Goal: Task Accomplishment & Management: Manage account settings

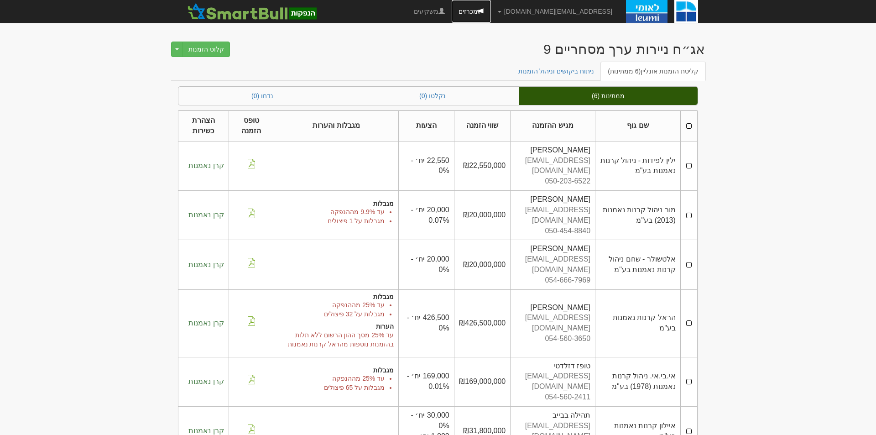
click at [491, 17] on link "מכרזים" at bounding box center [471, 11] width 39 height 23
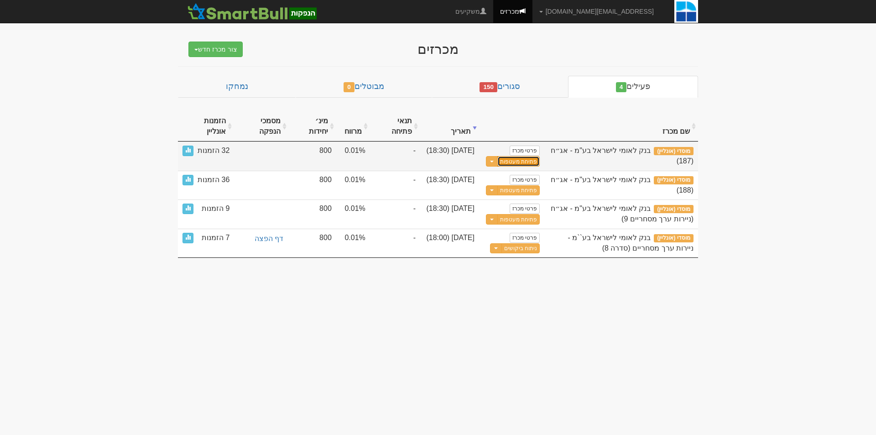
click at [523, 164] on button "פתיחת מעטפות" at bounding box center [519, 161] width 42 height 10
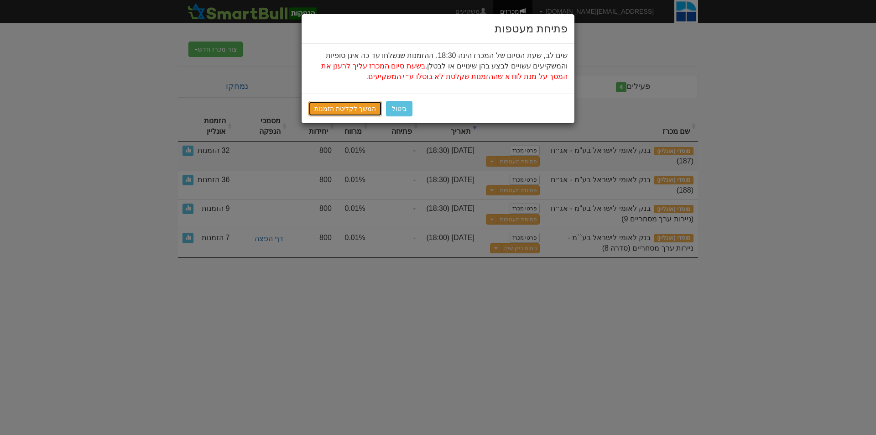
click at [331, 104] on link "המשך לקליטת הזמנות" at bounding box center [345, 109] width 73 height 16
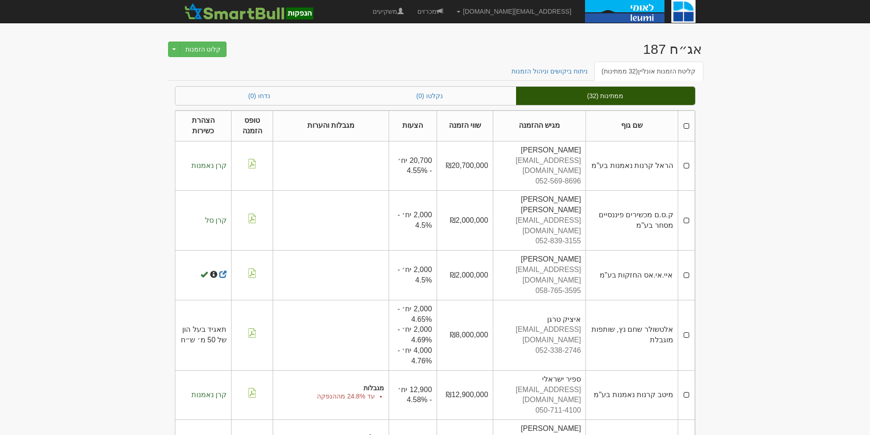
click at [686, 124] on th at bounding box center [685, 126] width 17 height 31
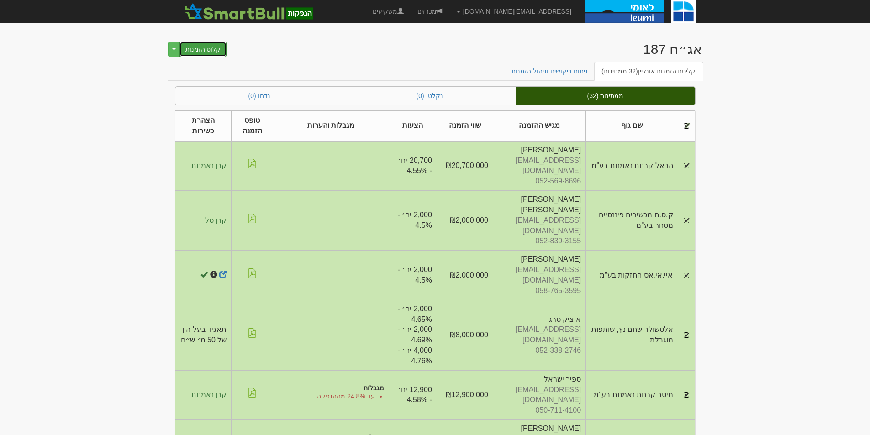
click at [192, 50] on button "קלוט הזמנות" at bounding box center [202, 50] width 47 height 16
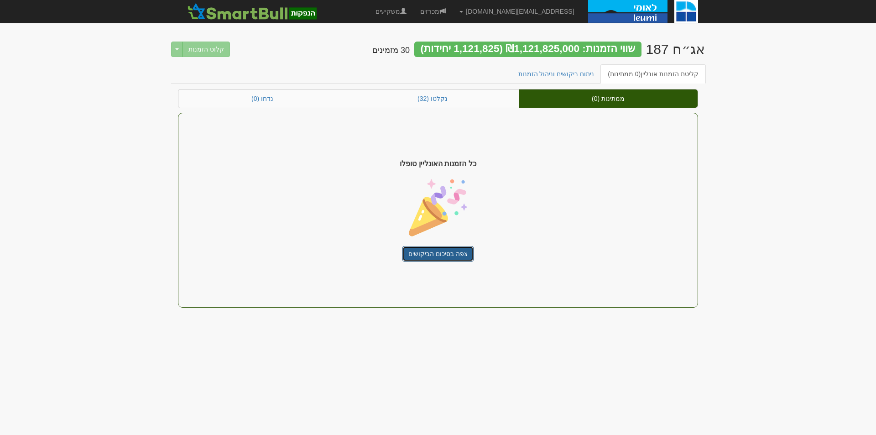
click at [436, 254] on link "צפה בסיכום הביקושים" at bounding box center [438, 254] width 71 height 16
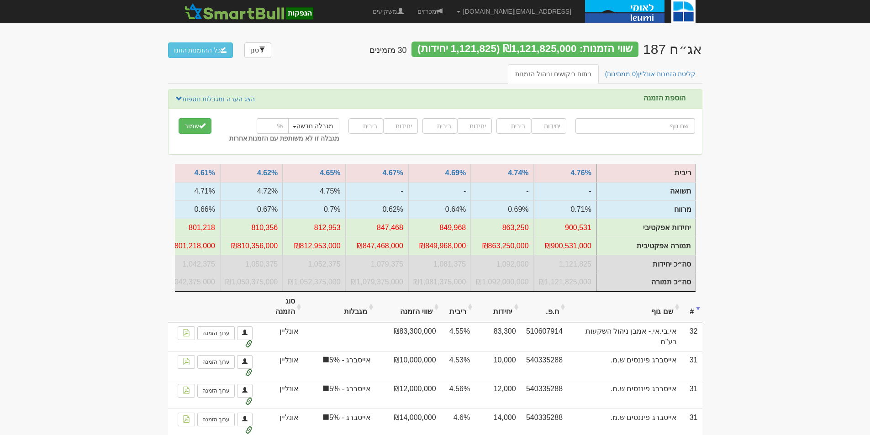
scroll to position [0, -63]
click at [450, 6] on link "מכרזים" at bounding box center [429, 11] width 39 height 23
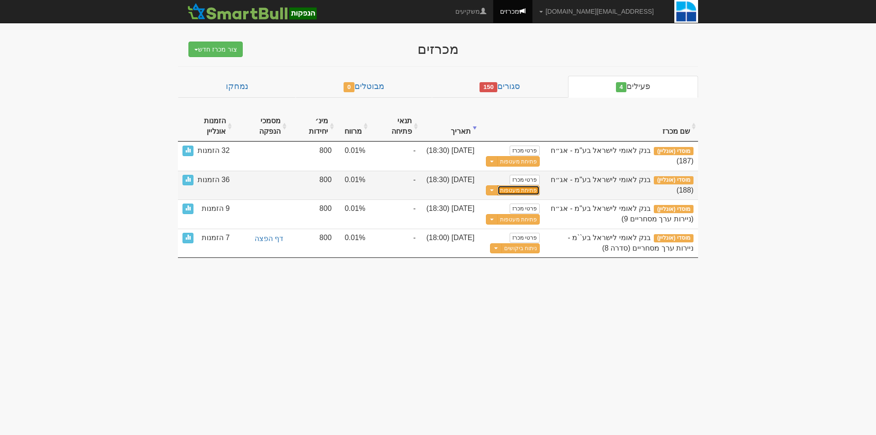
click at [527, 191] on button "פתיחת מעטפות" at bounding box center [519, 190] width 42 height 10
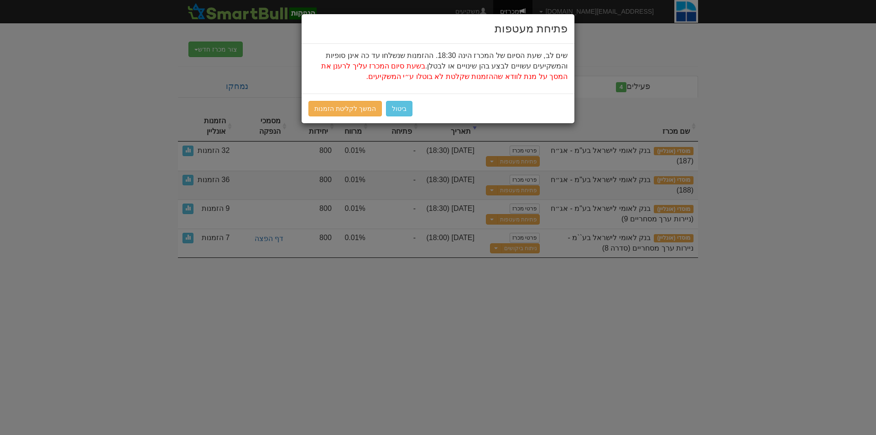
click at [332, 99] on div "ביטול המשך לקליטת הזמנות" at bounding box center [438, 109] width 273 height 30
click at [340, 109] on link "המשך לקליטת הזמנות" at bounding box center [345, 109] width 73 height 16
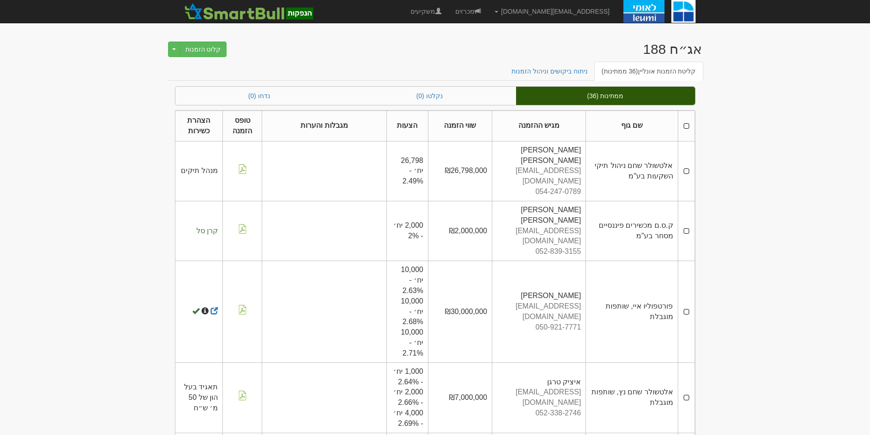
click at [686, 127] on th at bounding box center [685, 126] width 17 height 31
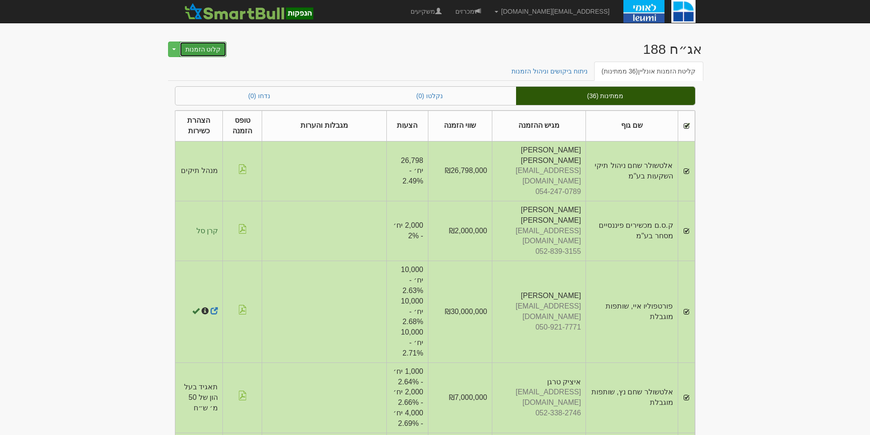
click at [195, 49] on button "קלוט הזמנות" at bounding box center [202, 50] width 47 height 16
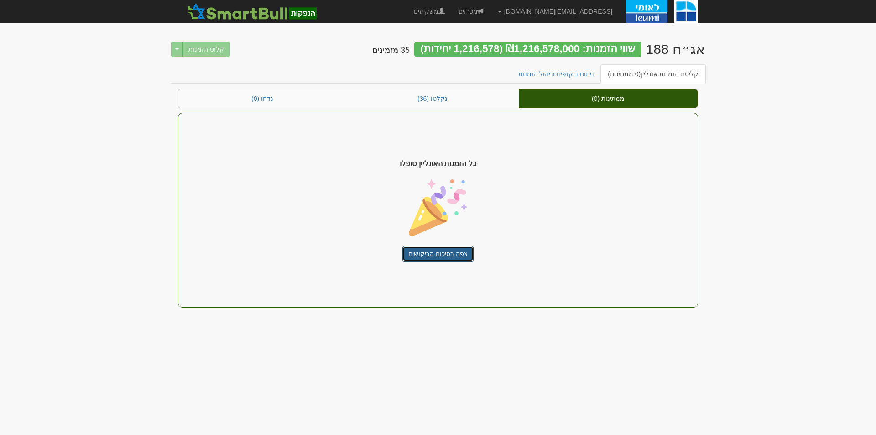
click at [451, 253] on link "צפה בסיכום הביקושים" at bounding box center [438, 254] width 71 height 16
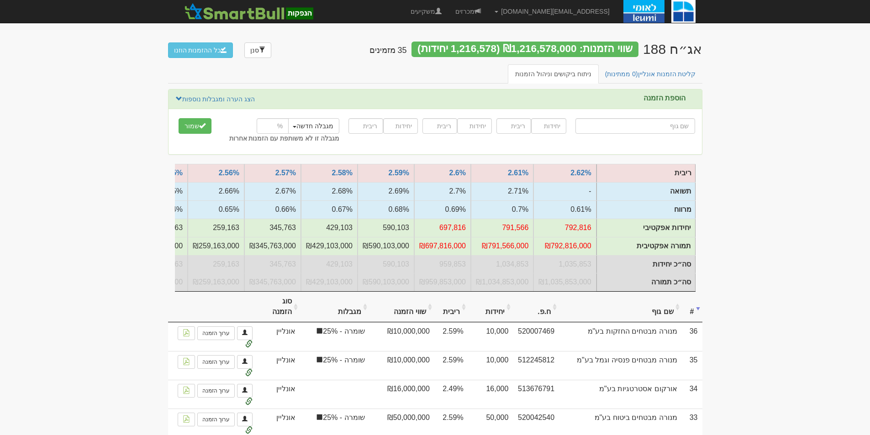
scroll to position [0, -625]
click at [487, 16] on link "מכרזים" at bounding box center [467, 11] width 39 height 23
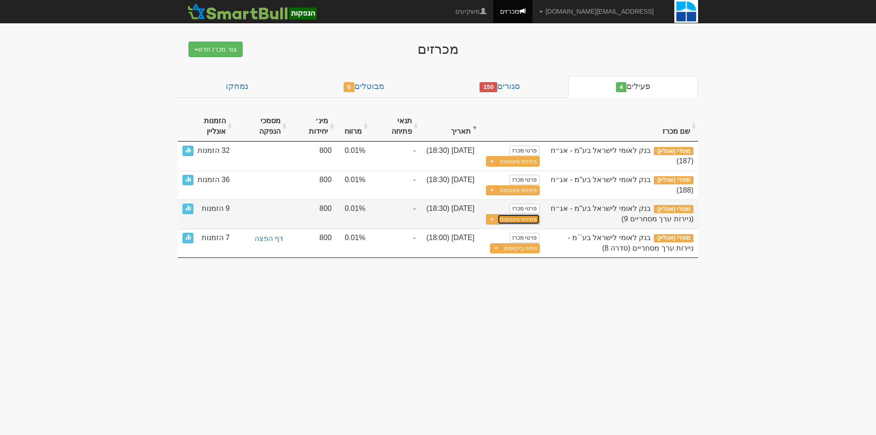
click at [521, 224] on button "פתיחת מעטפות" at bounding box center [519, 219] width 42 height 10
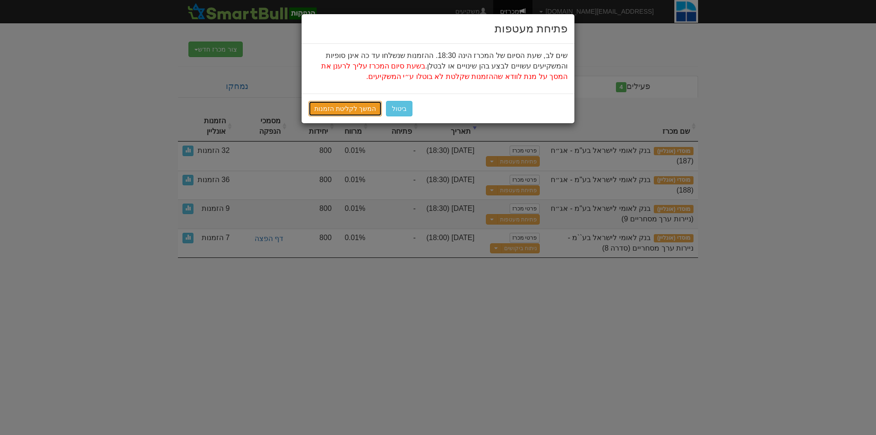
click at [354, 113] on link "המשך לקליטת הזמנות" at bounding box center [345, 109] width 73 height 16
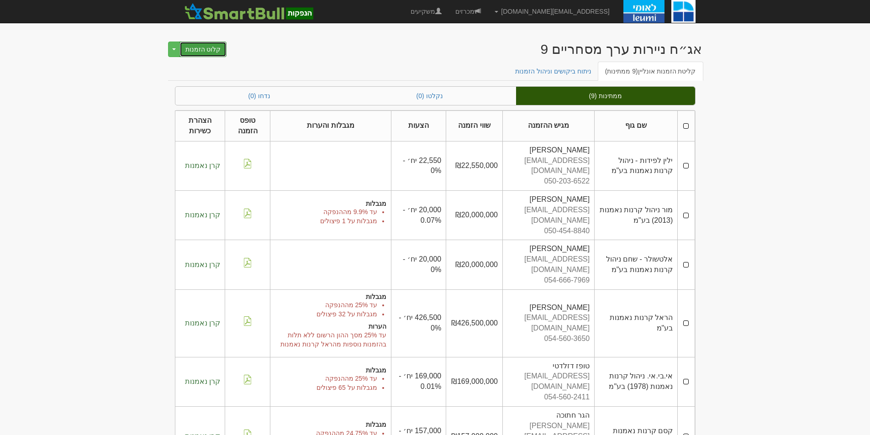
click at [201, 57] on button "קלוט הזמנות" at bounding box center [202, 50] width 47 height 16
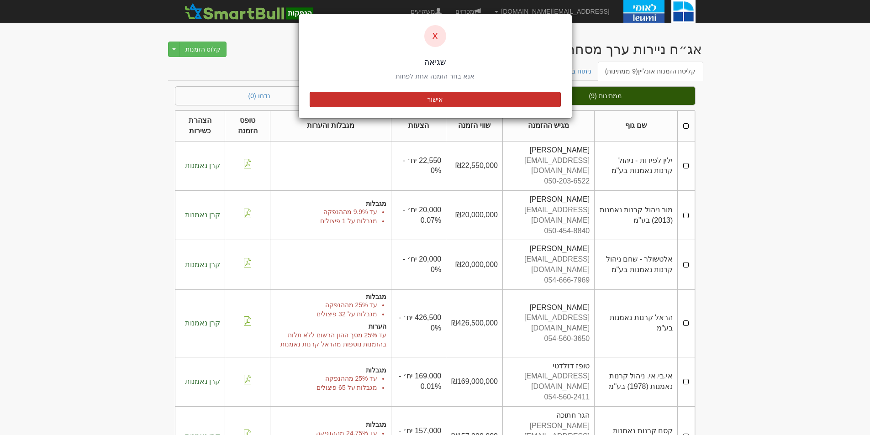
click at [343, 95] on button "אישור" at bounding box center [434, 100] width 251 height 16
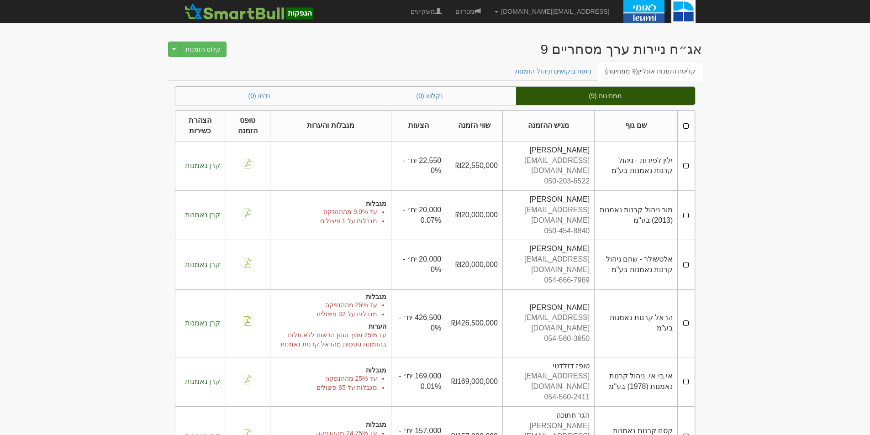
click at [683, 121] on th at bounding box center [685, 126] width 17 height 31
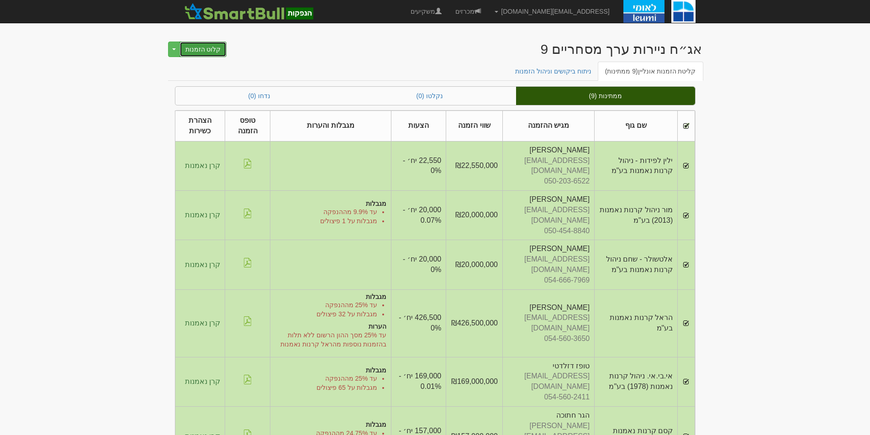
click at [208, 46] on button "קלוט הזמנות" at bounding box center [202, 50] width 47 height 16
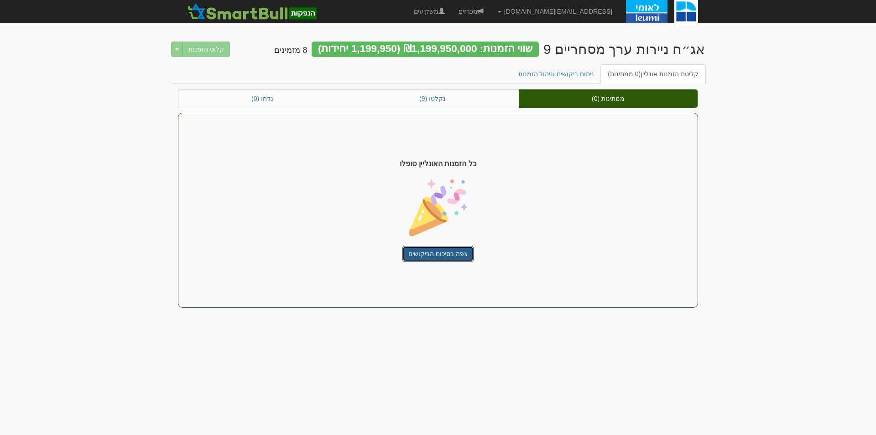
click at [444, 258] on link "צפה בסיכום הביקושים" at bounding box center [438, 254] width 71 height 16
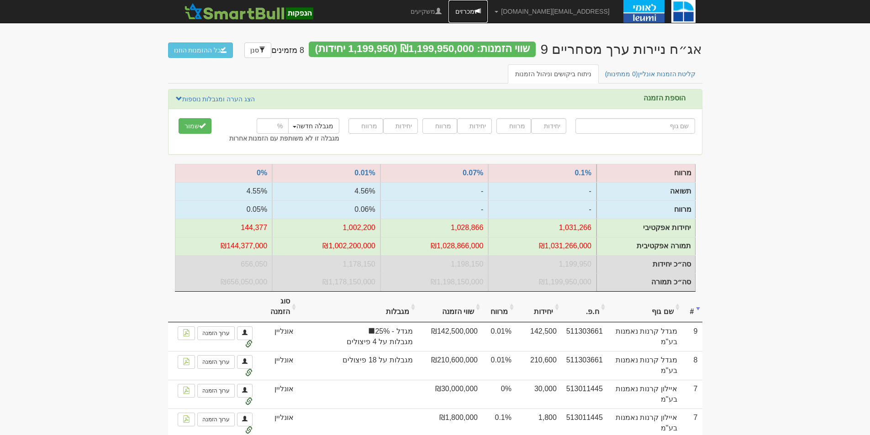
click at [487, 8] on link "מכרזים" at bounding box center [467, 11] width 39 height 23
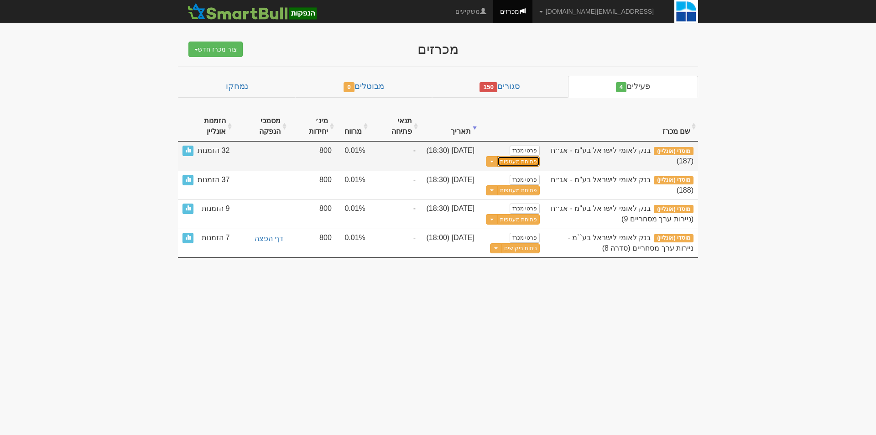
click at [512, 161] on button "פתיחת מעטפות" at bounding box center [519, 161] width 42 height 10
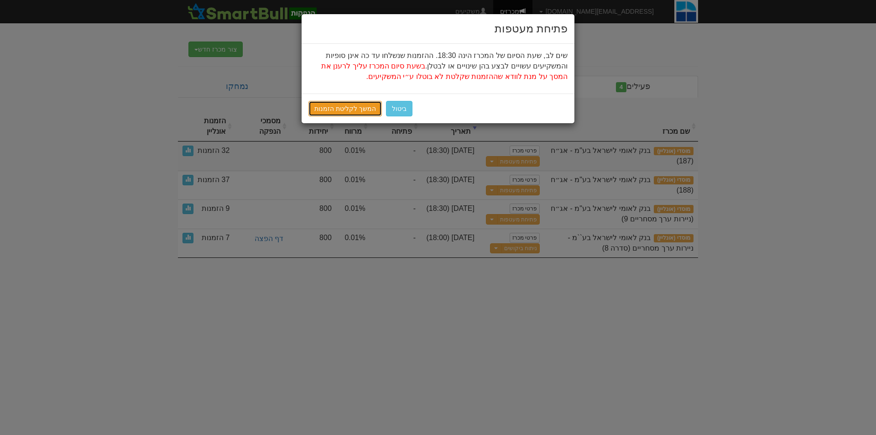
click at [337, 111] on link "המשך לקליטת הזמנות" at bounding box center [345, 109] width 73 height 16
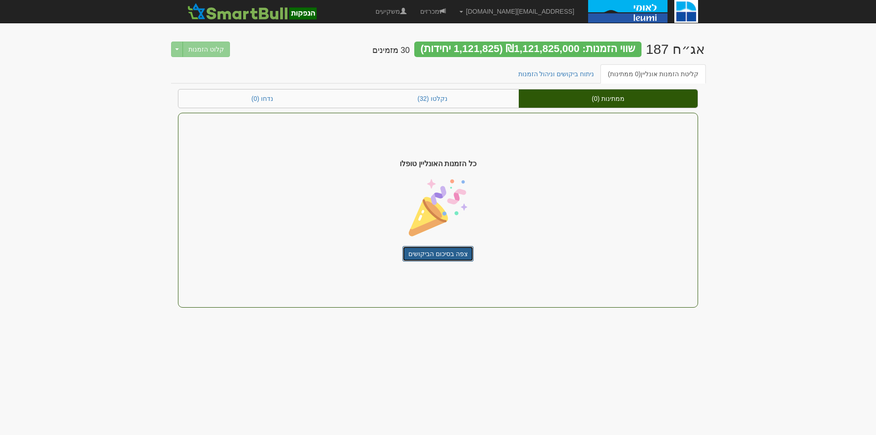
click at [435, 249] on link "צפה בסיכום הביקושים" at bounding box center [438, 254] width 71 height 16
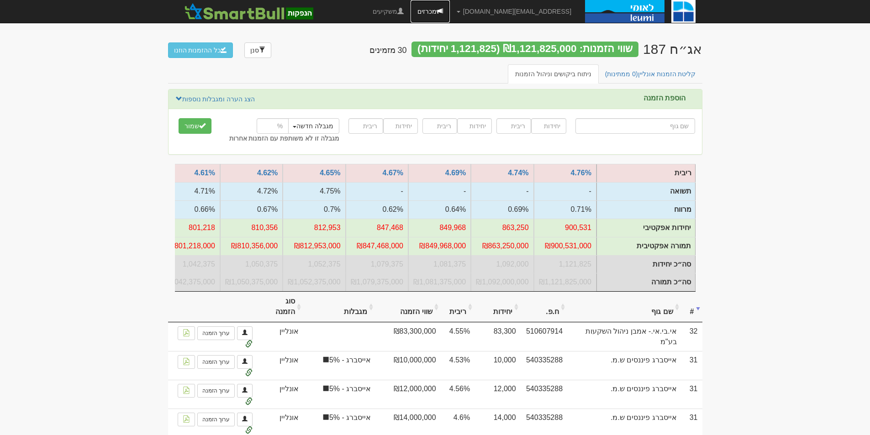
click at [450, 7] on link "מכרזים" at bounding box center [429, 11] width 39 height 23
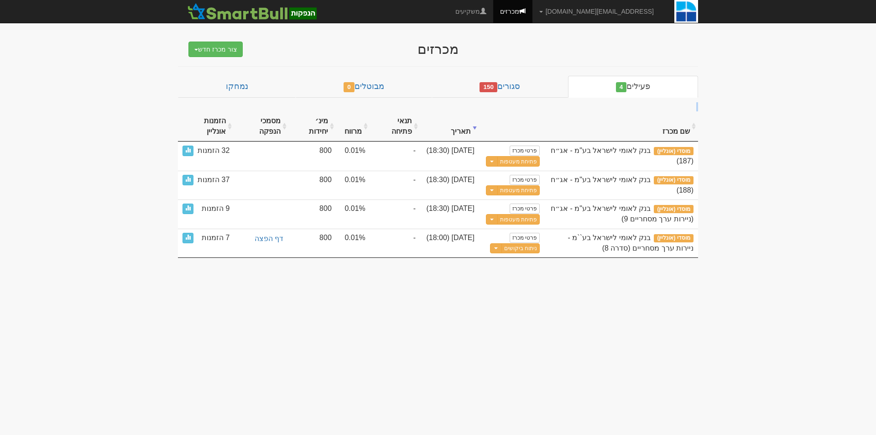
drag, startPoint x: 548, startPoint y: 294, endPoint x: 550, endPoint y: 105, distance: 189.0
click at [550, 105] on body "yossiw@leumipartners.com הגדרות חשבונות הנפקה תבניות הודעות קיבול" at bounding box center [438, 217] width 876 height 435
click at [550, 105] on div "שם מכרז תאריך תנאי פתיחה מרווח מינ׳ יחידות מסמכי הנפקה הזמנות אונליין מוסדי (או…" at bounding box center [438, 180] width 520 height 156
drag, startPoint x: 550, startPoint y: 105, endPoint x: 508, endPoint y: 289, distance: 188.3
click at [508, 289] on body "yossiw@leumipartners.com הגדרות חשבונות הנפקה תבניות הודעות קיבול" at bounding box center [438, 217] width 876 height 435
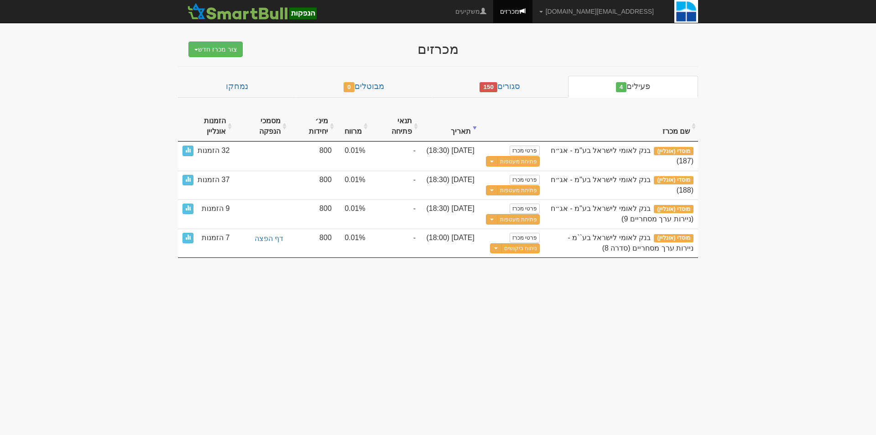
click at [508, 289] on body "yossiw@leumipartners.com הגדרות חשבונות הנפקה תבניות הודעות קיבול" at bounding box center [438, 217] width 876 height 435
drag, startPoint x: 507, startPoint y: 288, endPoint x: 462, endPoint y: 100, distance: 193.2
click at [462, 100] on body "yossiw@leumipartners.com הגדרות חשבונות הנפקה תבניות הודעות קיבול" at bounding box center [438, 217] width 876 height 435
click at [505, 127] on th at bounding box center [511, 126] width 65 height 31
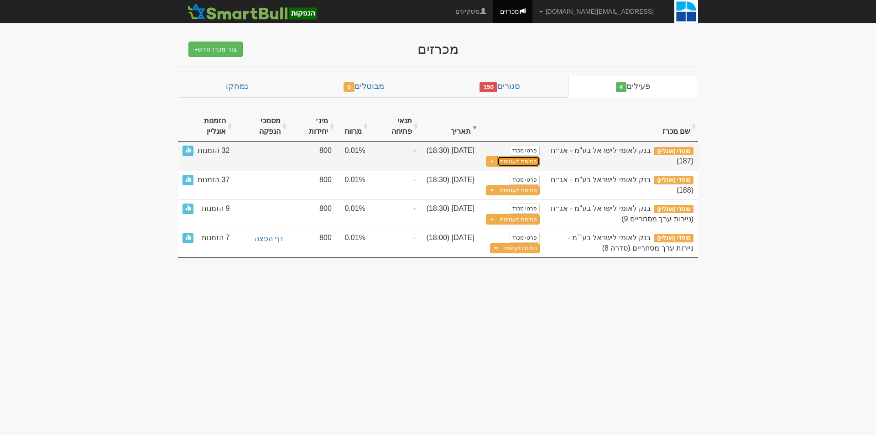
click at [512, 161] on button "פתיחת מעטפות" at bounding box center [519, 161] width 42 height 10
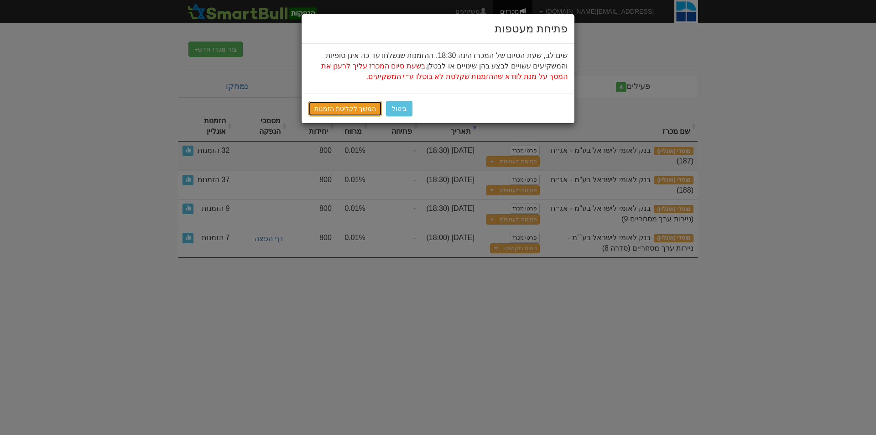
click at [341, 112] on link "המשך לקליטת הזמנות" at bounding box center [345, 109] width 73 height 16
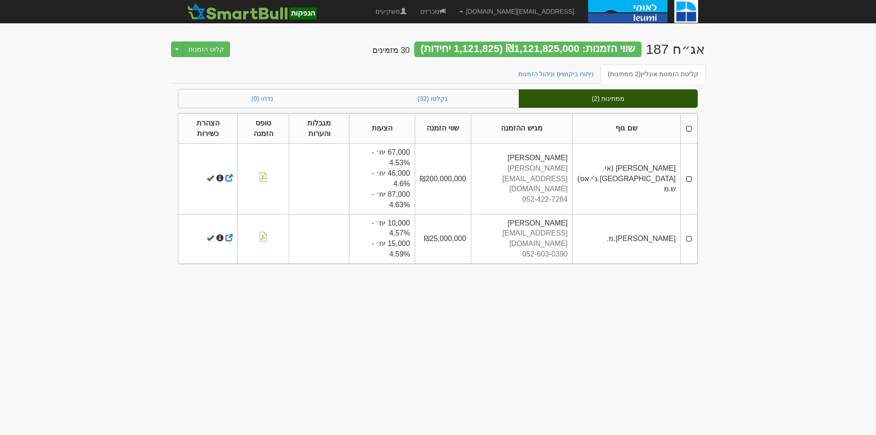
click at [687, 130] on th at bounding box center [689, 128] width 17 height 31
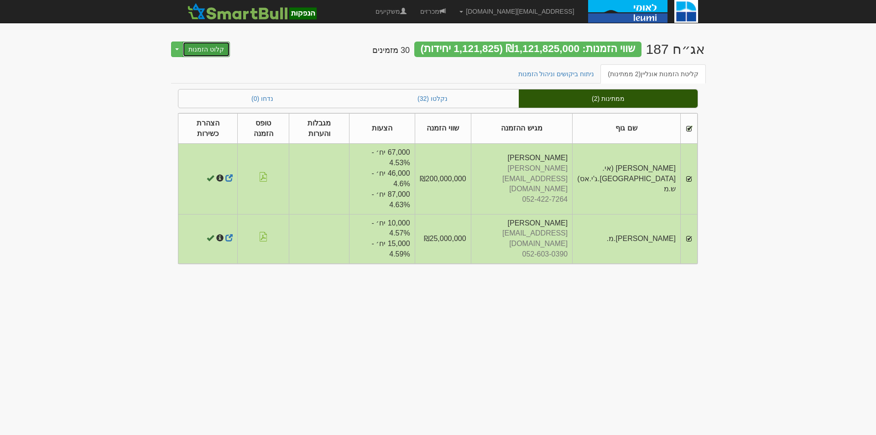
click at [209, 51] on button "קלוט הזמנות" at bounding box center [206, 50] width 47 height 16
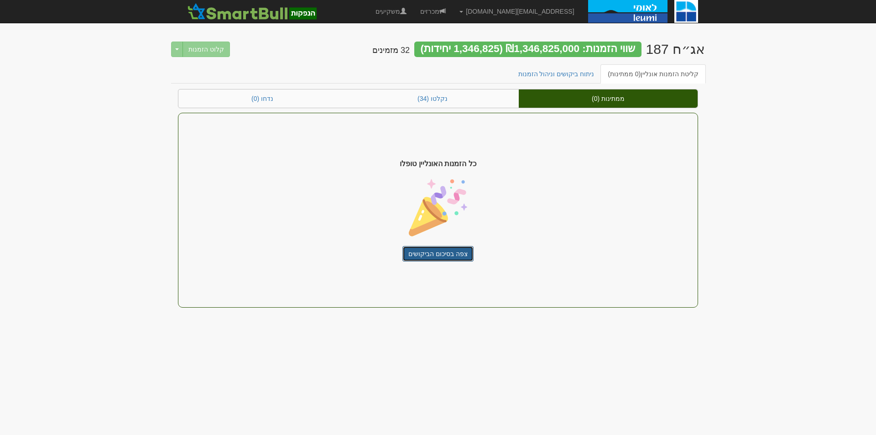
click at [414, 255] on link "צפה בסיכום הביקושים" at bounding box center [438, 254] width 71 height 16
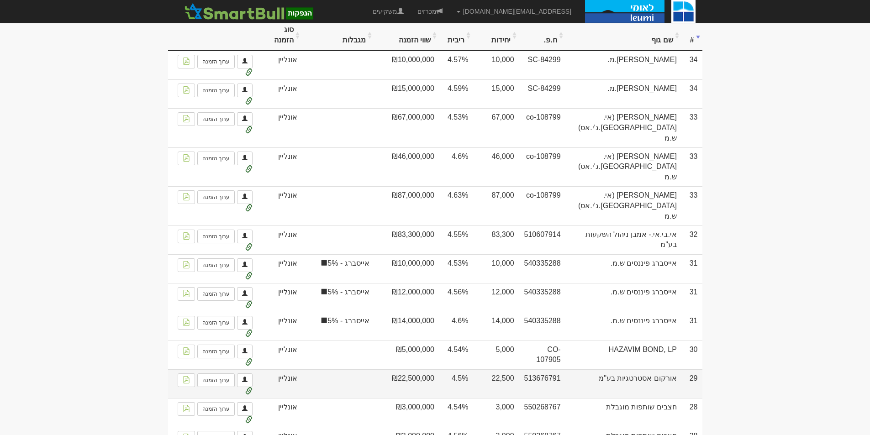
scroll to position [274, 0]
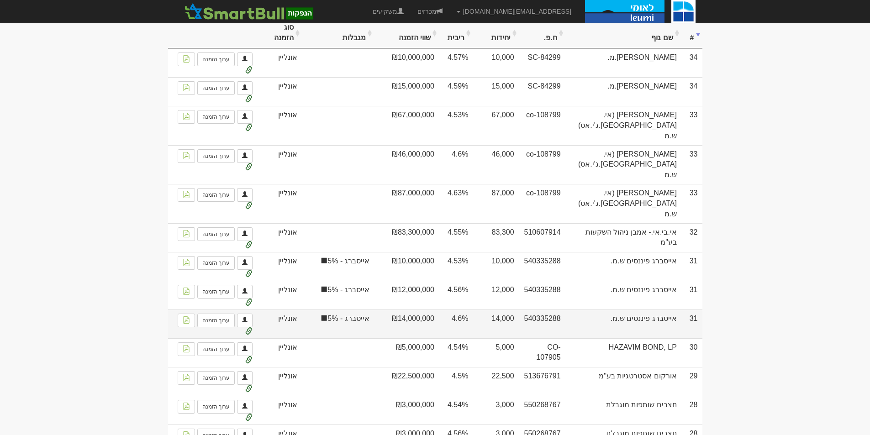
drag, startPoint x: 273, startPoint y: 281, endPoint x: 398, endPoint y: 280, distance: 125.1
click at [444, 309] on tr "31 אייסברג פיננסים ש.מ. 540335288 14,000 4.6% ₪14,000,000 אייסברג - 5% אייסברג 5" at bounding box center [435, 323] width 534 height 29
click at [398, 309] on td "₪14,000,000" at bounding box center [406, 323] width 65 height 29
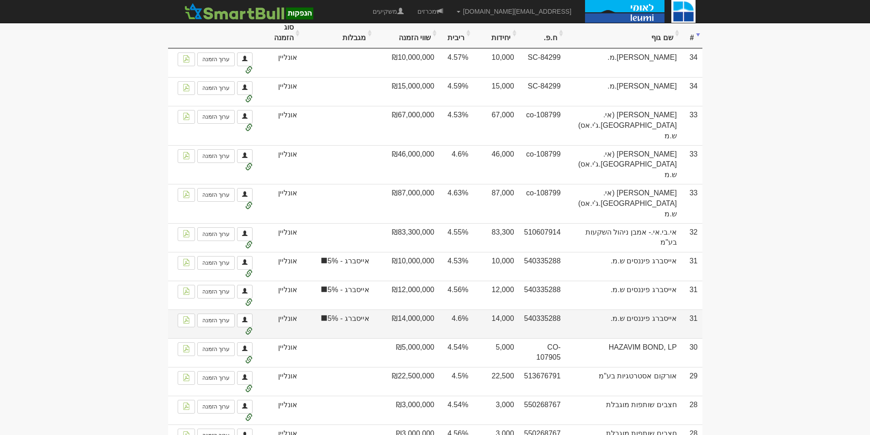
click at [398, 309] on td "₪14,000,000" at bounding box center [406, 323] width 65 height 29
click at [361, 314] on span "אייסברג - 5%" at bounding box center [337, 319] width 63 height 10
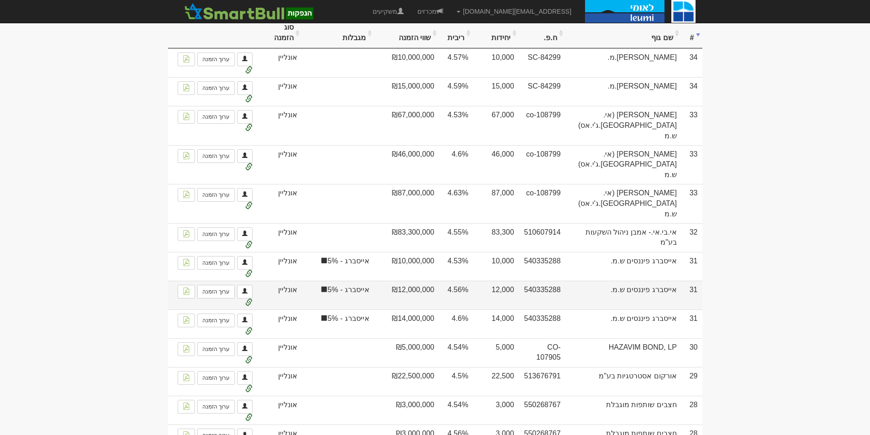
click at [362, 281] on td "אייסברג - 5%" at bounding box center [338, 295] width 72 height 29
click at [358, 285] on span "אייסברג - 5%" at bounding box center [337, 290] width 63 height 10
click at [357, 285] on span "אייסברג - 5%" at bounding box center [337, 290] width 63 height 10
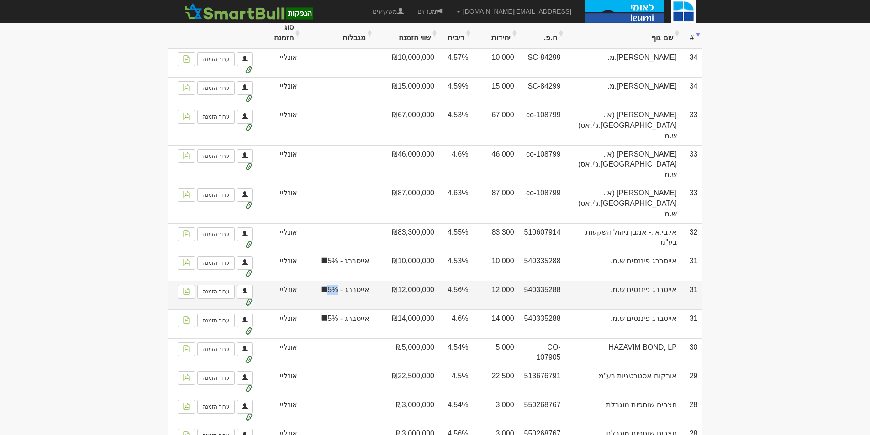
click at [371, 281] on td "אייסברג - 5%" at bounding box center [338, 295] width 72 height 29
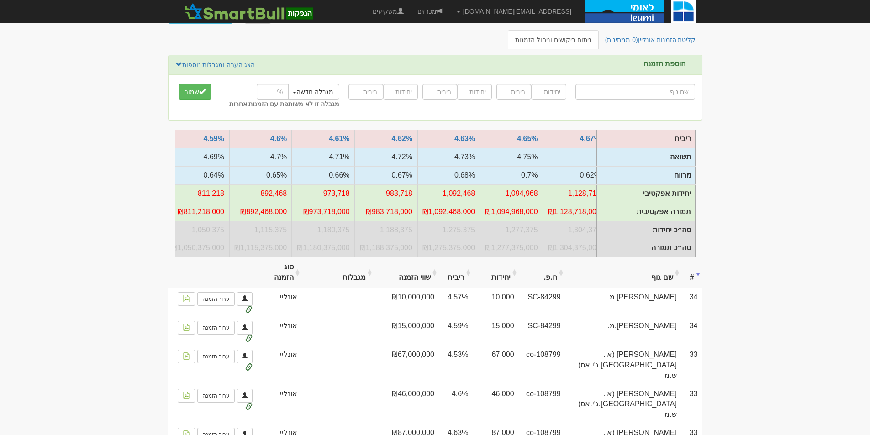
scroll to position [0, 0]
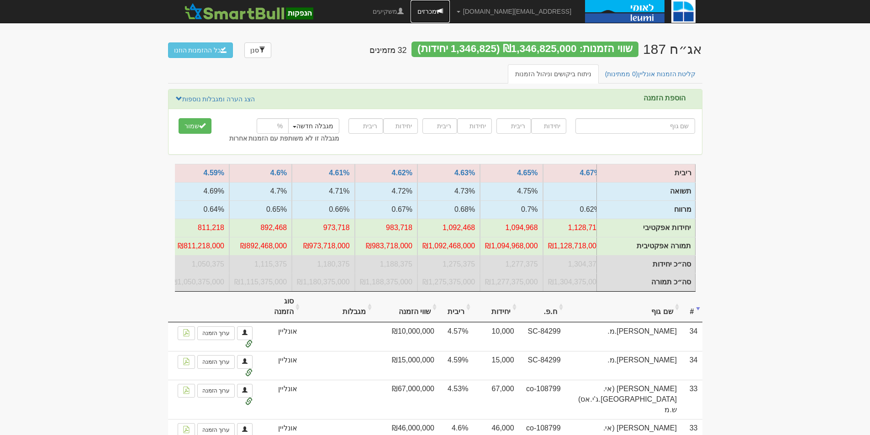
click at [449, 7] on link "מכרזים" at bounding box center [429, 11] width 39 height 23
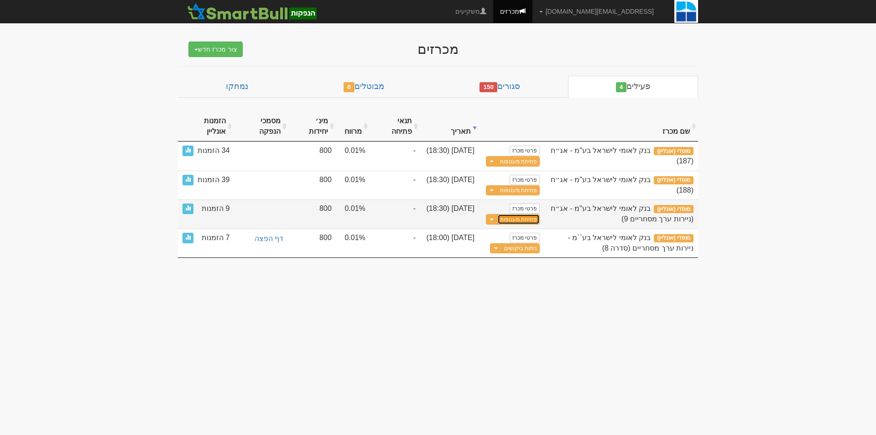
click at [521, 219] on button "פתיחת מעטפות" at bounding box center [519, 219] width 42 height 10
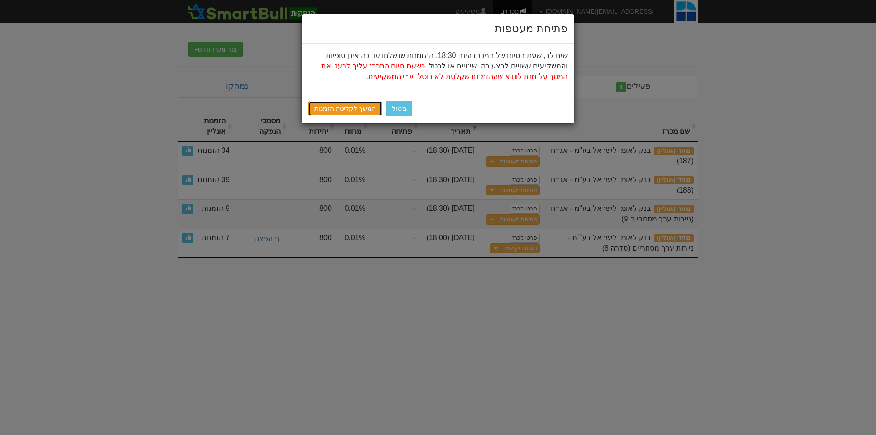
click at [336, 103] on link "המשך לקליטת הזמנות" at bounding box center [345, 109] width 73 height 16
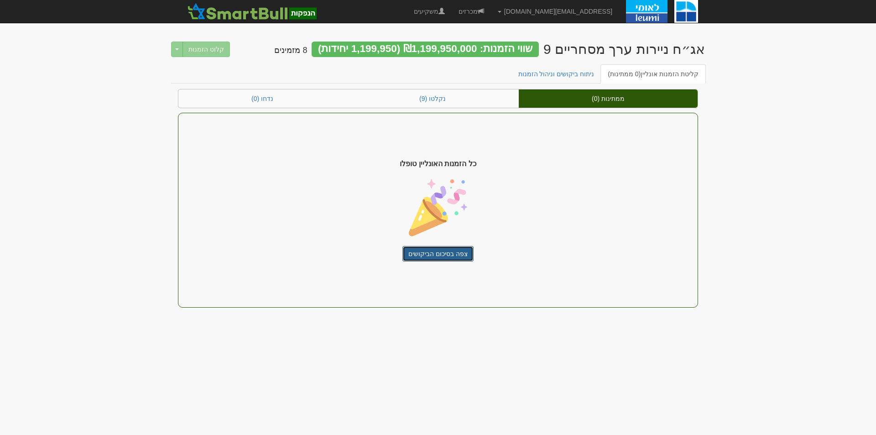
click at [453, 254] on link "צפה בסיכום הביקושים" at bounding box center [438, 254] width 71 height 16
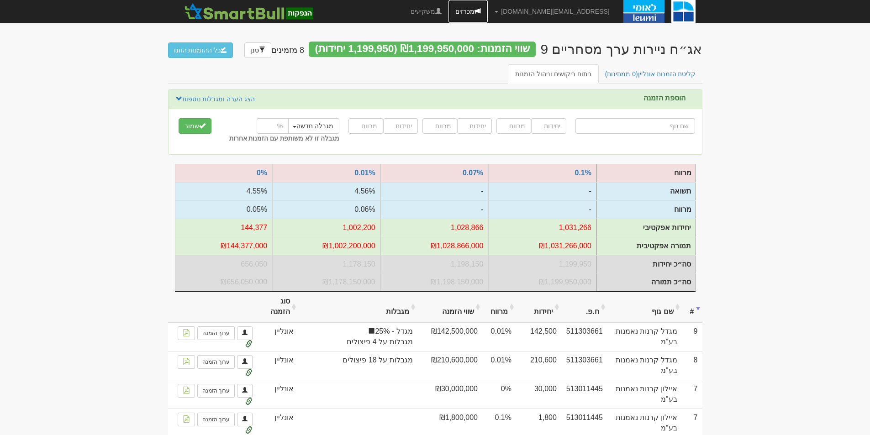
click at [487, 11] on link "מכרזים" at bounding box center [467, 11] width 39 height 23
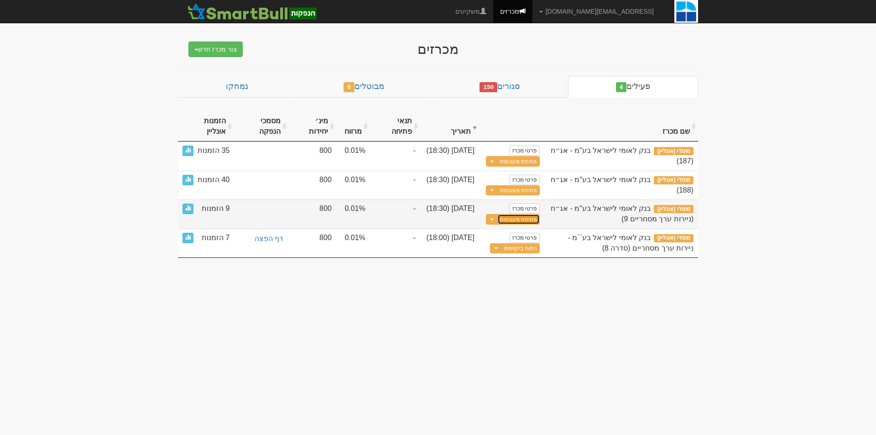
click at [519, 220] on button "פתיחת מעטפות" at bounding box center [519, 219] width 42 height 10
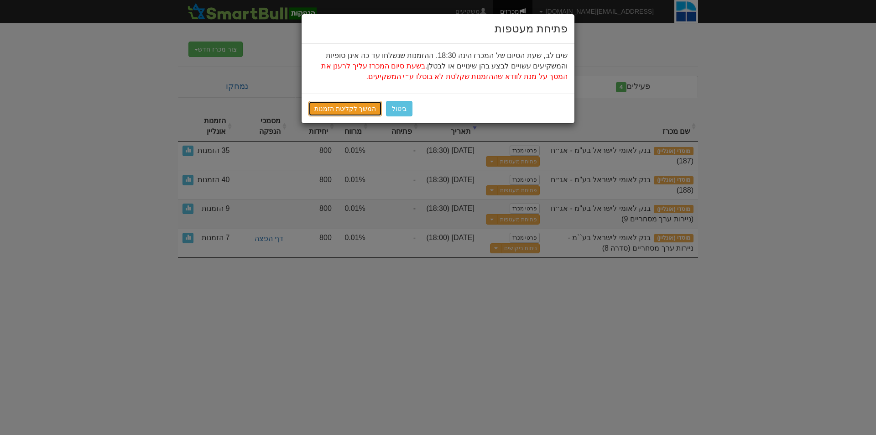
click at [356, 109] on link "המשך לקליטת הזמנות" at bounding box center [345, 109] width 73 height 16
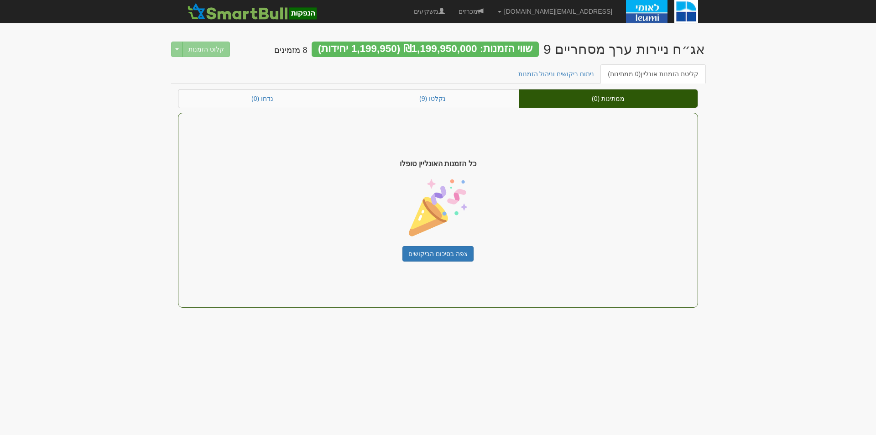
click at [444, 243] on div "כל הזמנות האונליין טופלו צפה בסיכום הביקושים" at bounding box center [438, 210] width 520 height 195
click at [443, 255] on link "צפה בסיכום הביקושים" at bounding box center [438, 254] width 71 height 16
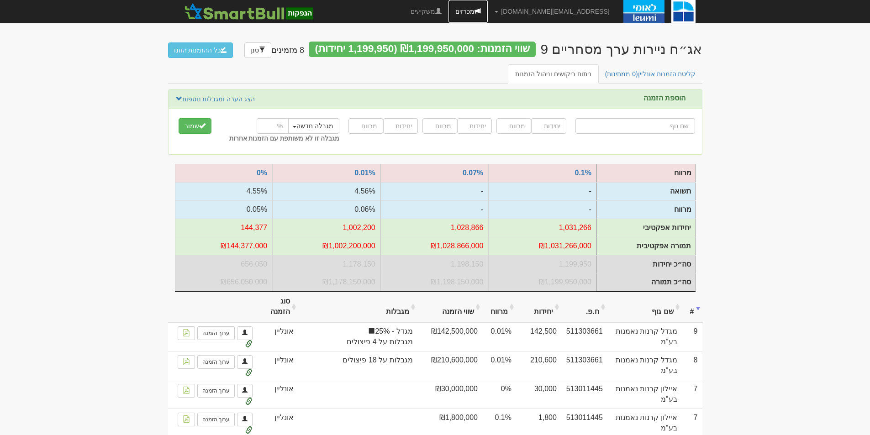
click at [487, 6] on link "מכרזים" at bounding box center [467, 11] width 39 height 23
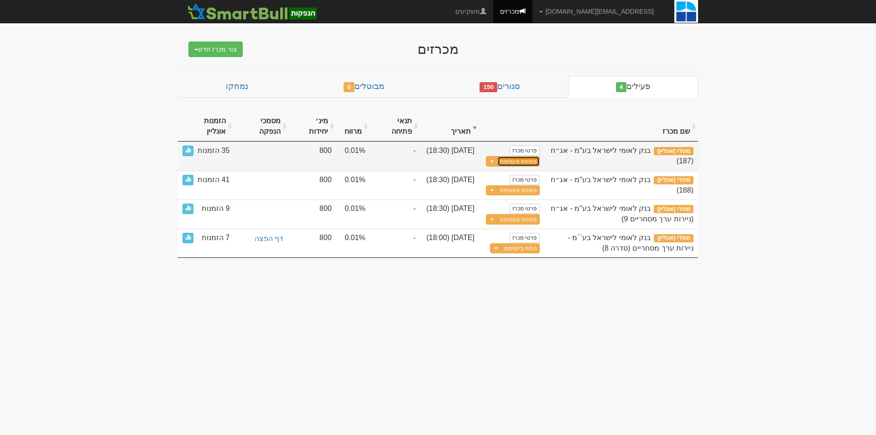
click at [512, 162] on button "פתיחת מעטפות" at bounding box center [519, 161] width 42 height 10
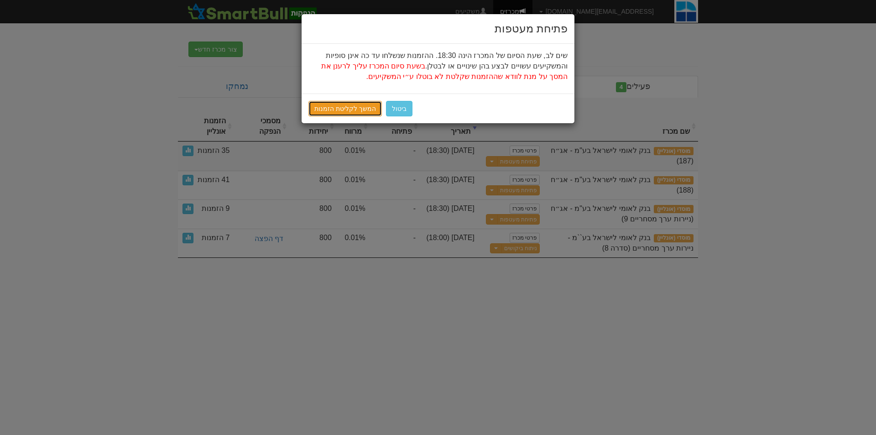
click at [343, 106] on link "המשך לקליטת הזמנות" at bounding box center [345, 109] width 73 height 16
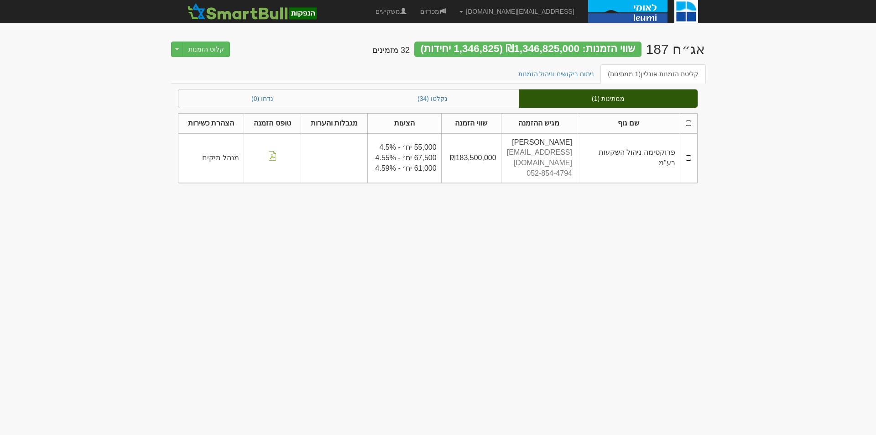
click at [690, 121] on th at bounding box center [688, 123] width 17 height 20
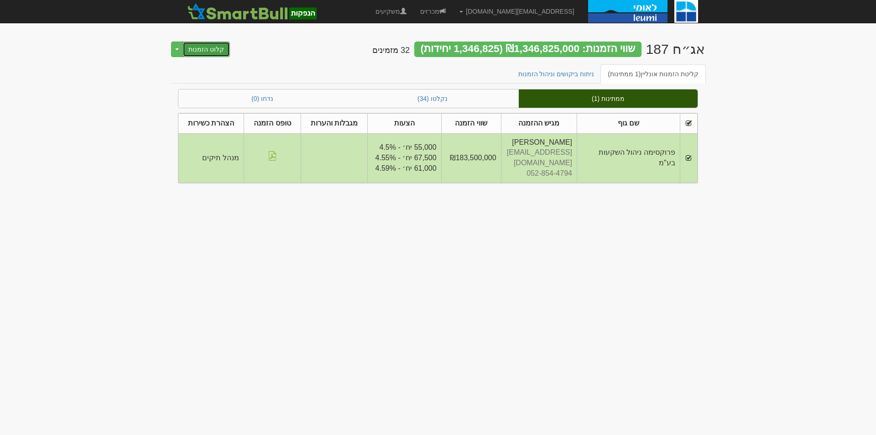
click at [211, 49] on button "קלוט הזמנות" at bounding box center [206, 50] width 47 height 16
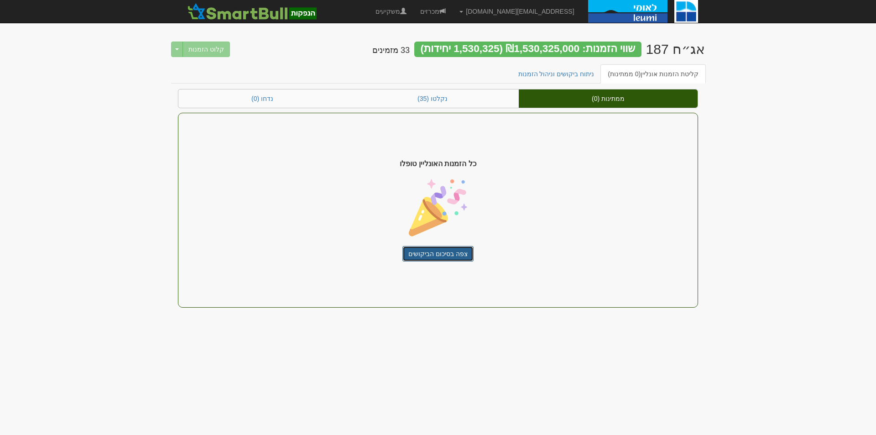
click at [443, 250] on link "צפה בסיכום הביקושים" at bounding box center [438, 254] width 71 height 16
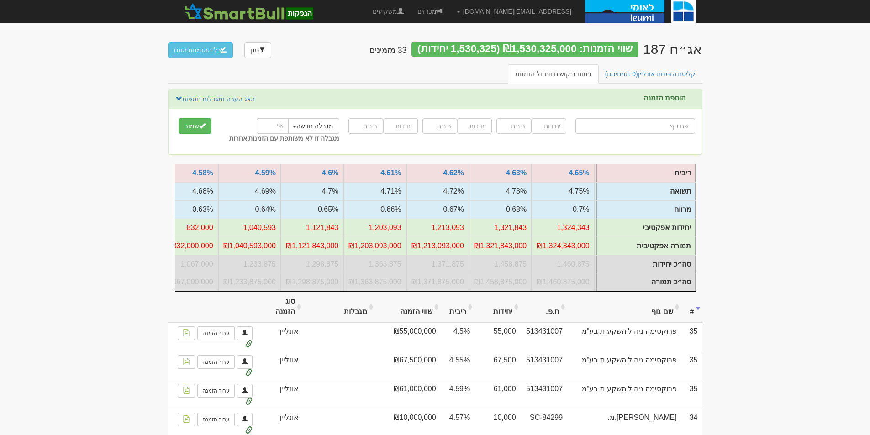
scroll to position [0, -250]
drag, startPoint x: 738, startPoint y: 170, endPoint x: 753, endPoint y: 280, distance: 110.6
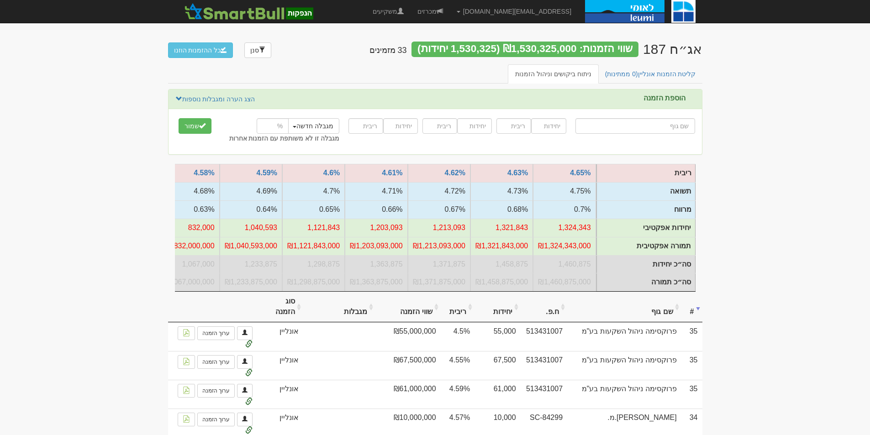
drag, startPoint x: 760, startPoint y: 299, endPoint x: 742, endPoint y: 179, distance: 120.9
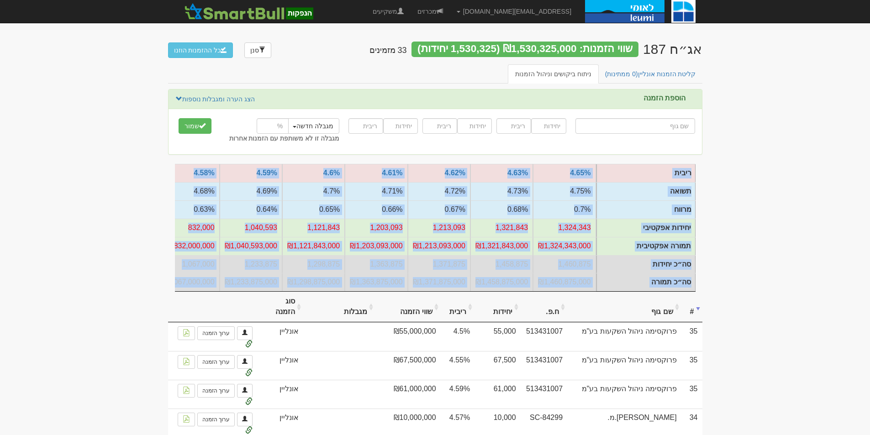
drag, startPoint x: 701, startPoint y: 151, endPoint x: 745, endPoint y: 238, distance: 98.0
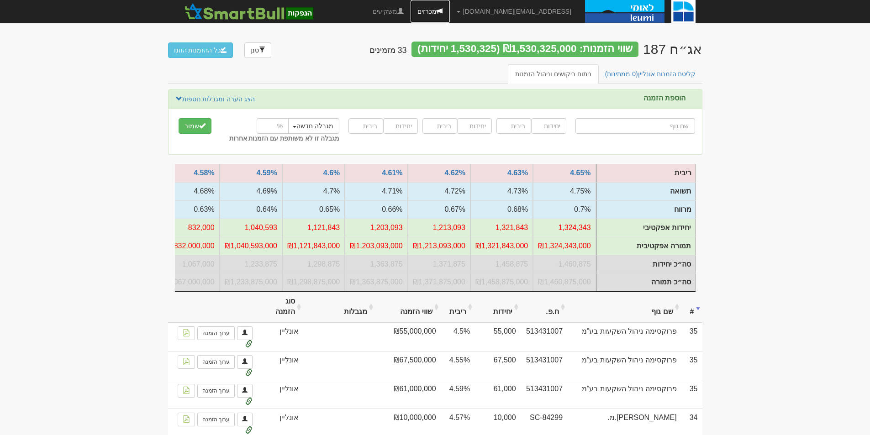
click at [450, 16] on link "מכרזים" at bounding box center [429, 11] width 39 height 23
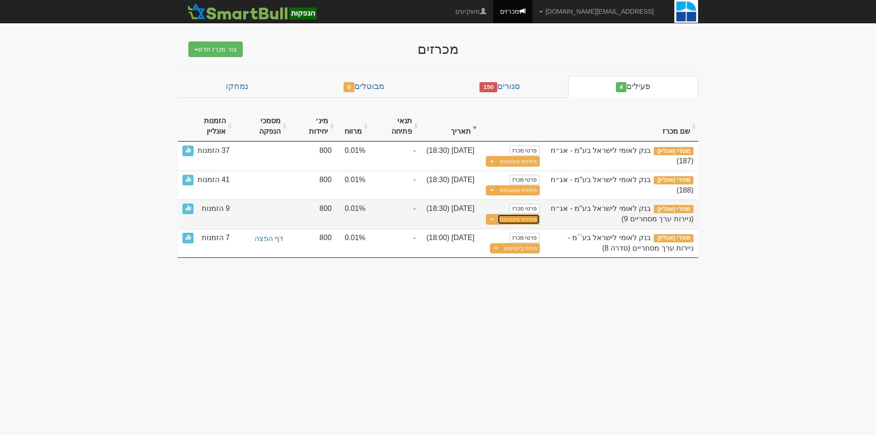
click at [514, 216] on button "פתיחת מעטפות" at bounding box center [519, 219] width 42 height 10
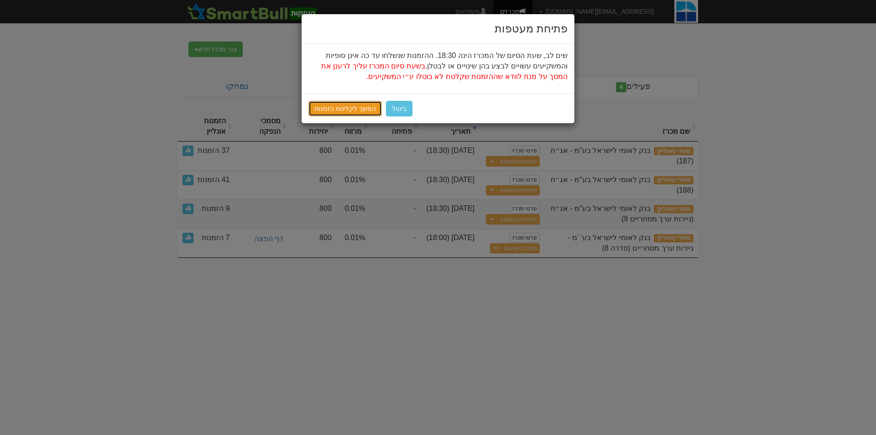
click at [346, 104] on link "המשך לקליטת הזמנות" at bounding box center [345, 109] width 73 height 16
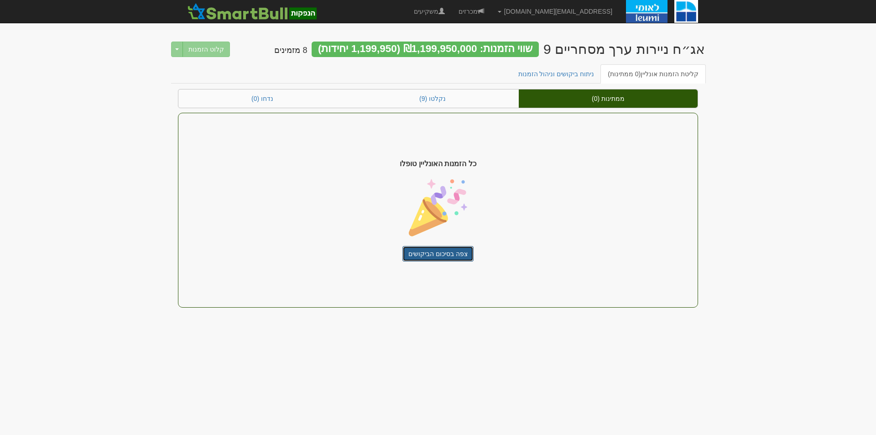
click at [449, 246] on link "צפה בסיכום הביקושים" at bounding box center [438, 254] width 71 height 16
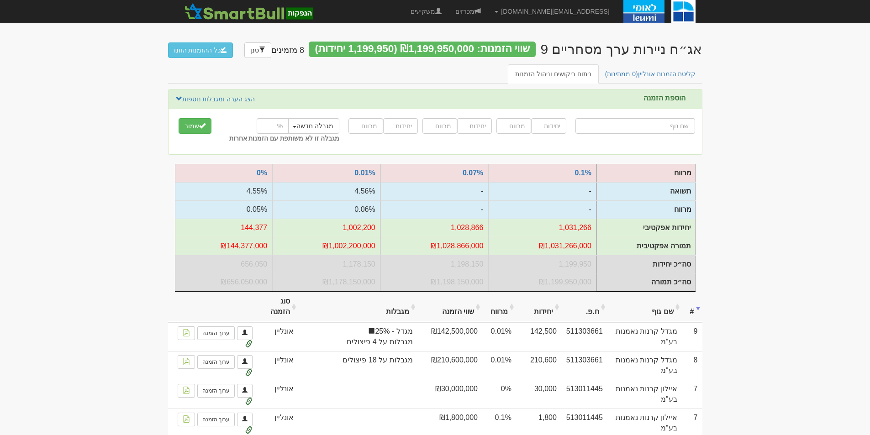
click at [670, 130] on input "text" at bounding box center [635, 126] width 120 height 16
click at [671, 126] on input "text" at bounding box center [635, 126] width 120 height 16
click at [672, 125] on input "text" at bounding box center [635, 126] width 120 height 16
click at [690, 128] on input "text" at bounding box center [635, 126] width 120 height 16
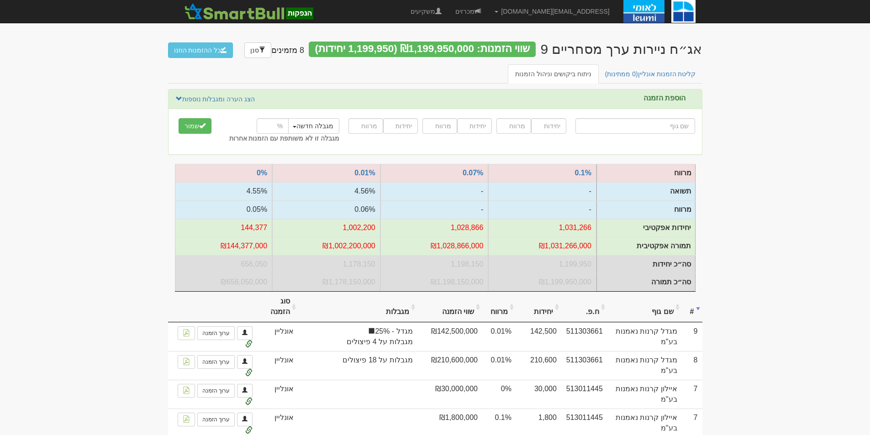
click at [689, 128] on input "text" at bounding box center [635, 126] width 120 height 16
click at [688, 128] on input "text" at bounding box center [635, 126] width 120 height 16
click at [487, 12] on link "מכרזים" at bounding box center [467, 11] width 39 height 23
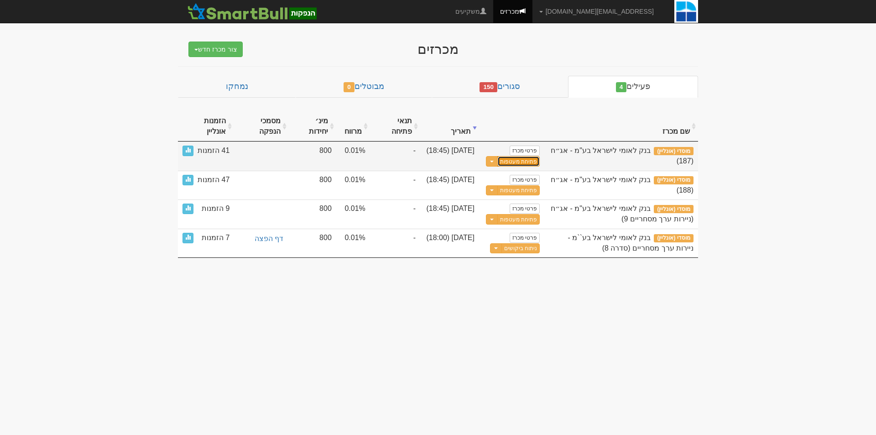
click at [524, 162] on button "פתיחת מעטפות" at bounding box center [519, 161] width 42 height 10
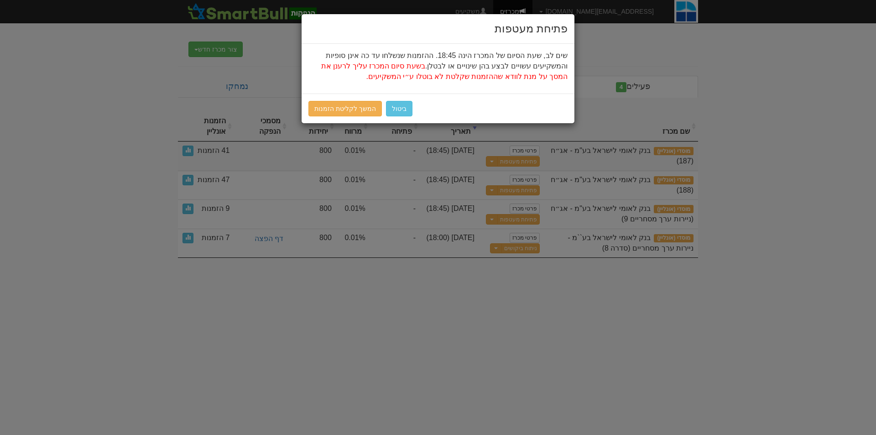
click at [354, 97] on div "ביטול המשך לקליטת הזמנות" at bounding box center [438, 109] width 273 height 30
drag, startPoint x: 352, startPoint y: 97, endPoint x: 352, endPoint y: 106, distance: 9.1
click at [352, 106] on div "ביטול המשך לקליטת הזמנות" at bounding box center [438, 109] width 273 height 30
click at [354, 115] on link "המשך לקליטת הזמנות" at bounding box center [345, 109] width 73 height 16
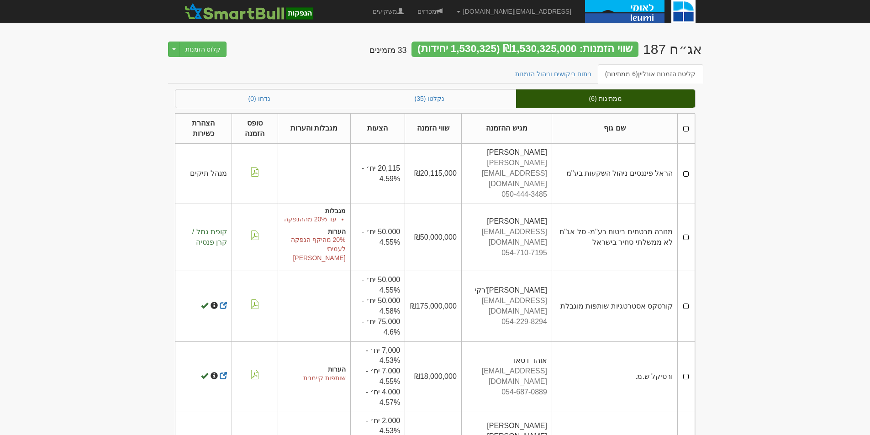
click at [686, 130] on th at bounding box center [685, 128] width 17 height 31
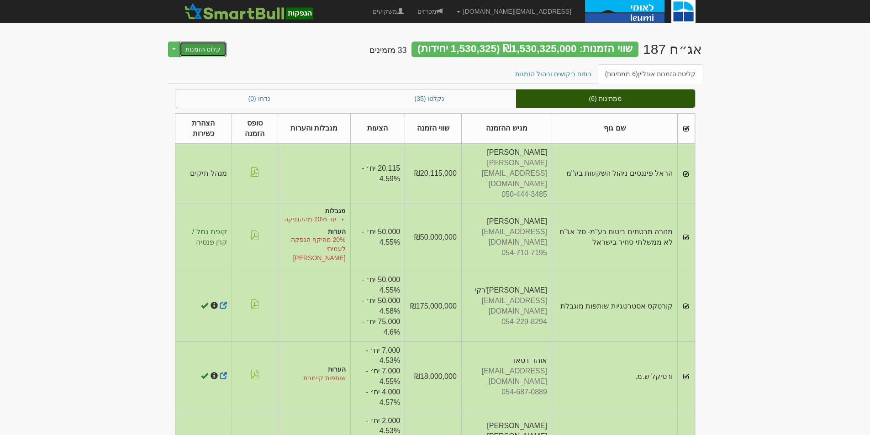
click at [206, 51] on button "קלוט הזמנות" at bounding box center [202, 50] width 47 height 16
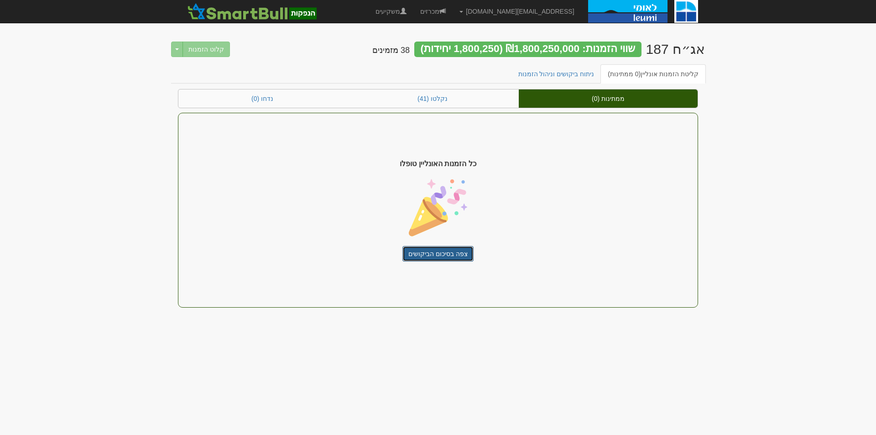
click at [421, 256] on link "צפה בסיכום הביקושים" at bounding box center [438, 254] width 71 height 16
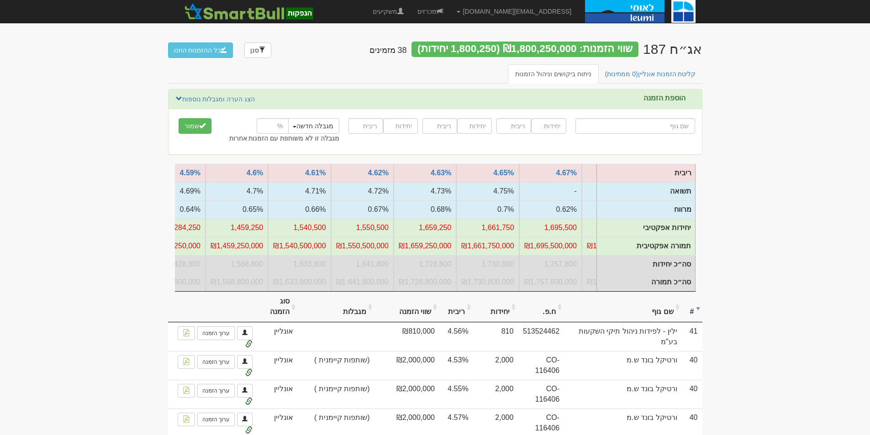
scroll to position [0, -178]
click at [625, 124] on input "text" at bounding box center [635, 126] width 120 height 16
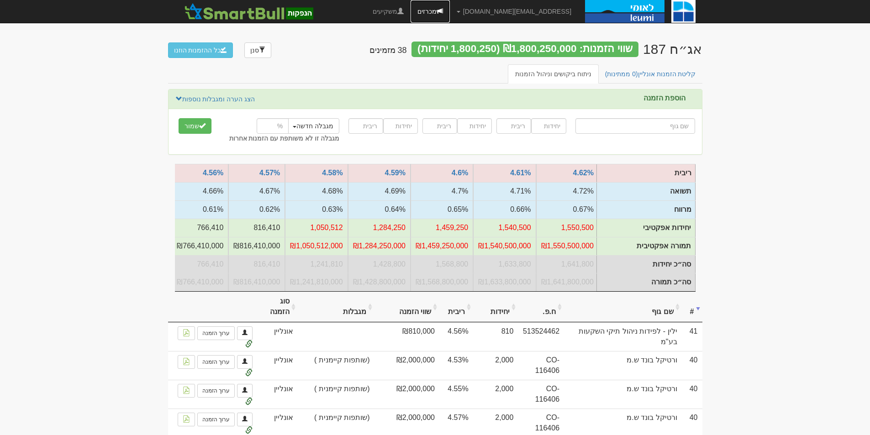
click at [450, 12] on link "מכרזים" at bounding box center [429, 11] width 39 height 23
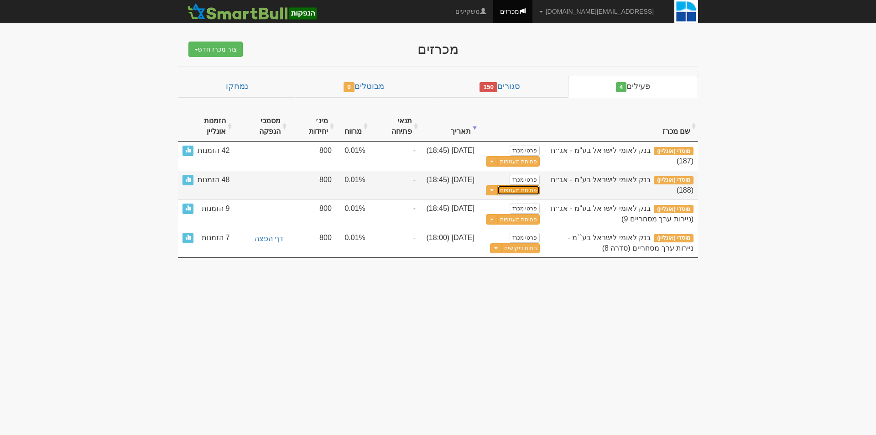
click at [518, 192] on button "פתיחת מעטפות" at bounding box center [519, 190] width 42 height 10
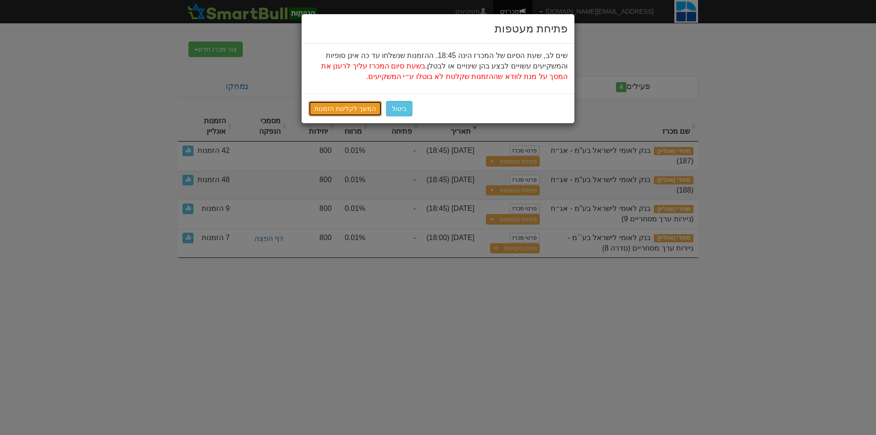
click at [350, 107] on link "המשך לקליטת הזמנות" at bounding box center [345, 109] width 73 height 16
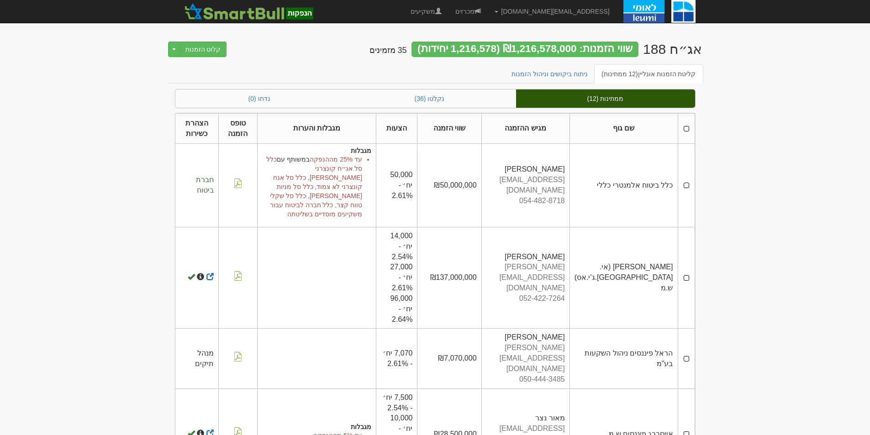
click at [686, 128] on th at bounding box center [685, 128] width 17 height 31
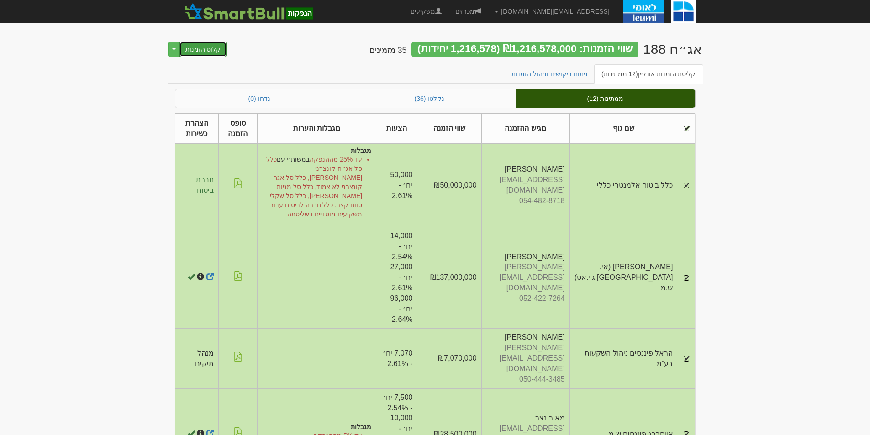
click at [207, 51] on button "קלוט הזמנות" at bounding box center [202, 50] width 47 height 16
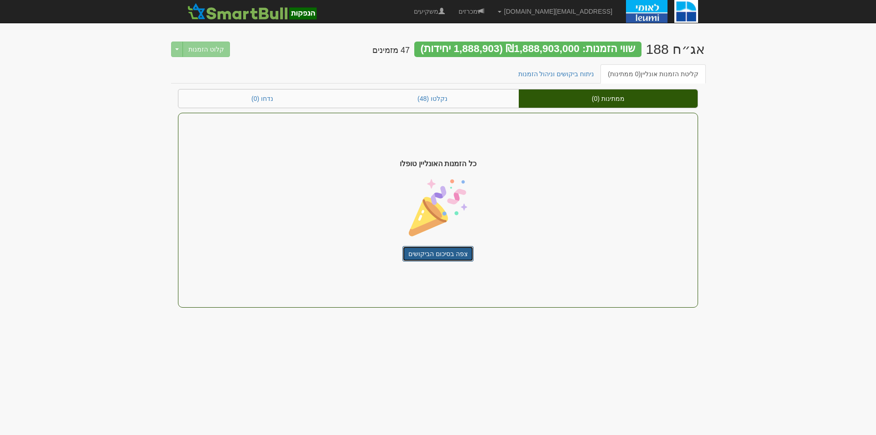
click at [450, 251] on link "צפה בסיכום הביקושים" at bounding box center [438, 254] width 71 height 16
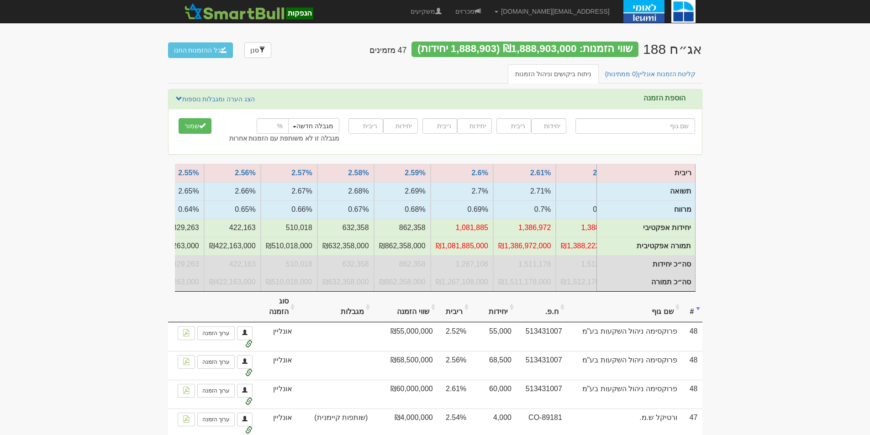
scroll to position [0, -654]
click at [487, 9] on link "מכרזים" at bounding box center [467, 11] width 39 height 23
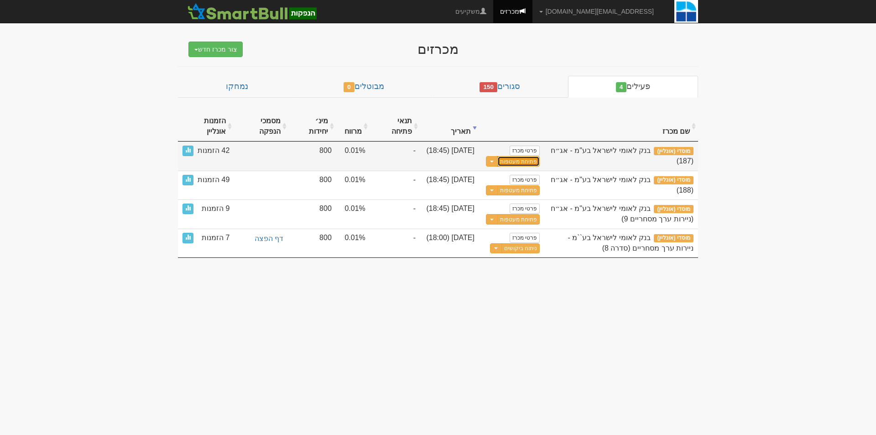
click at [528, 163] on button "פתיחת מעטפות" at bounding box center [519, 161] width 42 height 10
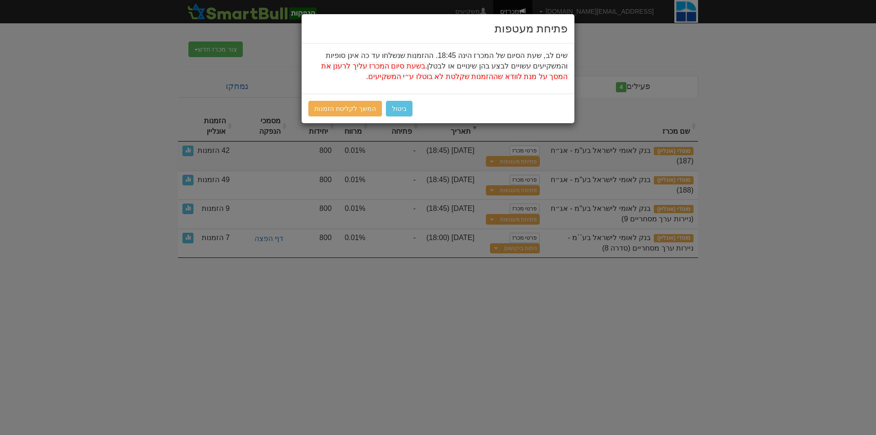
click at [348, 117] on div "ביטול המשך לקליטת הזמנות" at bounding box center [438, 109] width 273 height 30
click at [343, 110] on link "המשך לקליטת הזמנות" at bounding box center [345, 109] width 73 height 16
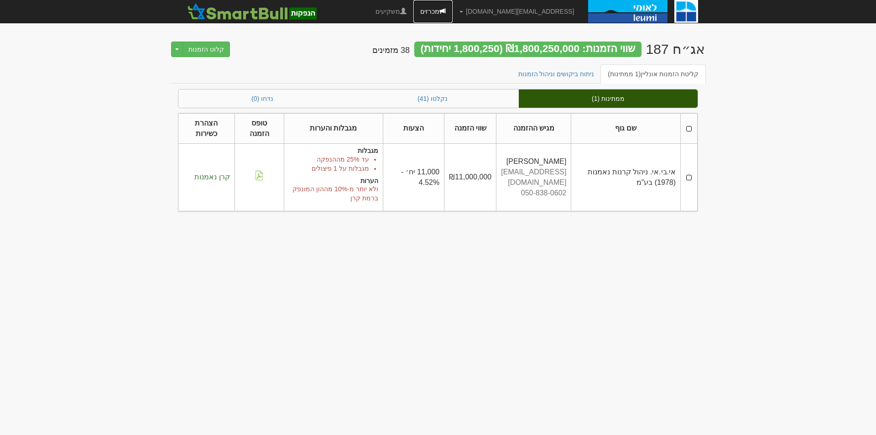
click at [453, 16] on link "מכרזים" at bounding box center [433, 11] width 39 height 23
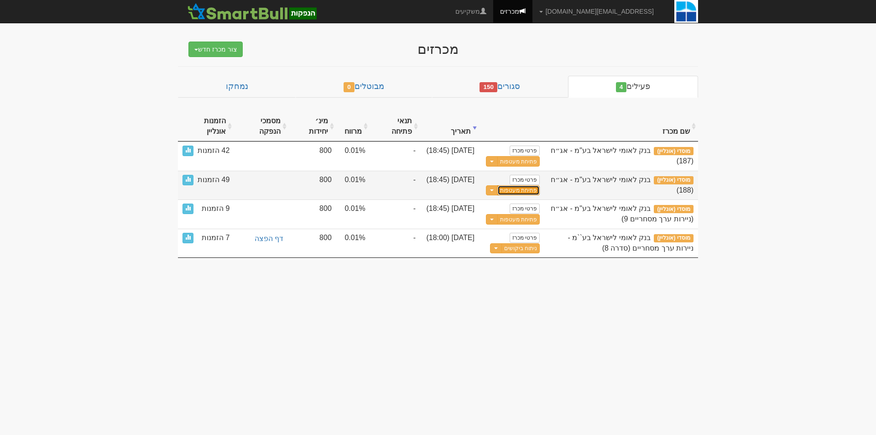
click at [532, 190] on button "פתיחת מעטפות" at bounding box center [519, 190] width 42 height 10
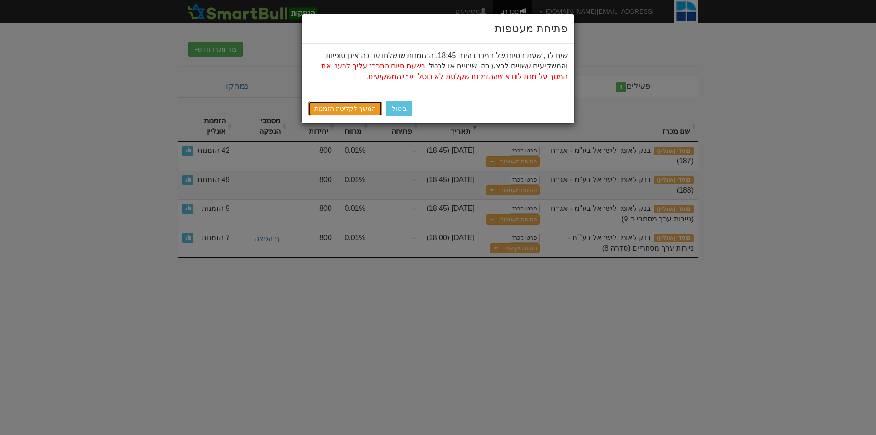
click at [339, 104] on link "המשך לקליטת הזמנות" at bounding box center [345, 109] width 73 height 16
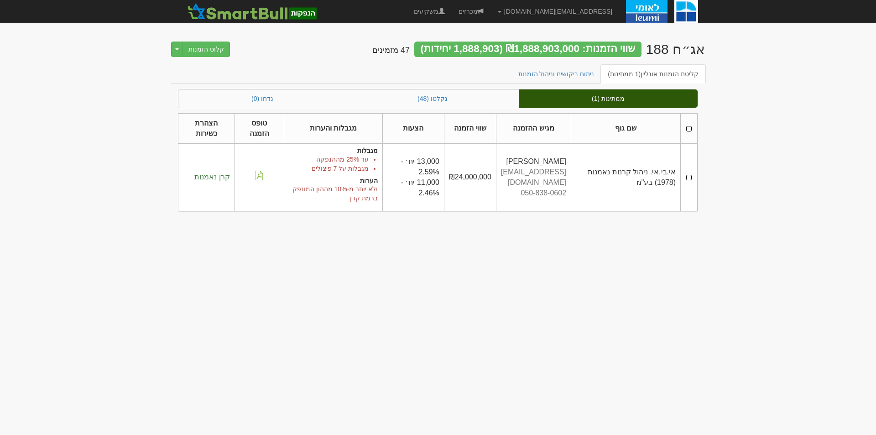
click at [687, 128] on th at bounding box center [689, 128] width 17 height 31
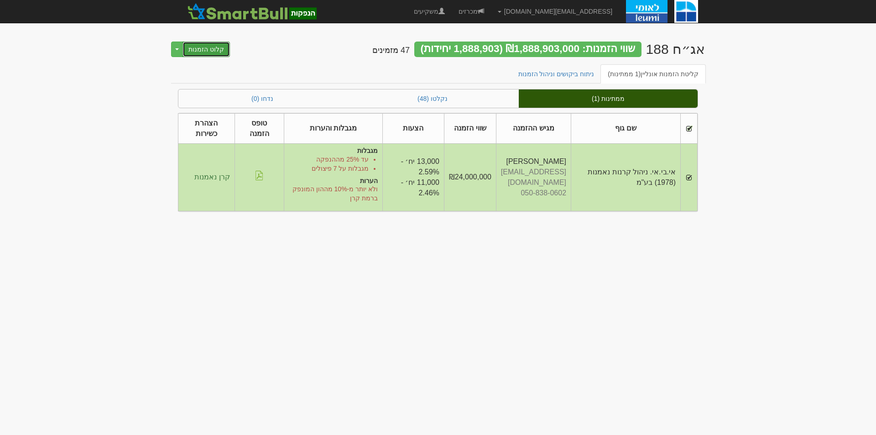
click at [211, 50] on button "קלוט הזמנות" at bounding box center [206, 50] width 47 height 16
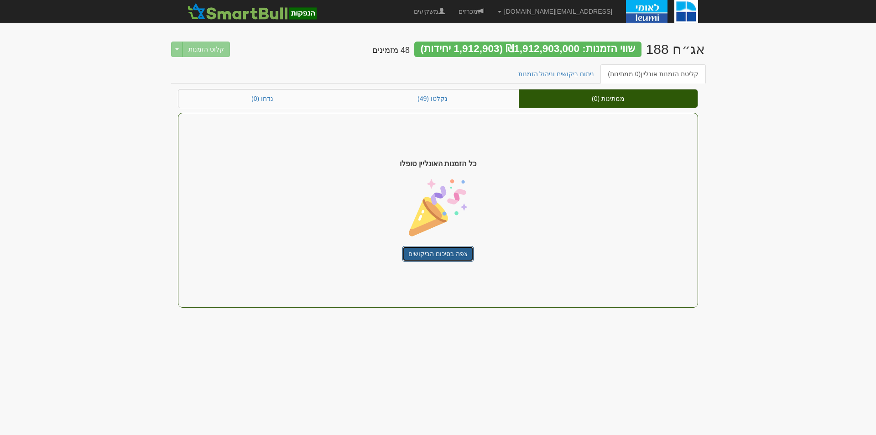
click at [438, 253] on link "צפה בסיכום הביקושים" at bounding box center [438, 254] width 71 height 16
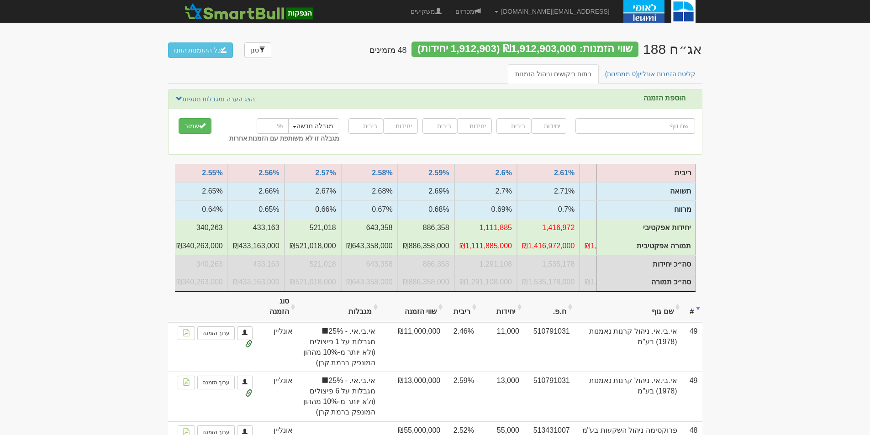
scroll to position [0, -690]
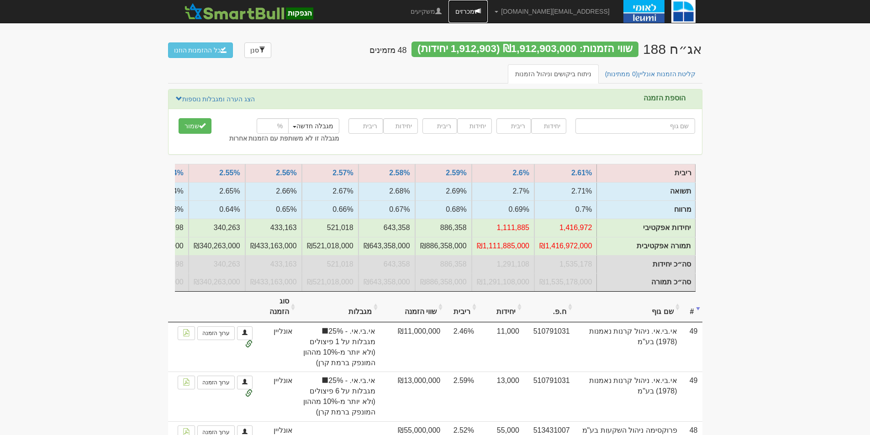
click at [481, 5] on link "מכרזים" at bounding box center [467, 11] width 39 height 23
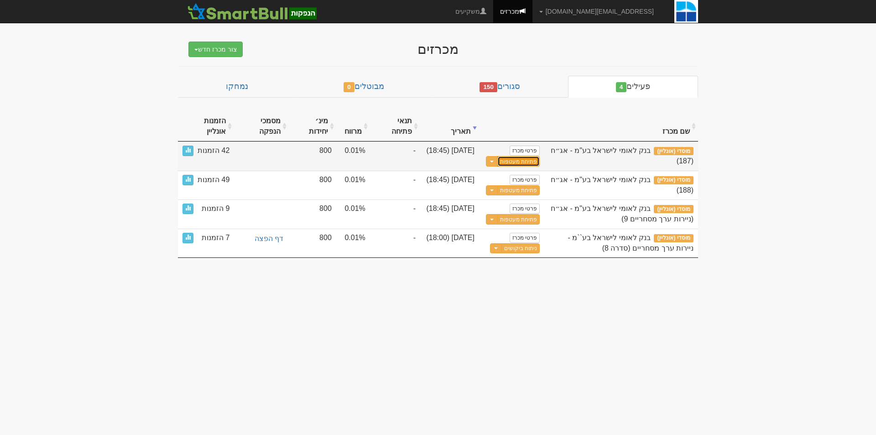
click at [516, 161] on button "פתיחת מעטפות" at bounding box center [519, 161] width 42 height 10
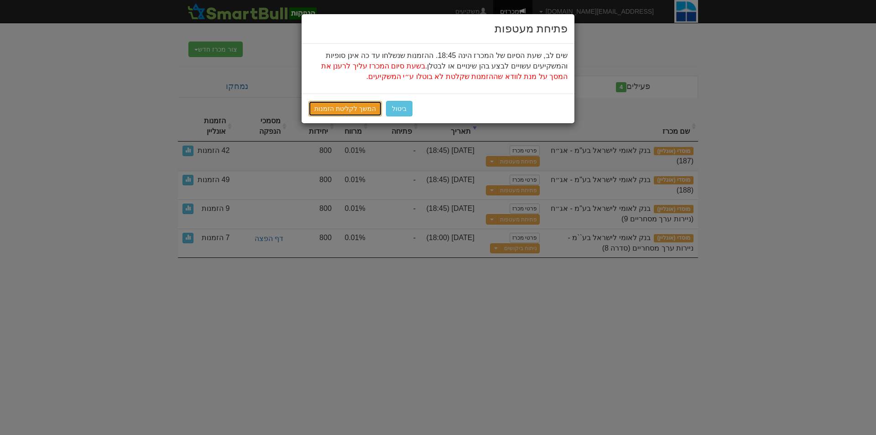
click at [343, 111] on link "המשך לקליטת הזמנות" at bounding box center [345, 109] width 73 height 16
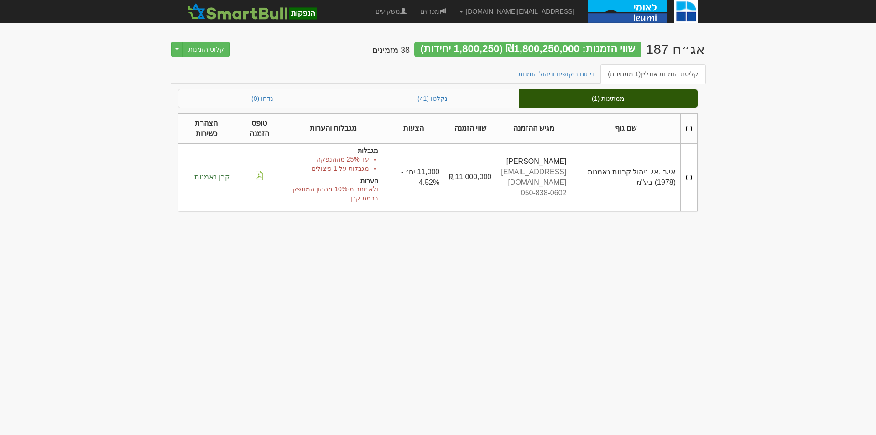
click at [687, 133] on th at bounding box center [689, 128] width 17 height 31
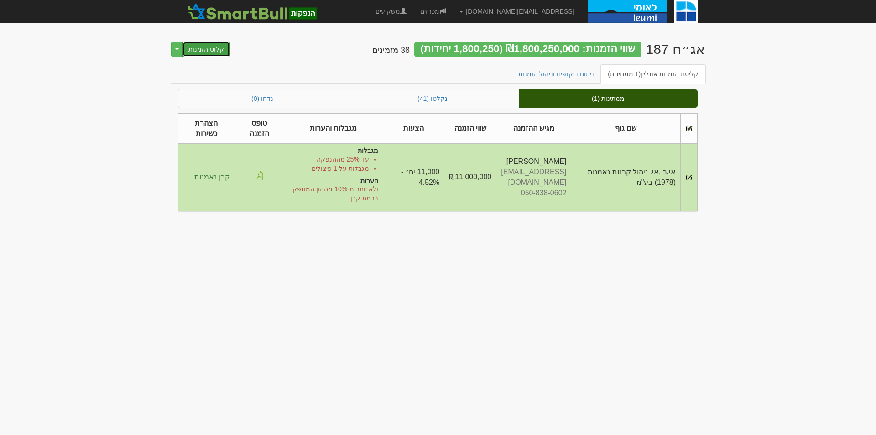
click at [212, 53] on button "קלוט הזמנות" at bounding box center [206, 50] width 47 height 16
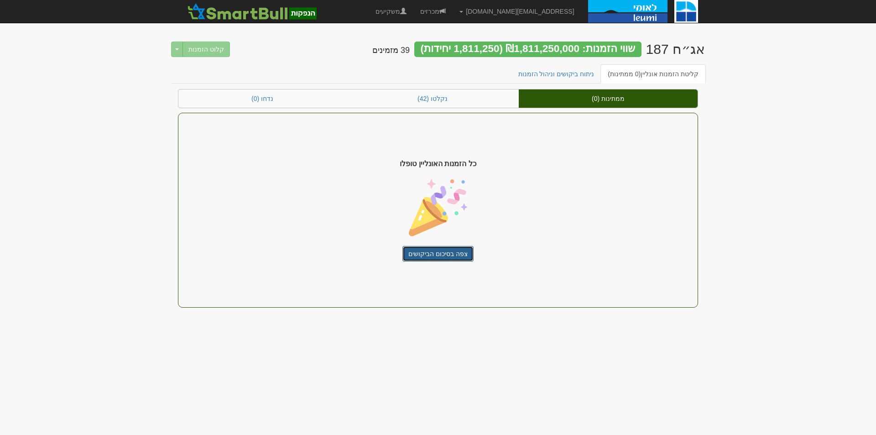
click at [433, 252] on link "צפה בסיכום הביקושים" at bounding box center [438, 254] width 71 height 16
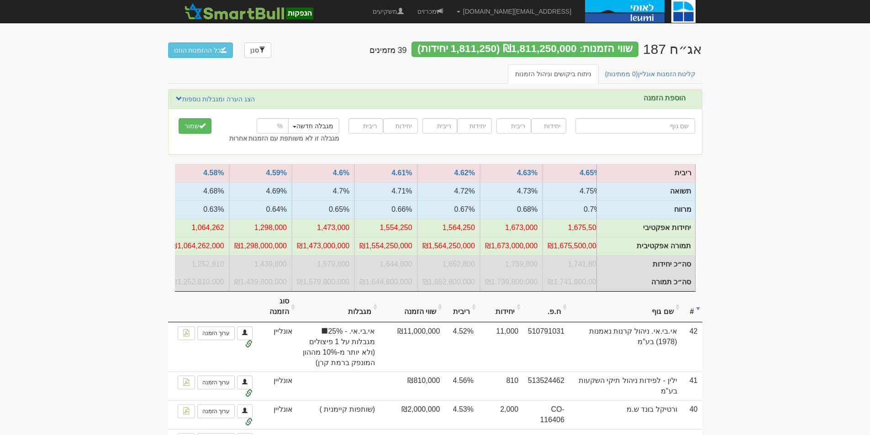
scroll to position [0, -258]
click at [661, 130] on input "text" at bounding box center [635, 126] width 120 height 16
click at [445, 5] on link "מכרזים" at bounding box center [429, 11] width 39 height 23
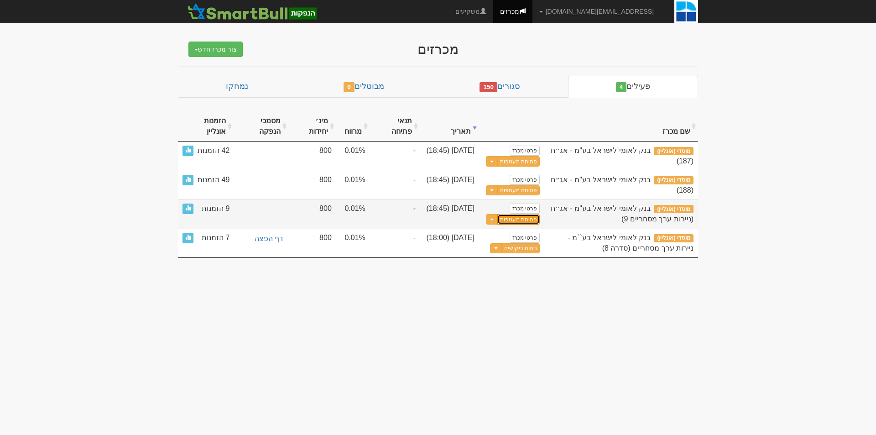
click at [508, 220] on button "פתיחת מעטפות" at bounding box center [519, 219] width 42 height 10
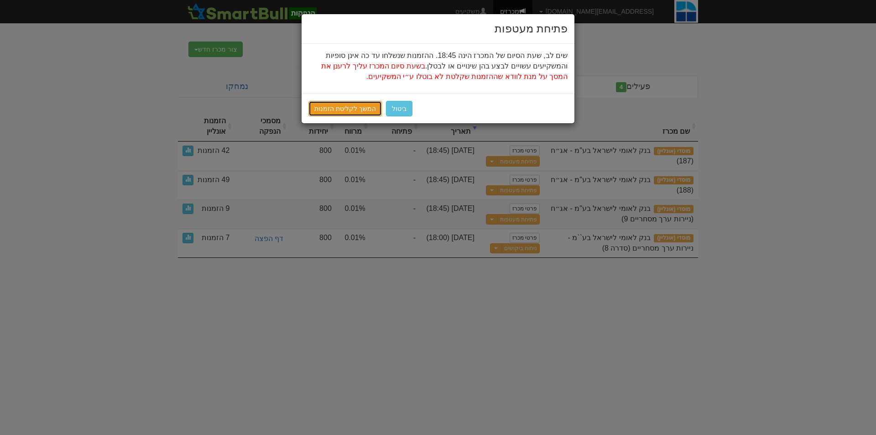
click at [335, 111] on link "המשך לקליטת הזמנות" at bounding box center [345, 109] width 73 height 16
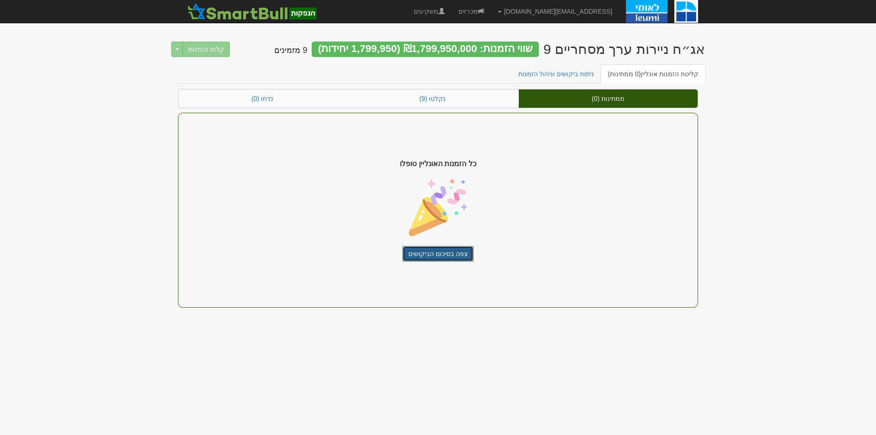
click at [448, 250] on link "צפה בסיכום הביקושים" at bounding box center [438, 254] width 71 height 16
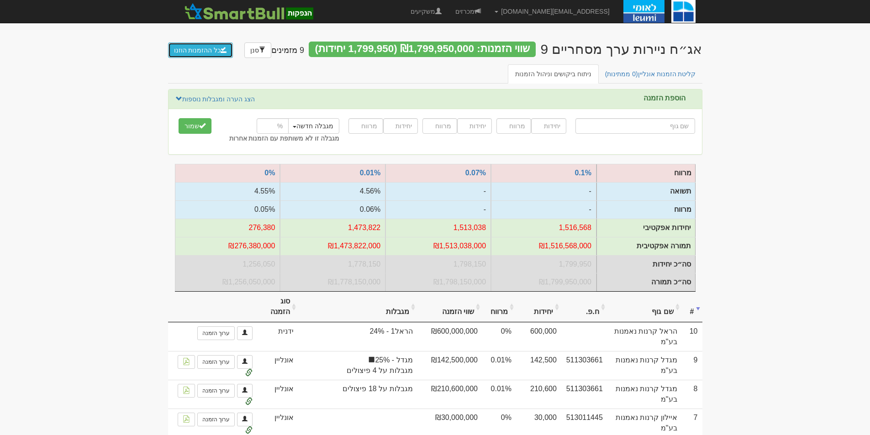
click at [202, 50] on button "כל ההזמנות הוזנו" at bounding box center [200, 50] width 65 height 16
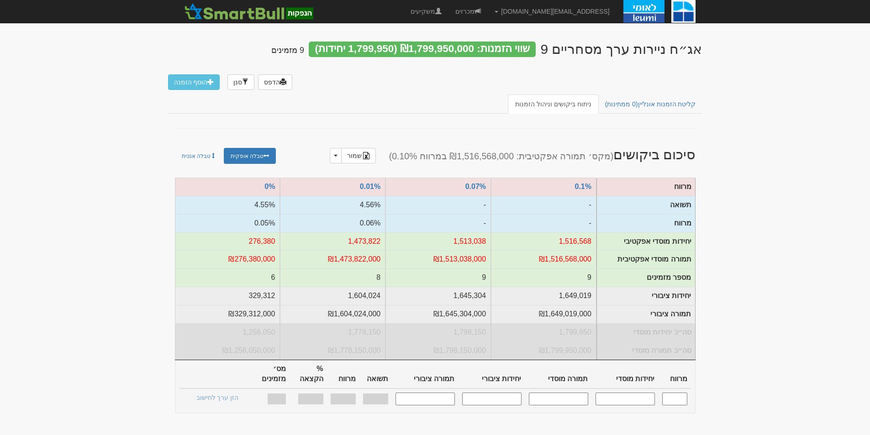
click at [679, 397] on input "text" at bounding box center [674, 399] width 25 height 12
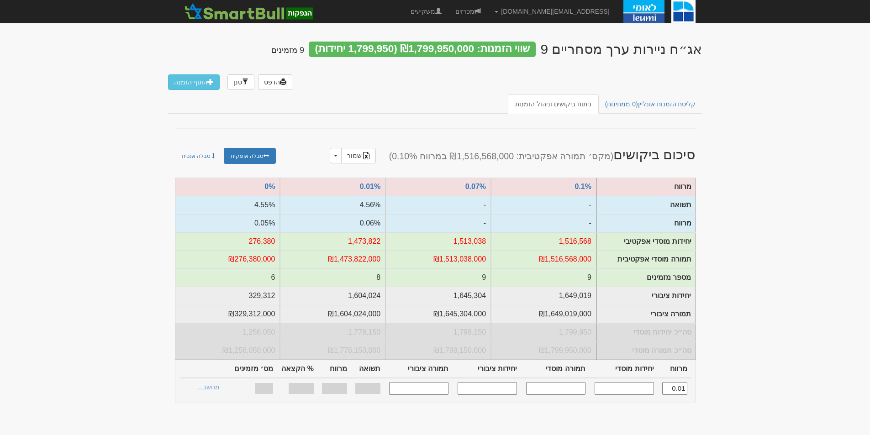
type input "0.010"
type input "1,473,822"
type input "1,473,822,000"
type input "1,604,024"
type input "1,604,024,000"
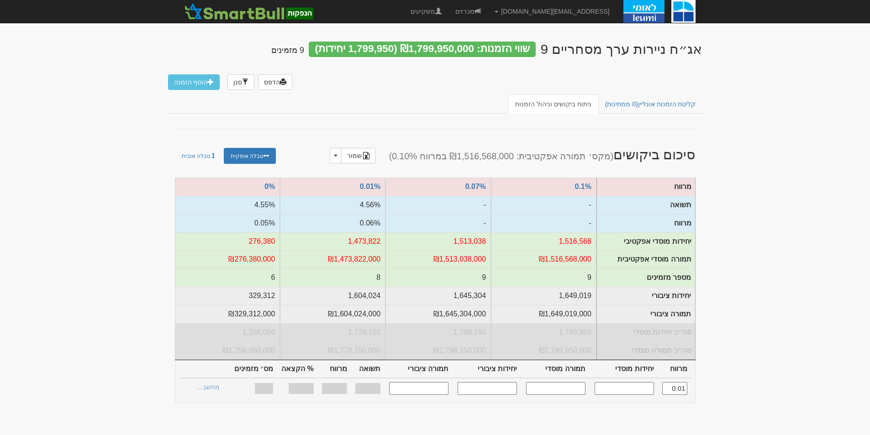
type input "0.060%"
type input "100%"
type input "8"
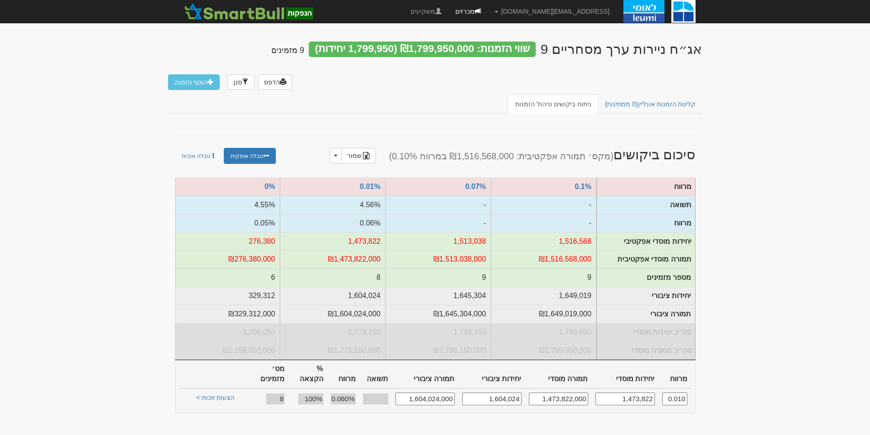
type input "0.010"
click at [487, 7] on link "מכרזים" at bounding box center [467, 11] width 39 height 23
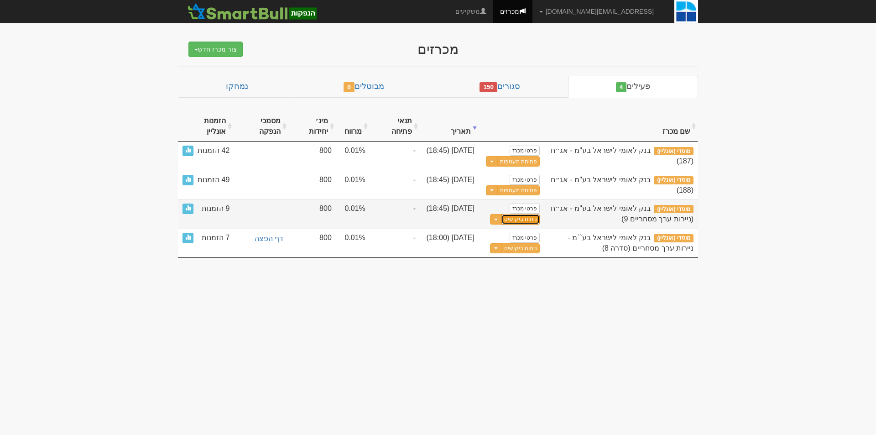
click at [522, 222] on link "ניתוח ביקושים" at bounding box center [521, 219] width 38 height 10
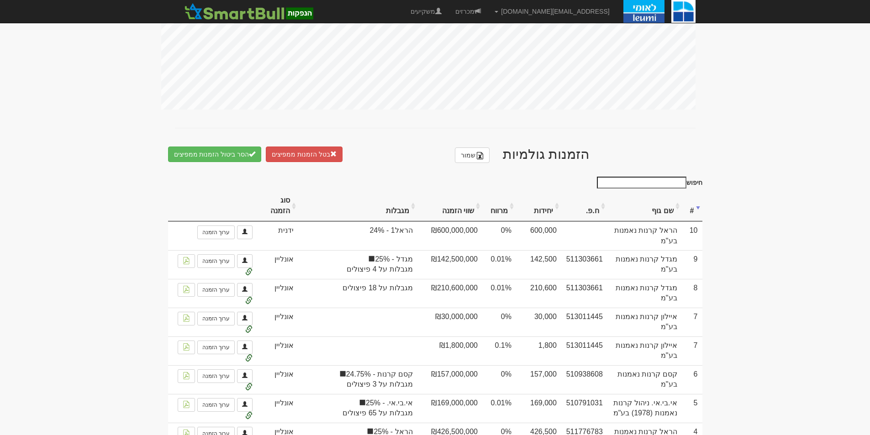
scroll to position [347, 0]
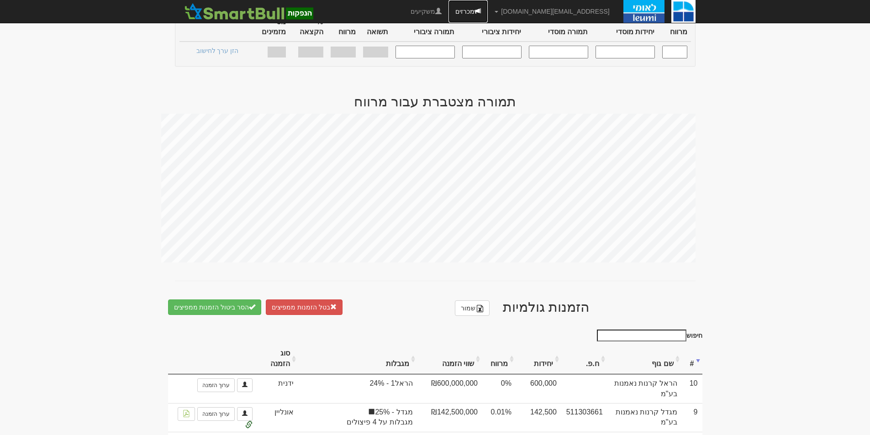
click at [487, 4] on link "מכרזים" at bounding box center [467, 11] width 39 height 23
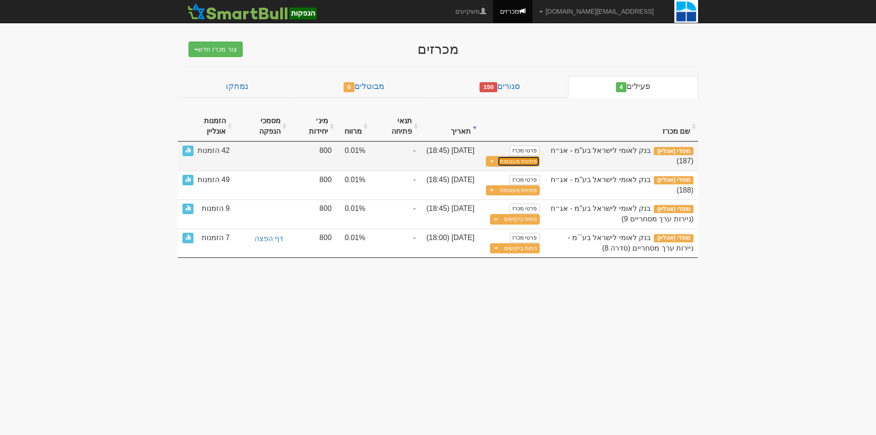
click at [527, 164] on button "פתיחת מעטפות" at bounding box center [519, 161] width 42 height 10
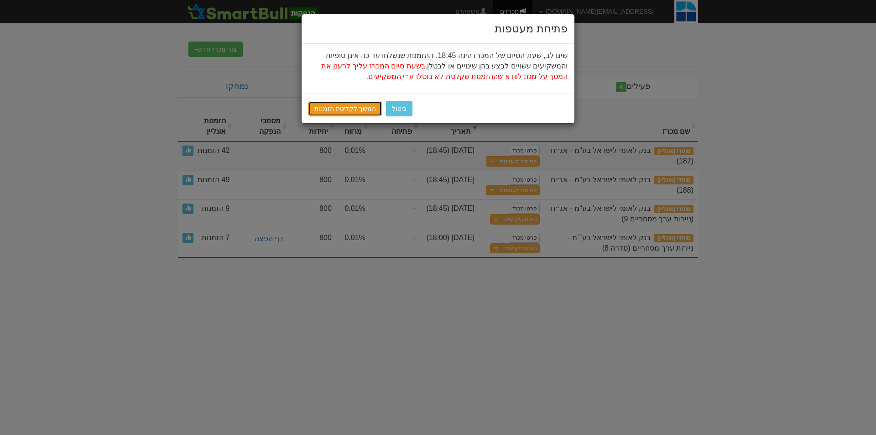
click at [348, 106] on link "המשך לקליטת הזמנות" at bounding box center [345, 109] width 73 height 16
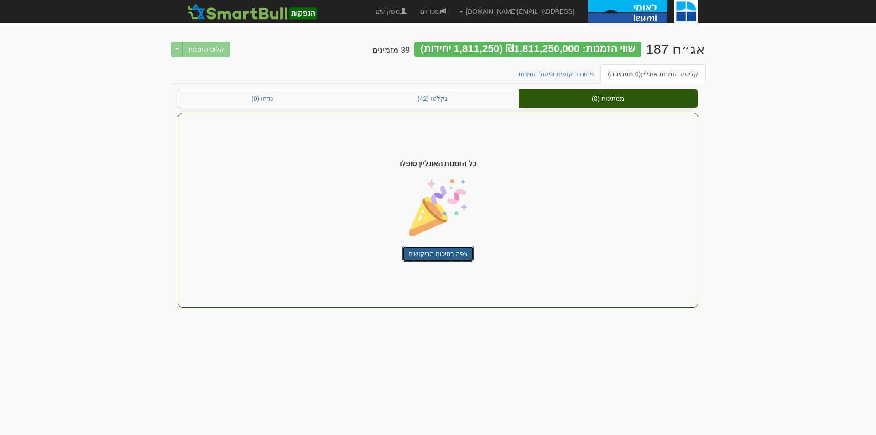
click at [449, 248] on link "צפה בסיכום הביקושים" at bounding box center [438, 254] width 71 height 16
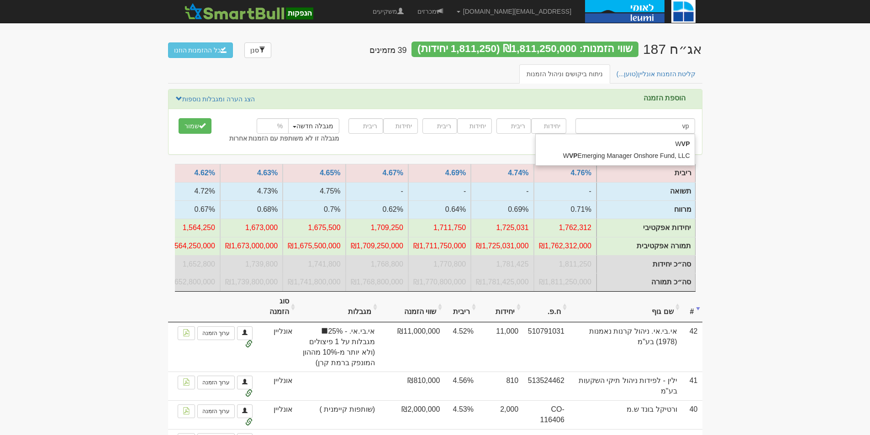
type input "v"
type input "ה"
type input "הפניקס השקעות ופיננסים"
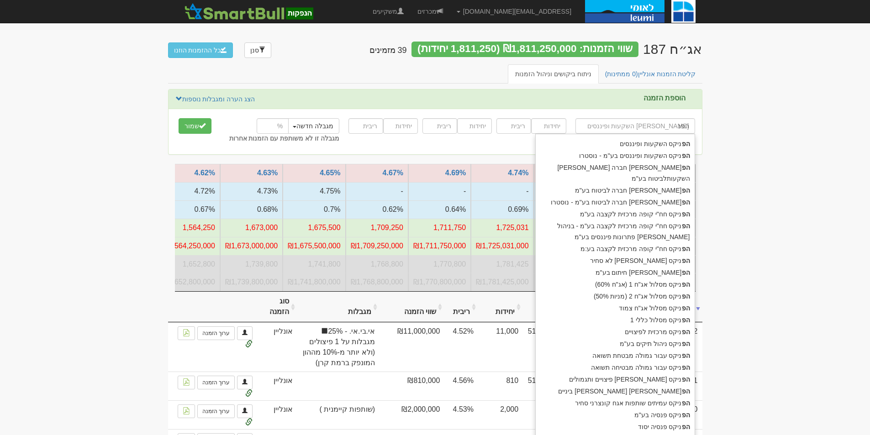
type input "הפני"
type input "הפניק"
type input "הפניקס השקעות ופיננסים"
type input "הפניקס"
type input "הפניקס ש"
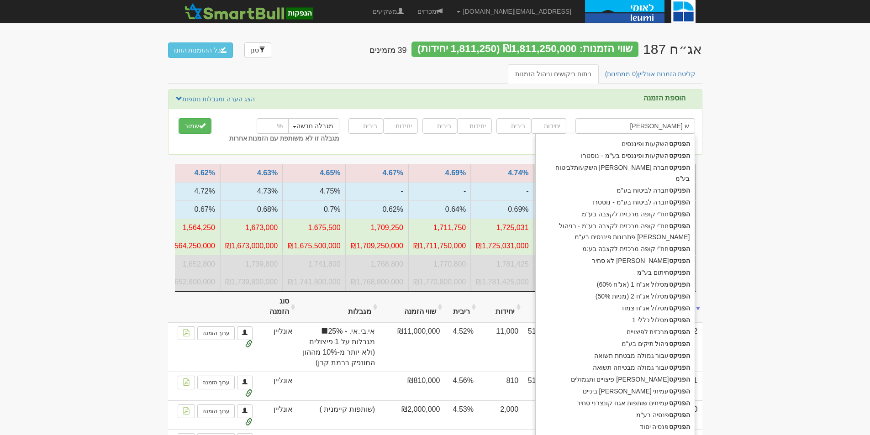
type input "הפניקס שותפות אג"ח קונצרני בדירוג מינימלי"
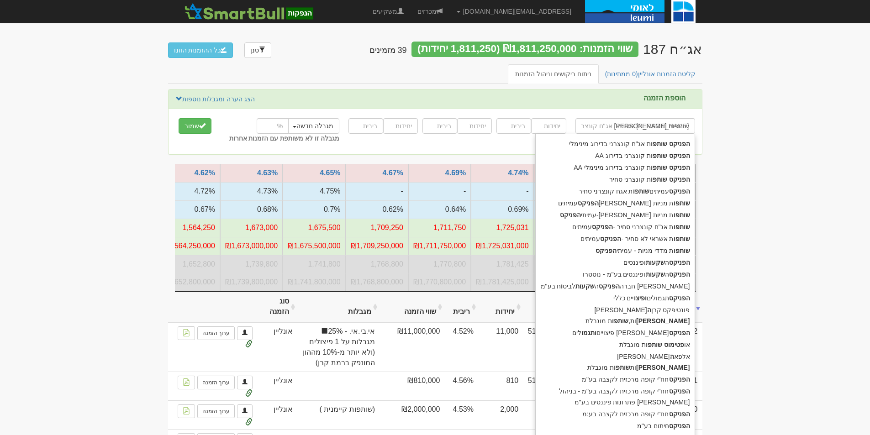
type input "הפניקס שותפות"
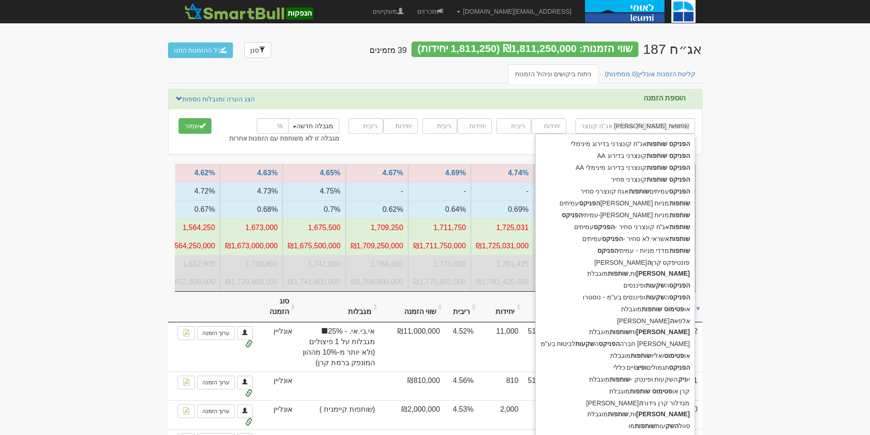
type input "הפניקס שותפות ק"
type input "הפניקס שותפות קונצרני בדירוג AA"
type input "הפניקס שותפות קו"
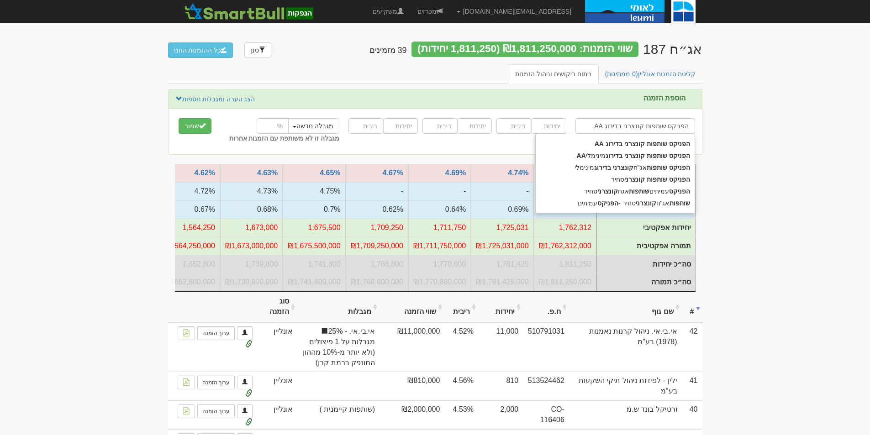
type input "הפניקס שותפות קונצרני בדירוג AA"
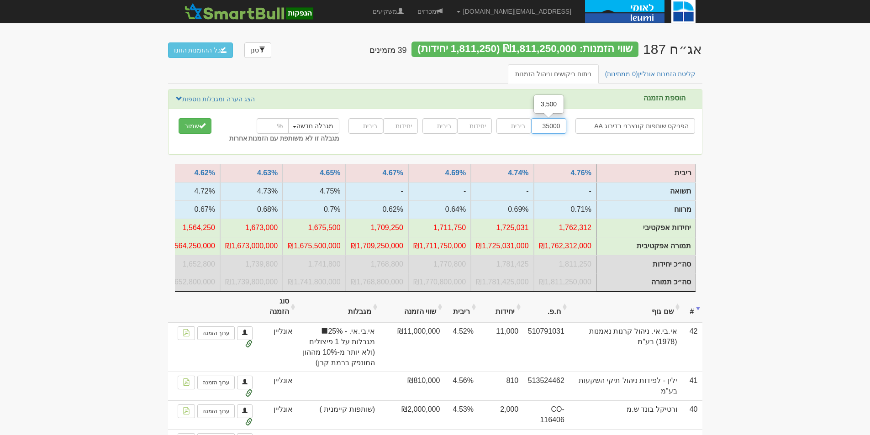
type input "35000"
type input "4.57"
type input "35000"
type input "4.59"
click at [269, 126] on input "number" at bounding box center [273, 126] width 32 height 16
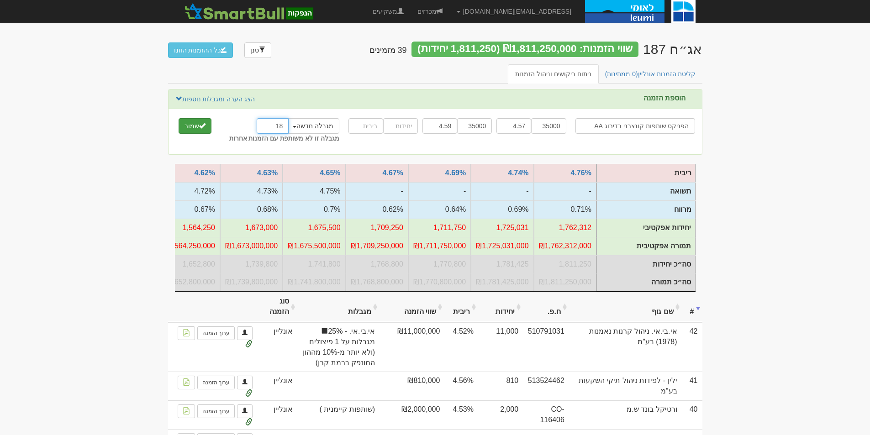
type input "18"
click at [203, 127] on span "submit" at bounding box center [202, 125] width 6 height 6
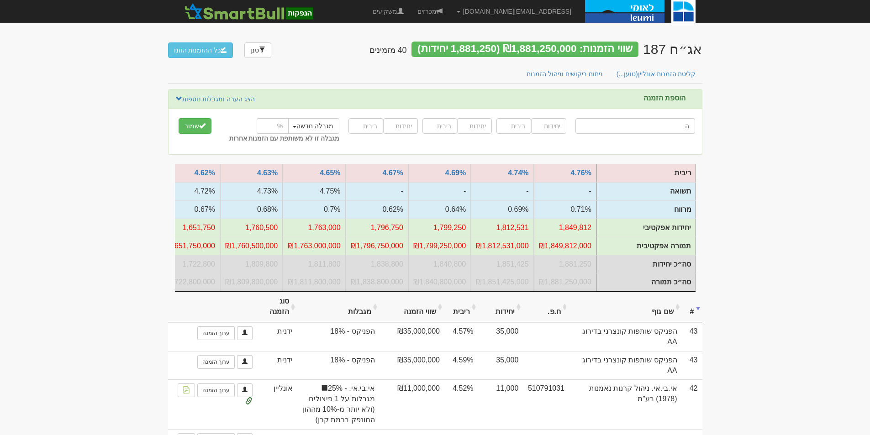
type input "הפ"
type input "הפניקס השקעות ופיננסים"
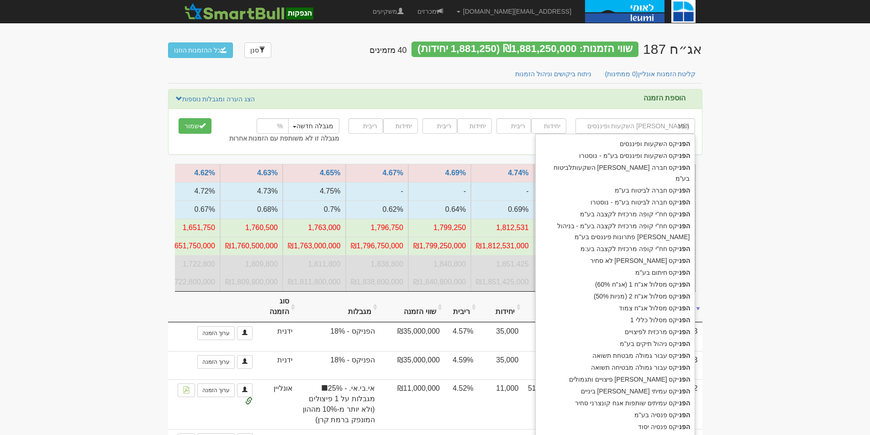
type input "הפני"
type input "הפניק"
type input "הפניקס השקעות ופיננסים"
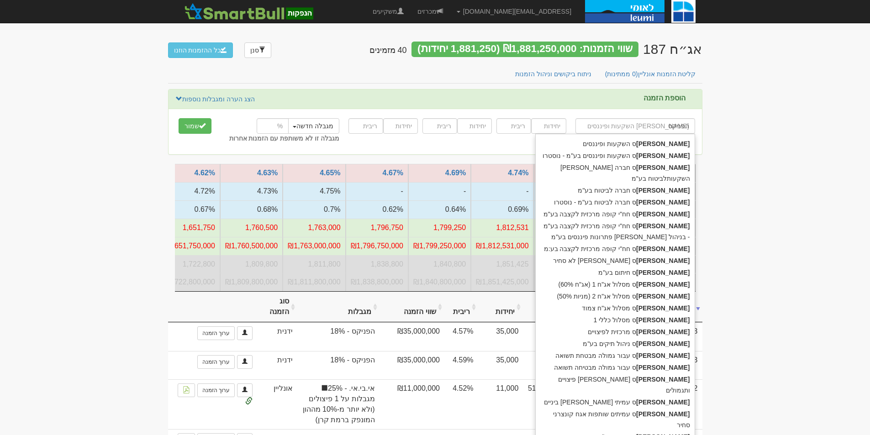
type input "הפניקס"
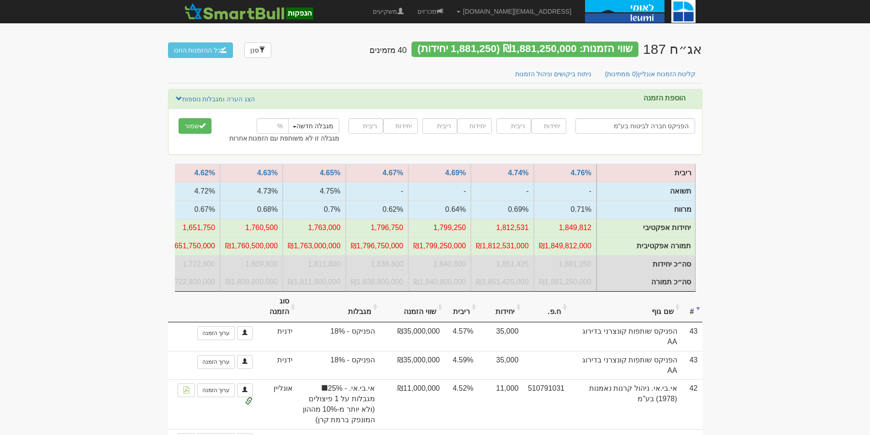
type input "הפניקס חברה לביטוח בע"מ"
type input "15000"
type input "4.61"
click at [331, 131] on button "מגבלה חדשה" at bounding box center [313, 126] width 52 height 16
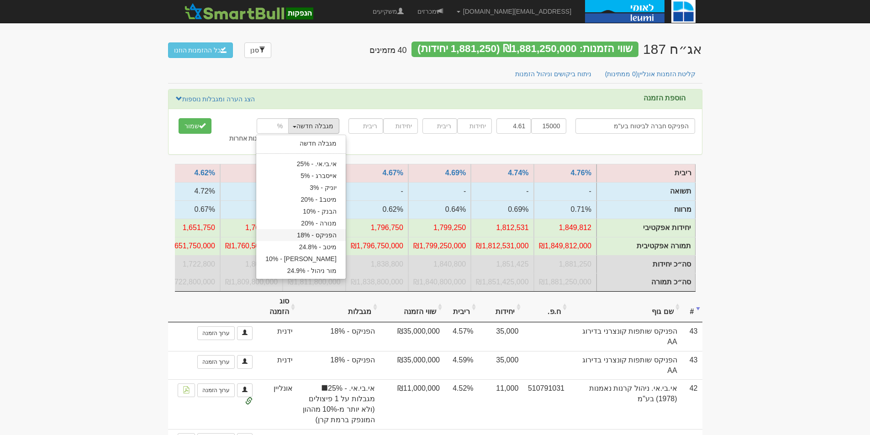
click at [328, 237] on link "הפניקס - 18%" at bounding box center [300, 235] width 89 height 12
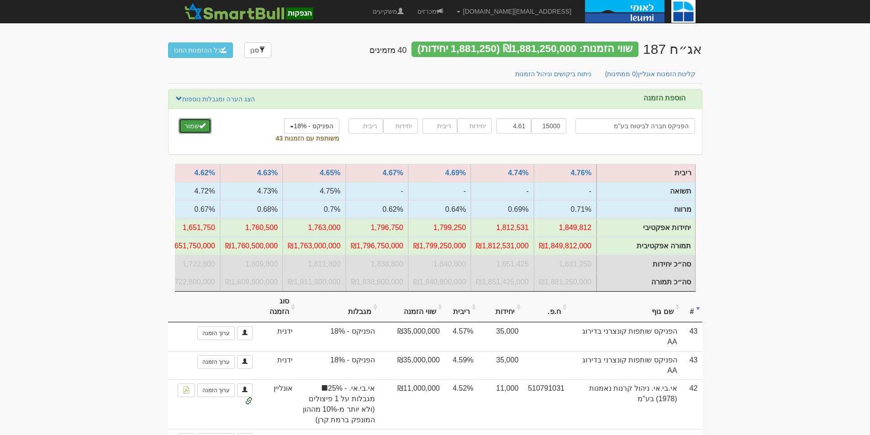
click at [196, 124] on button "שמור" at bounding box center [194, 126] width 33 height 16
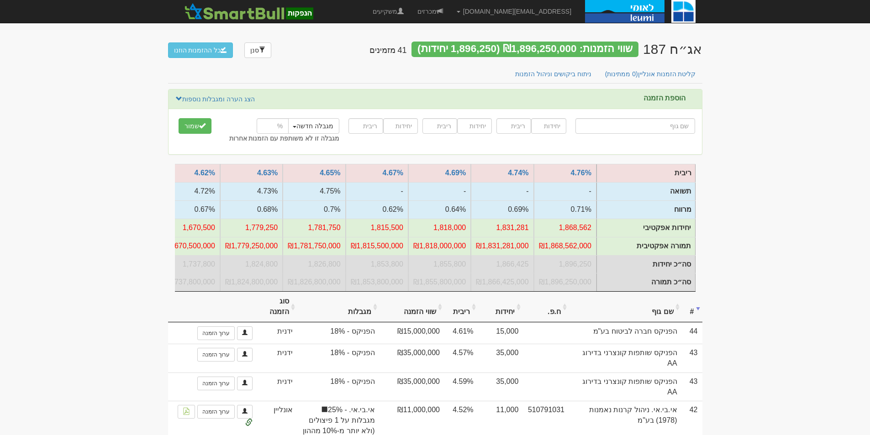
type input "ב"
type input "בנק אגוד לישראל בע"מ"
type input "בנק"
type input "בנק אגוד לישראל בע"מ"
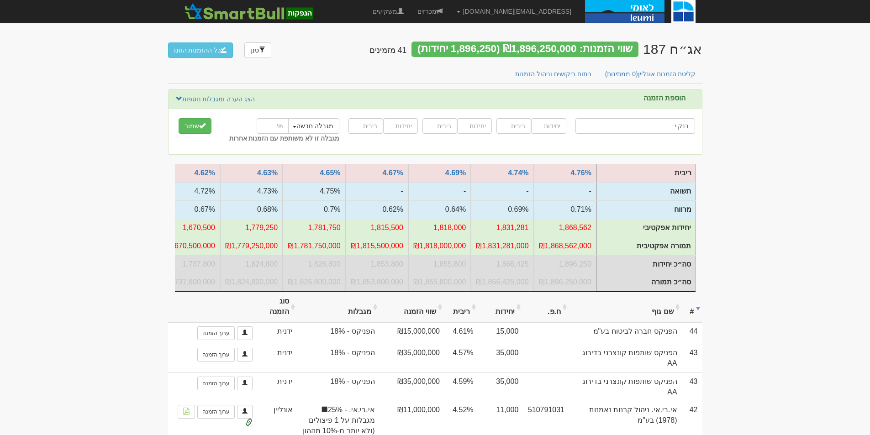
type input "בנק יה"
type input "בנק יהב"
type input "בנק יהב לעובדי המדינה בע"מ"
type input "80000"
type input "4.6"
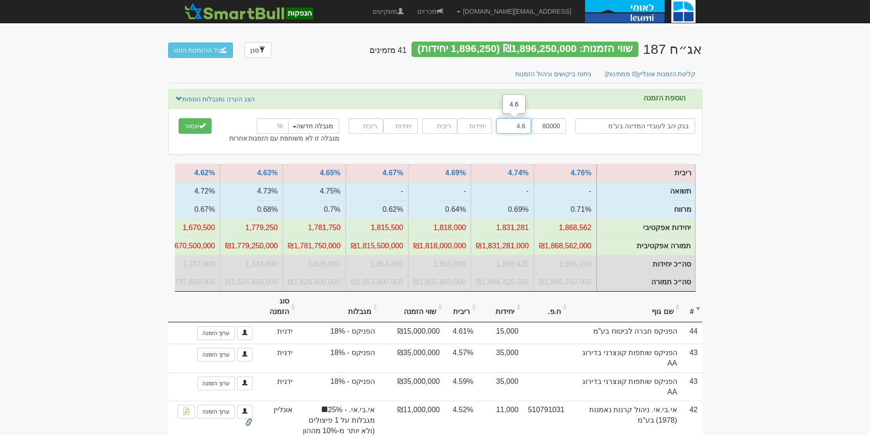
click at [178, 118] on button "שמור" at bounding box center [194, 126] width 33 height 16
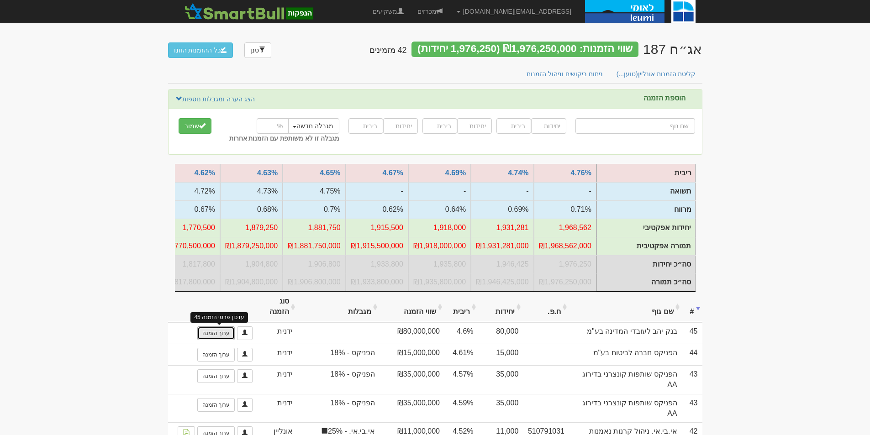
click at [215, 337] on link "ערוך הזמנה" at bounding box center [215, 333] width 37 height 14
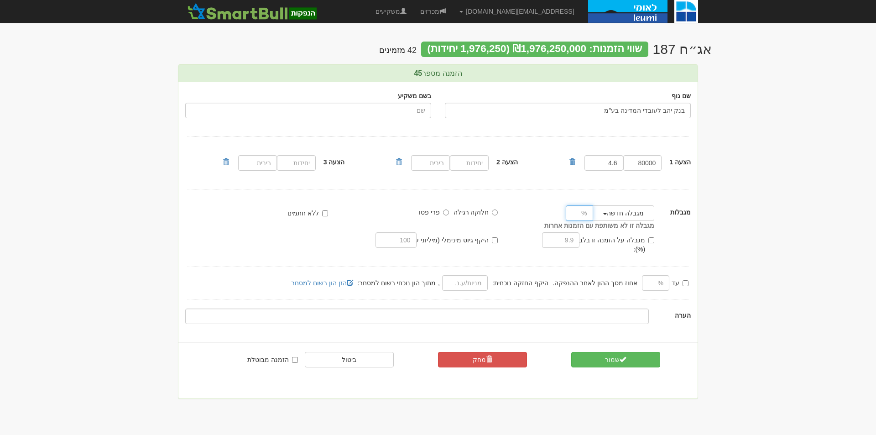
click at [580, 212] on input "number" at bounding box center [579, 213] width 27 height 16
type input "20"
click at [634, 352] on button "שמור" at bounding box center [615, 360] width 89 height 16
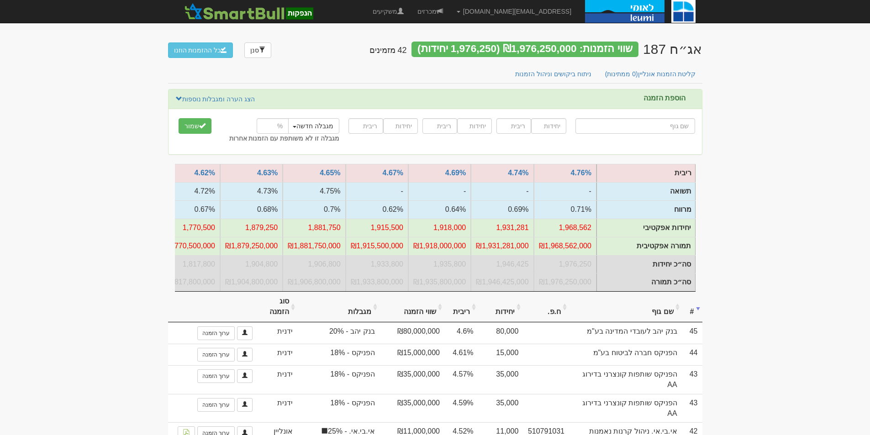
type input "מ"
type input "מור אג"ח פלוס"
type input "מור"
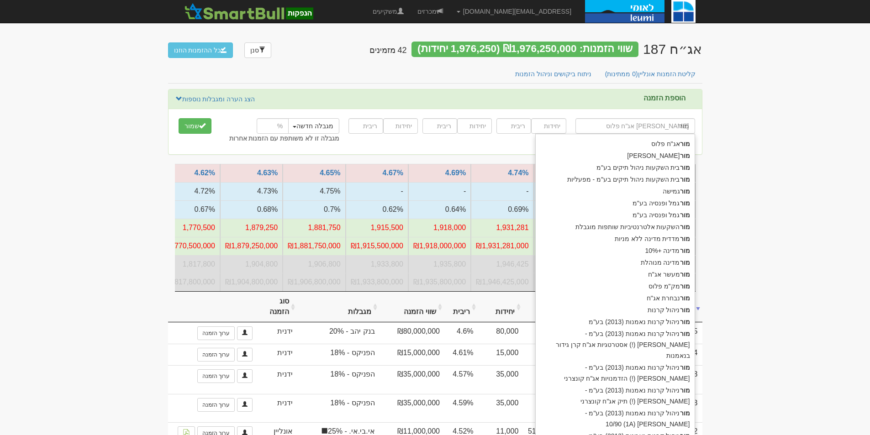
type input "מור"
type input "מור אג"ח פלוס"
type input "מור ג"
type input "[PERSON_NAME] ופנסיה בע"מ"
type input "מור גמל"
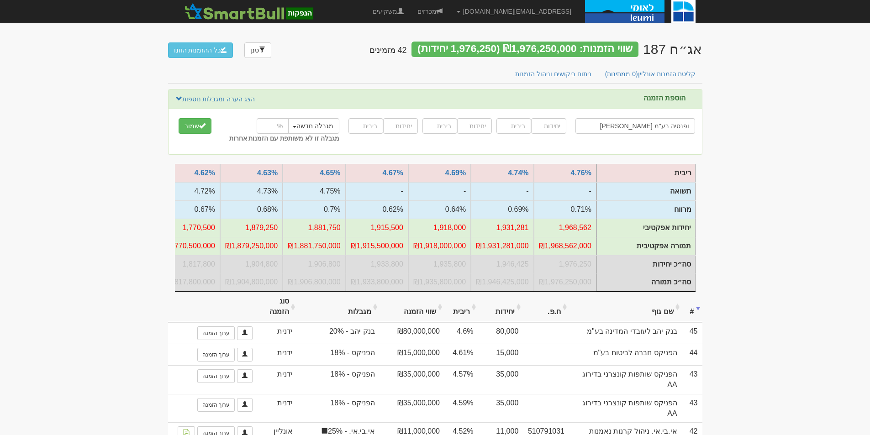
type input "[PERSON_NAME] ופנסיה בע"מ"
click at [540, 122] on input "number" at bounding box center [548, 126] width 35 height 16
type input "30000"
type input "4.48"
type input "40000"
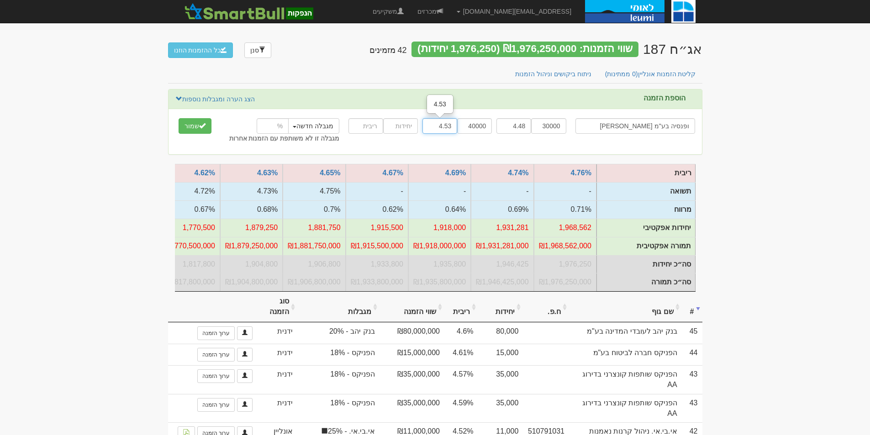
type input "4.53"
type input "80000"
type input "4.58"
click at [273, 128] on input "number" at bounding box center [273, 126] width 32 height 16
click at [206, 123] on button "שמור" at bounding box center [194, 126] width 33 height 16
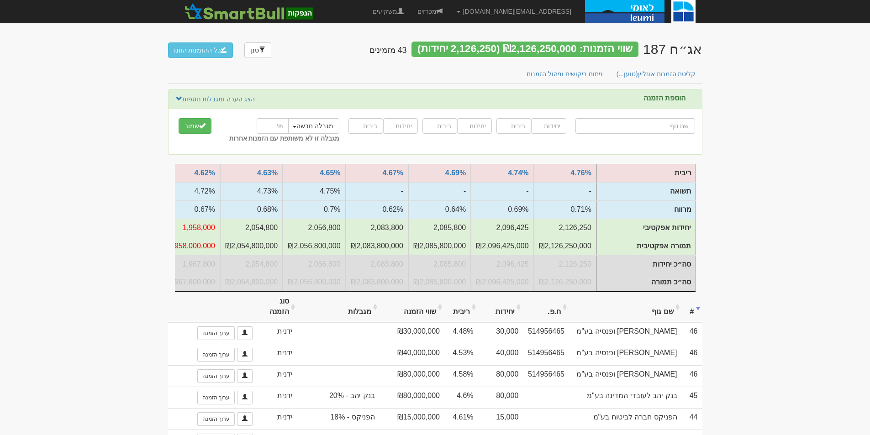
type input "מ"
type input "מיד צח בע"מ"
type input "מי"
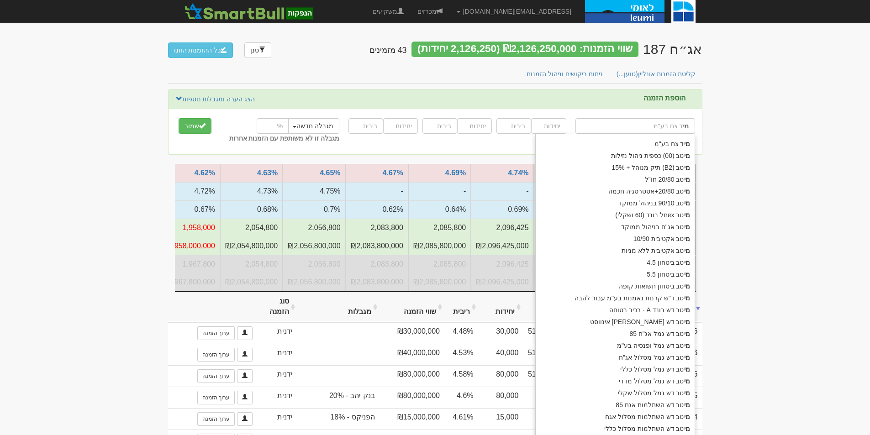
type input "מיטב (00) כספית ניהול נזילות"
type input "מיטב"
type input "מיטב נ"
type input "מיטב ניהול תיקים - קופות ענפיות"
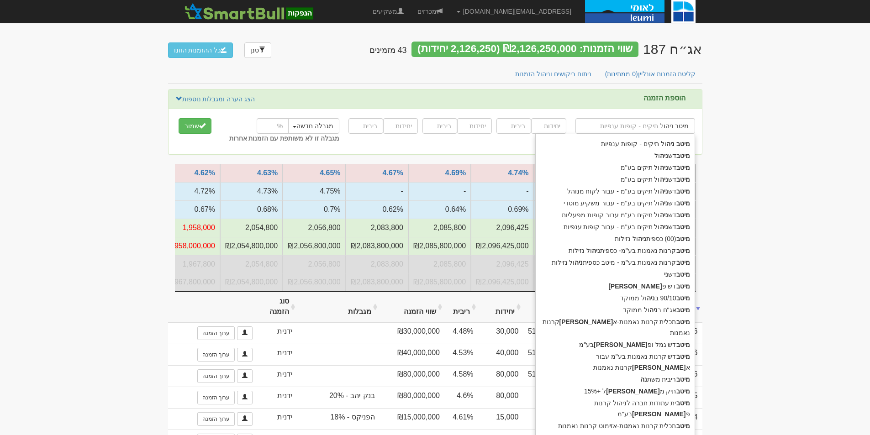
type input "מיטב ניהול"
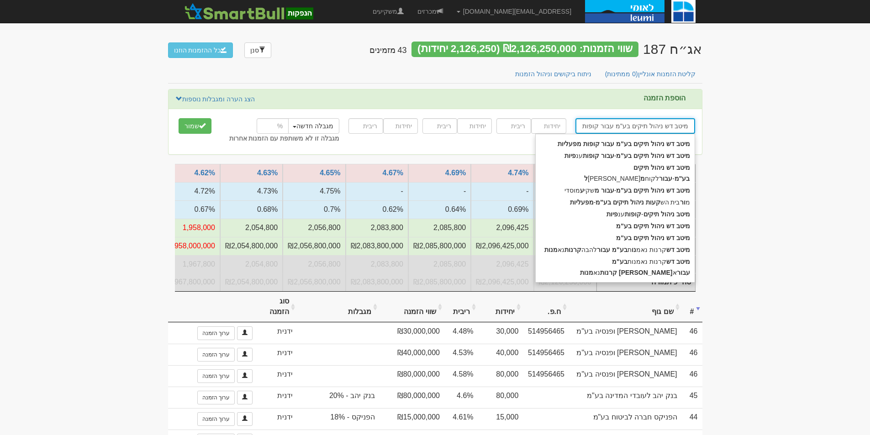
click at [597, 121] on input "מיטב דש ניהול תיקים בע"מ עבור קופות מפעליות" at bounding box center [635, 126] width 120 height 16
click at [592, 157] on strong "קופות" at bounding box center [590, 155] width 16 height 7
type input "מיטב דש ניהול תיקים בע"מ - עבור קופות ענפיות"
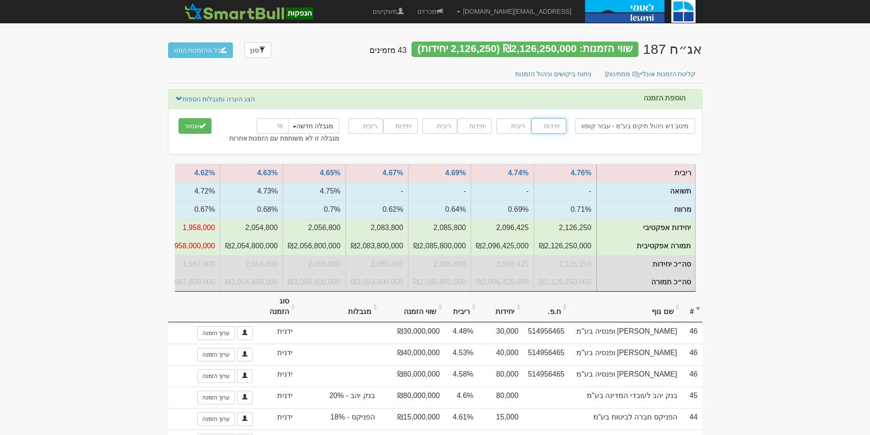
click at [558, 130] on input "number" at bounding box center [548, 126] width 35 height 16
type input "52559"
type input "4.52"
click at [271, 127] on input "number" at bounding box center [273, 126] width 32 height 16
type input "24"
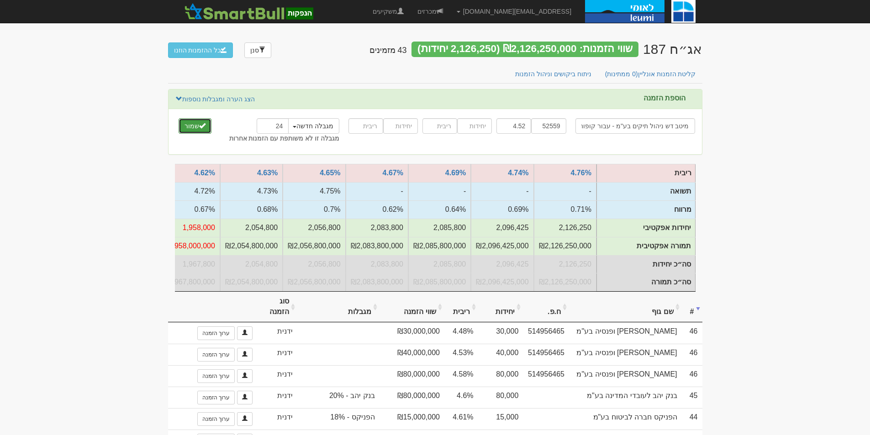
click at [192, 120] on button "שמור" at bounding box center [194, 126] width 33 height 16
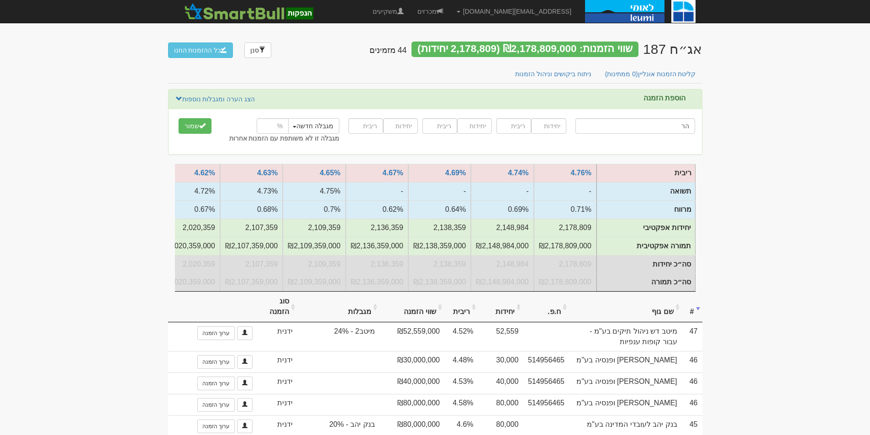
type input "הרא"
type input "[PERSON_NAME] ביטוח עמיתים סל מניות ישראליות"
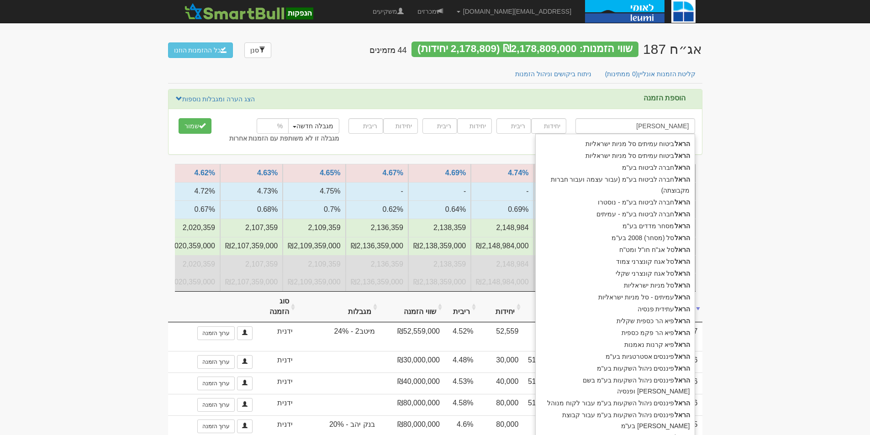
type input "[PERSON_NAME]"
type input "[PERSON_NAME] ביטוח עמיתים סל מניות ישראליות"
type input "הראל"
type input "[PERSON_NAME] מ"
type input "הראל מסחר מדדים בע"מ"
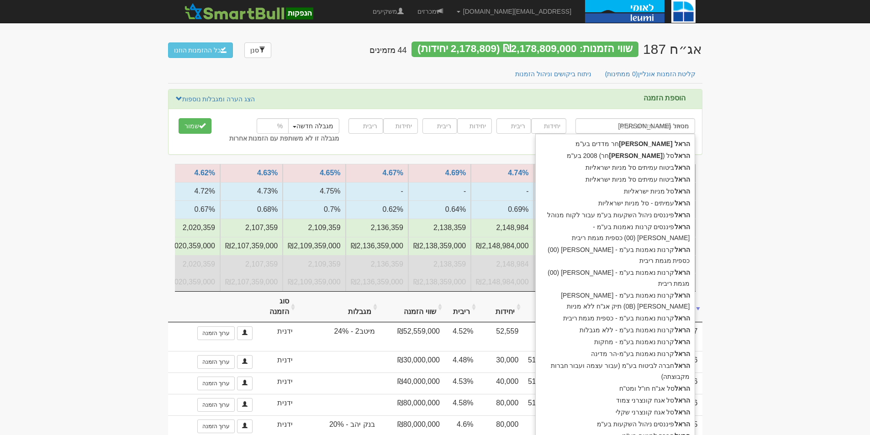
type input "[PERSON_NAME] מסחר"
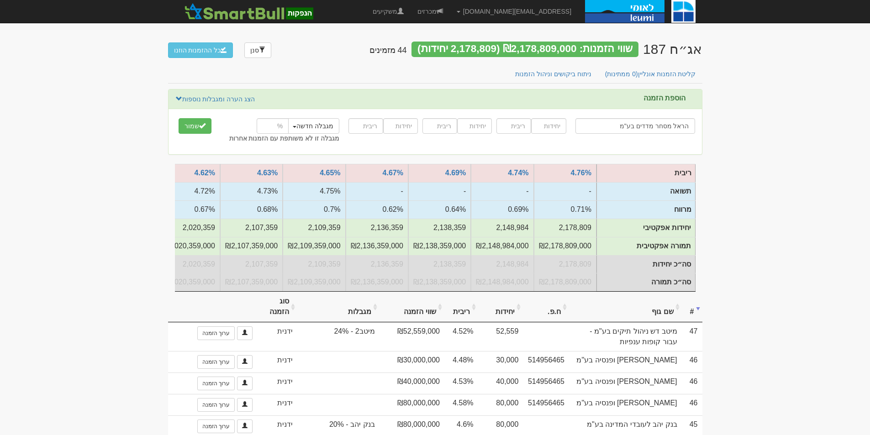
type input "הראל מסחר מדדים בע"מ"
type input "1000"
type input "2.5"
click at [205, 119] on button "שמור" at bounding box center [194, 126] width 33 height 16
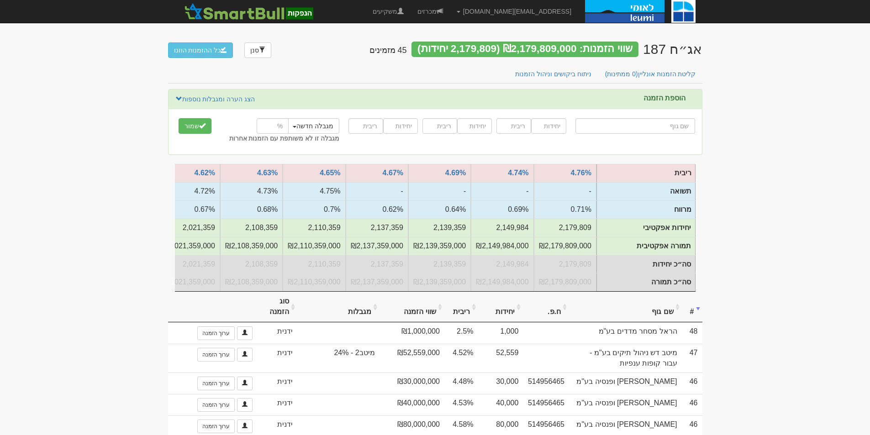
click at [675, 127] on input "text" at bounding box center [635, 126] width 120 height 16
type input "כ"
type input "כלל ביטוח אלמנטרי כללי"
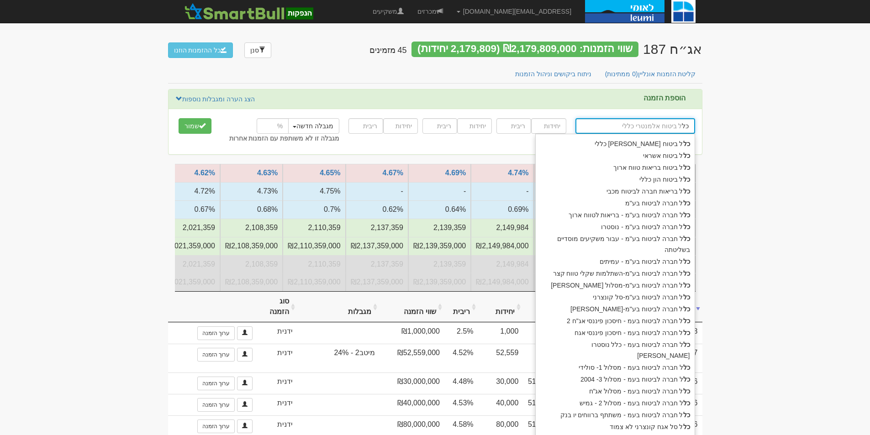
type input "כלל"
type input "כלל ביטוח אלמנטרי כללי"
type input "כלל חב"
type input "כלל חברה לביטוח בע"מ"
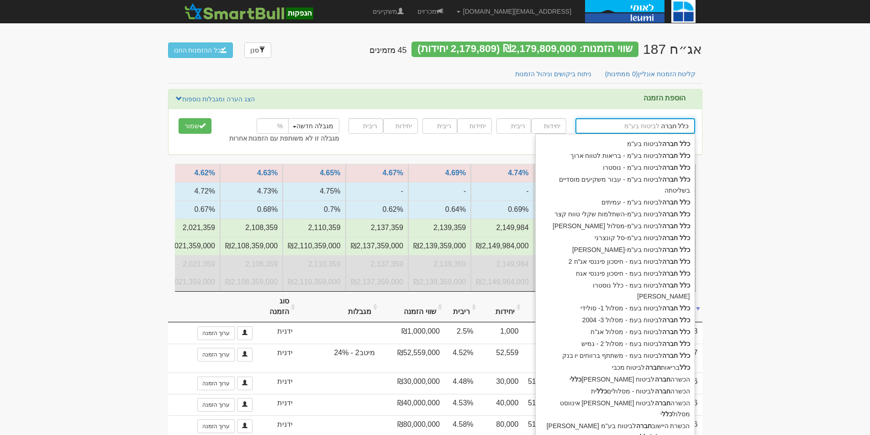
type input "כלל חברה"
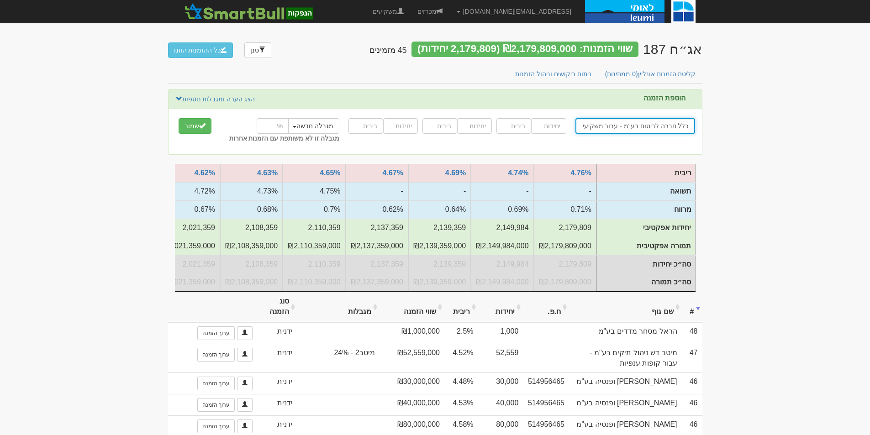
type input "כלל חברה לביטוח בע"מ - עבור משקיעים מוסדיים בשליטתה"
type input "0"
type input "70000"
type input "5"
type input "4.57"
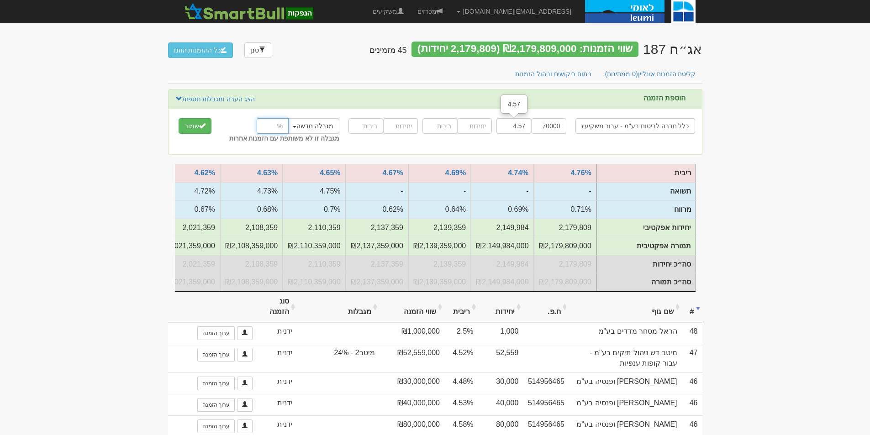
click at [265, 126] on input "number" at bounding box center [273, 126] width 32 height 16
type input "25"
click at [193, 127] on button "שמור" at bounding box center [194, 126] width 33 height 16
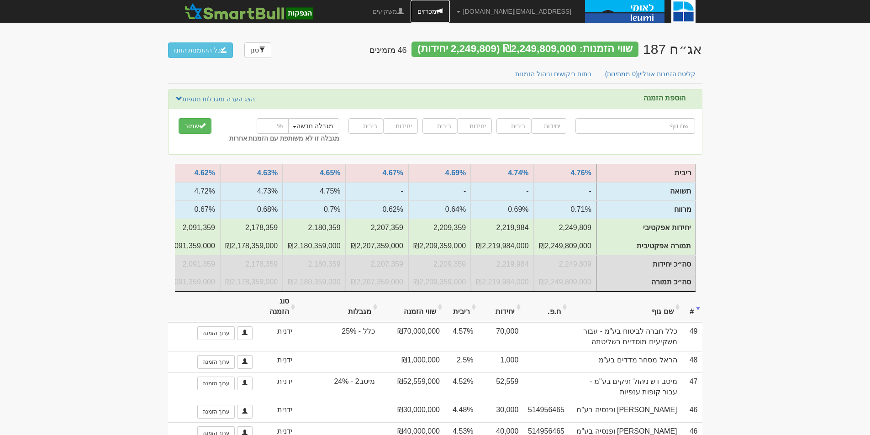
click at [443, 10] on span at bounding box center [439, 11] width 6 height 6
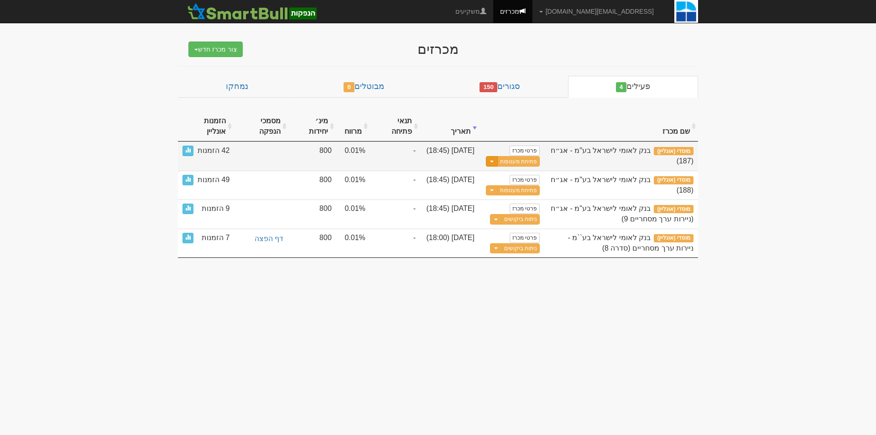
click at [490, 161] on button "Toggle Dropdown" at bounding box center [492, 161] width 12 height 10
click at [507, 178] on link "עדכן שעת סיום מכרז" at bounding box center [496, 177] width 87 height 12
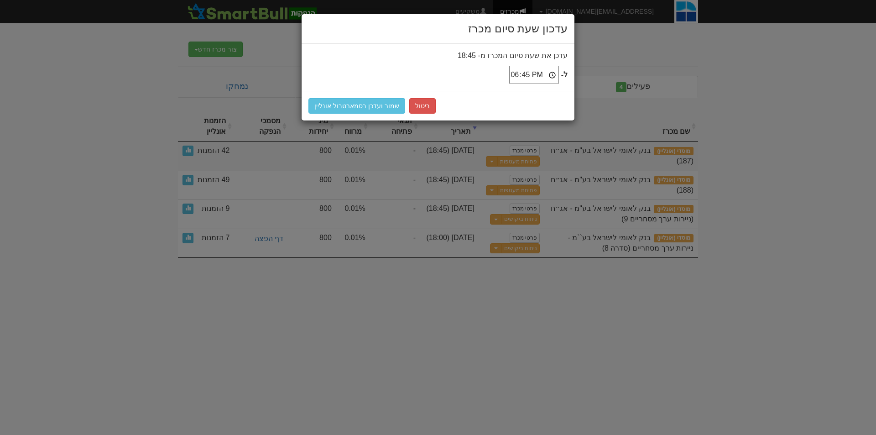
click at [515, 76] on input "18:45" at bounding box center [534, 75] width 50 height 18
type input "19:00"
click at [367, 104] on button "שמור ועדכן בסמארטבול אונליין" at bounding box center [357, 106] width 97 height 16
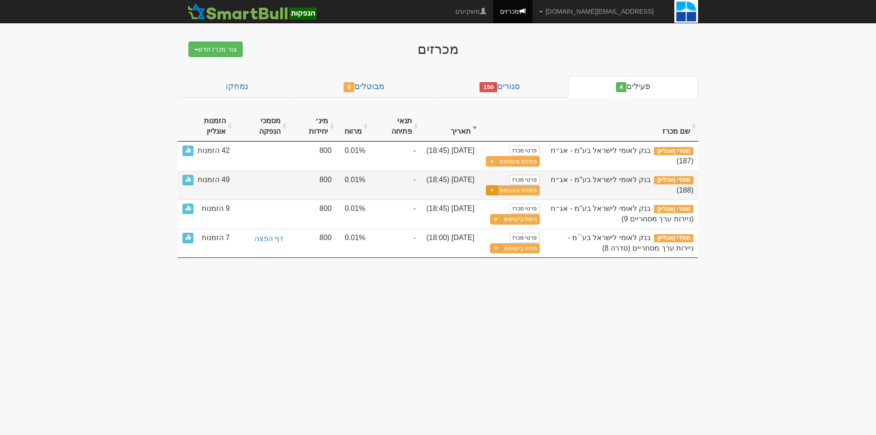
click at [491, 191] on span "button" at bounding box center [492, 190] width 4 height 2
click at [496, 205] on link "עדכן שעת סיום מכרז" at bounding box center [496, 205] width 87 height 12
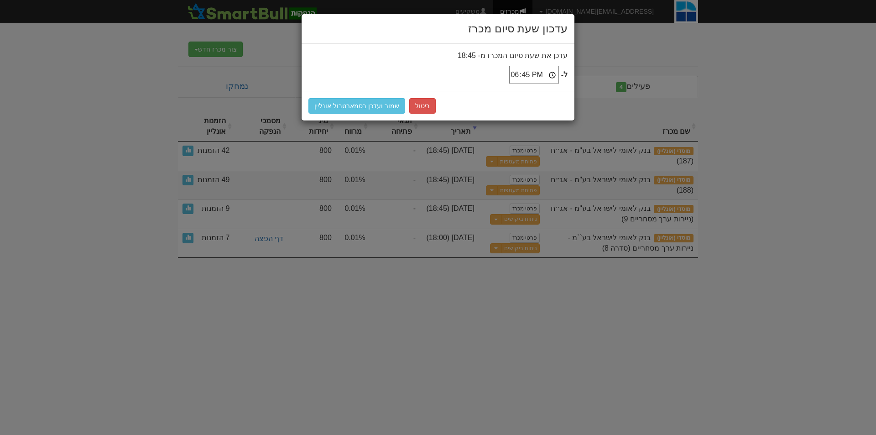
click at [511, 73] on input "18:45" at bounding box center [534, 75] width 50 height 18
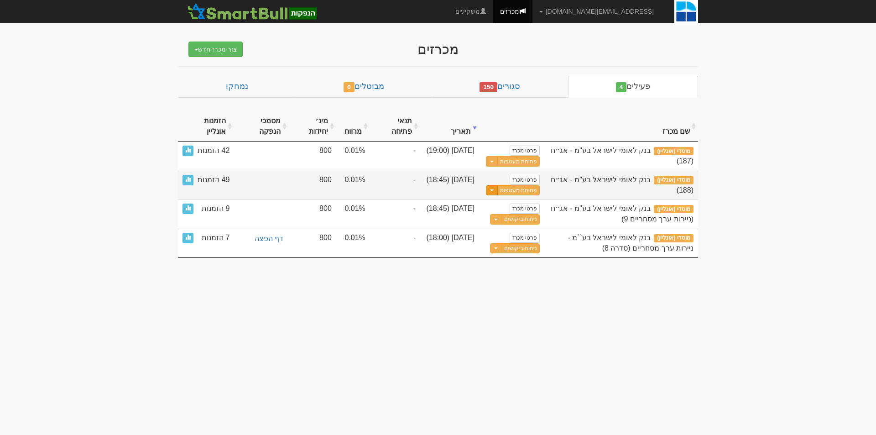
click at [490, 189] on button "Toggle Dropdown" at bounding box center [492, 190] width 12 height 10
click at [511, 207] on link "עדכן שעת סיום מכרז" at bounding box center [496, 205] width 87 height 12
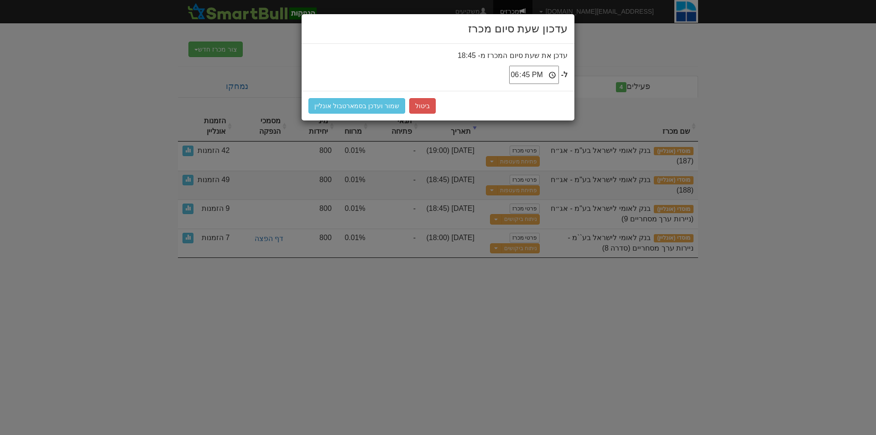
click at [515, 75] on input "18:45" at bounding box center [534, 75] width 50 height 18
type input "19:00"
click at [360, 106] on button "שמור ועדכן בסמארטבול אונליין" at bounding box center [357, 106] width 97 height 16
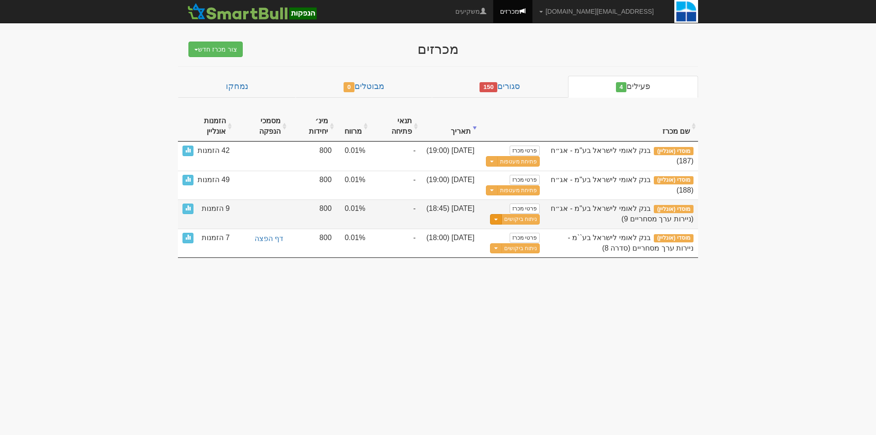
click at [492, 221] on button "Toggle Dropdown" at bounding box center [496, 219] width 12 height 10
click at [500, 233] on link "עדכן שעת סיום מכרז" at bounding box center [496, 235] width 87 height 12
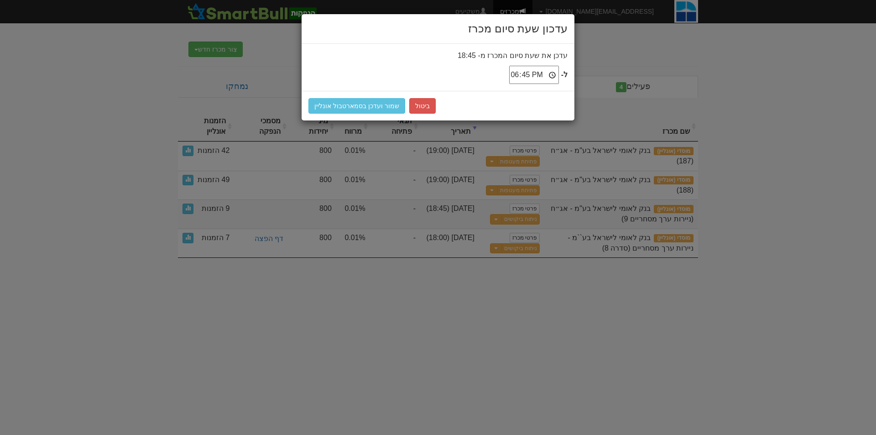
click at [513, 73] on input "18:45" at bounding box center [534, 75] width 50 height 18
type input "19:00"
click at [382, 100] on button "שמור ועדכן בסמארטבול אונליין" at bounding box center [357, 106] width 97 height 16
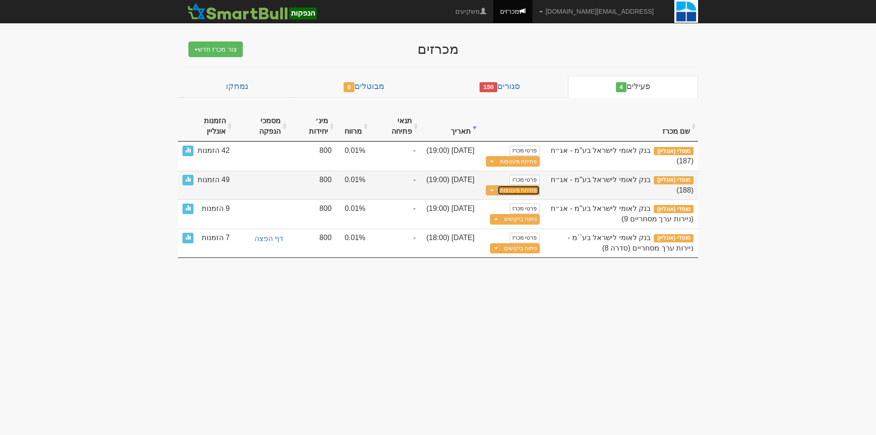
click at [528, 189] on button "פתיחת מעטפות" at bounding box center [519, 190] width 42 height 10
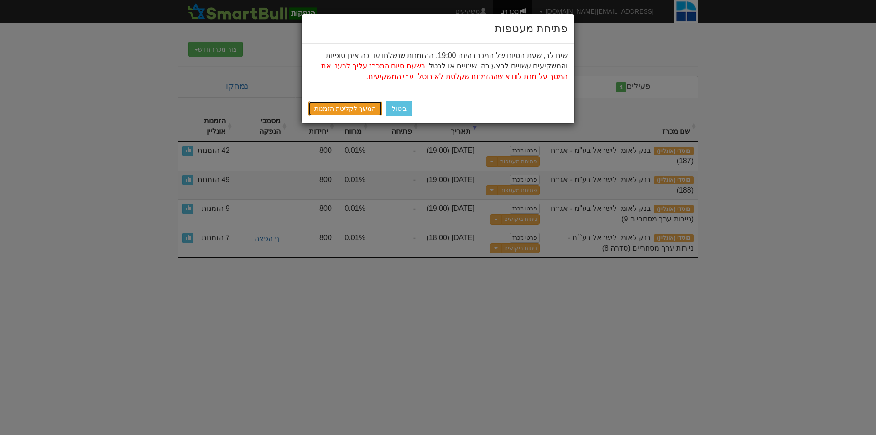
click at [341, 100] on div "ביטול המשך לקליטת הזמנות" at bounding box center [438, 109] width 273 height 30
click at [347, 110] on link "המשך לקליטת הזמנות" at bounding box center [345, 109] width 73 height 16
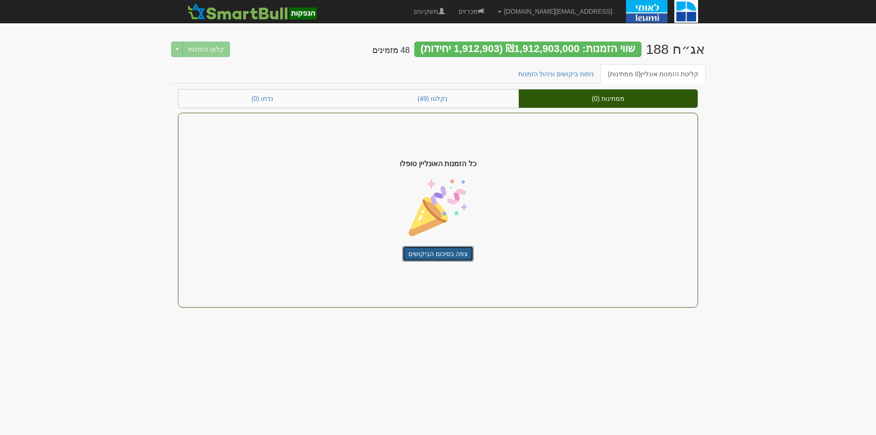
click at [438, 248] on link "צפה בסיכום הביקושים" at bounding box center [438, 254] width 71 height 16
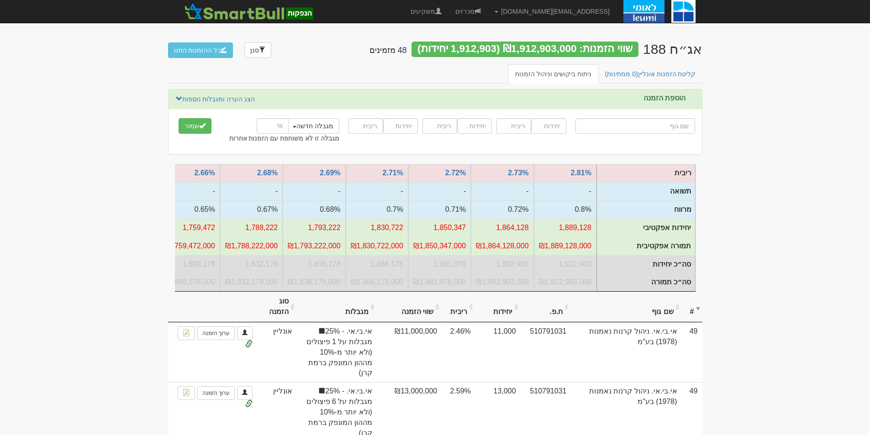
type input "ה"
type input "[PERSON_NAME] השקעות ופיננסים"
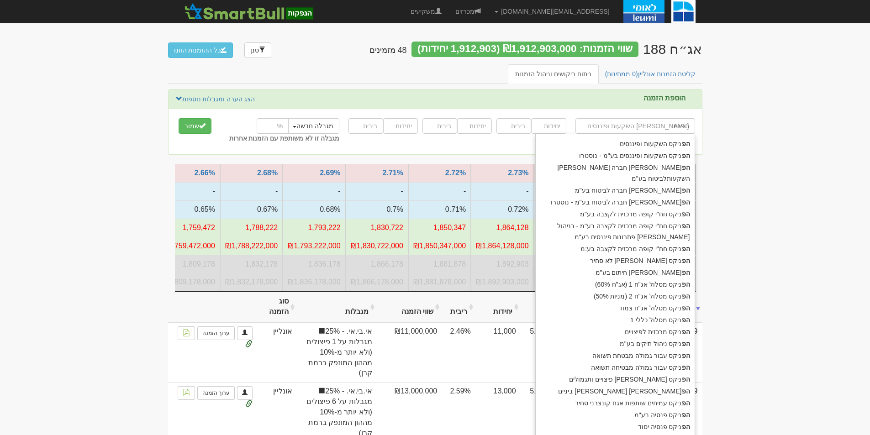
type input "הפנמי"
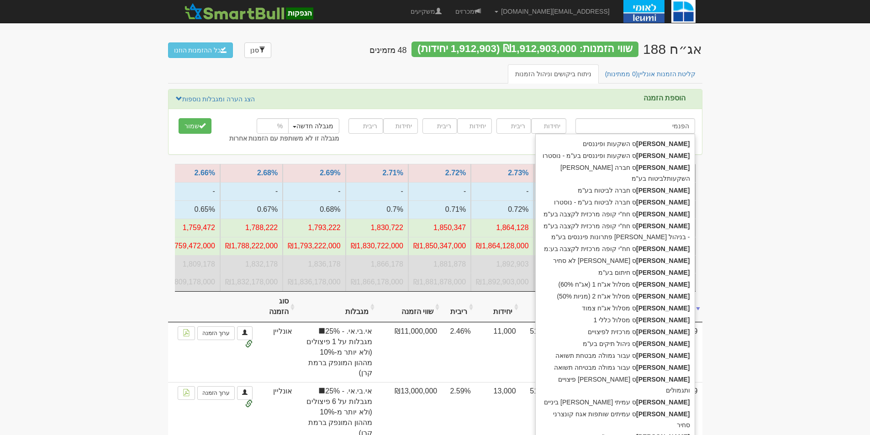
type input "הפנמ"
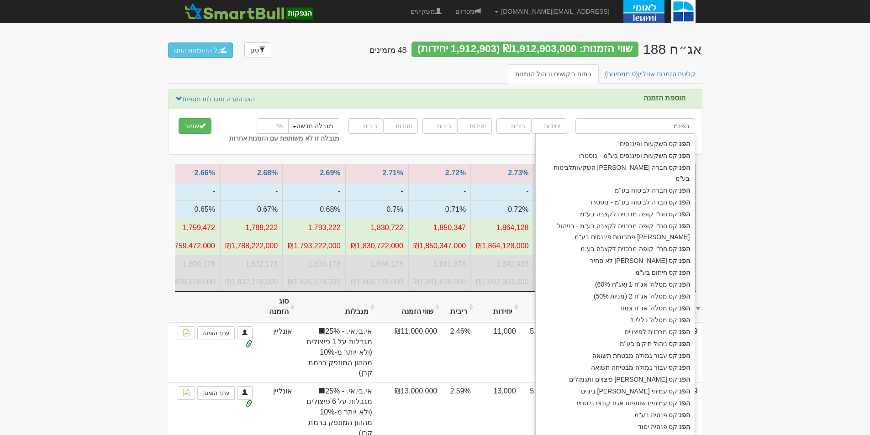
type input "הפניקס השקעות ופיננסים"
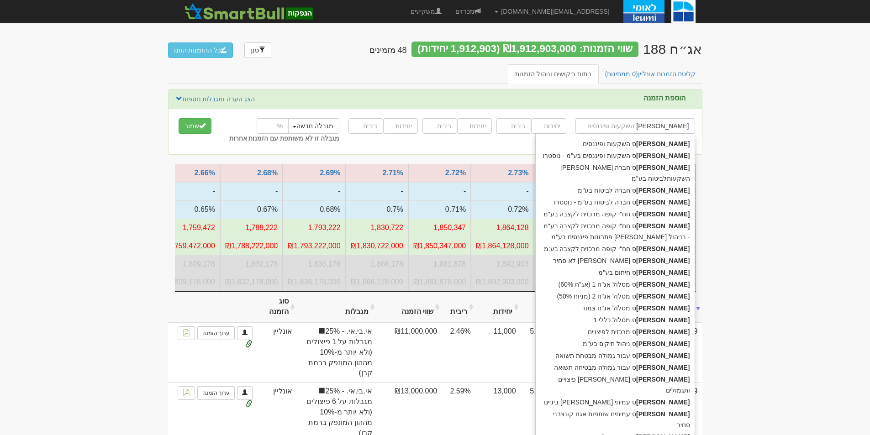
type input "הפניקס"
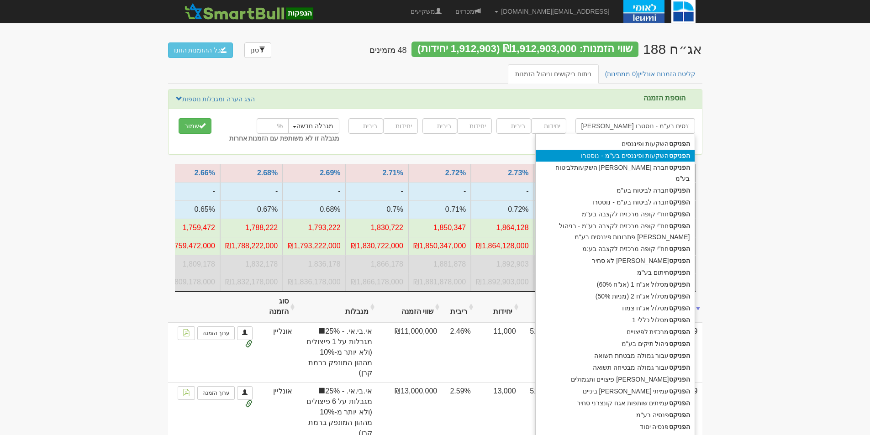
type input "הפניקס השקעות ופיננסים"
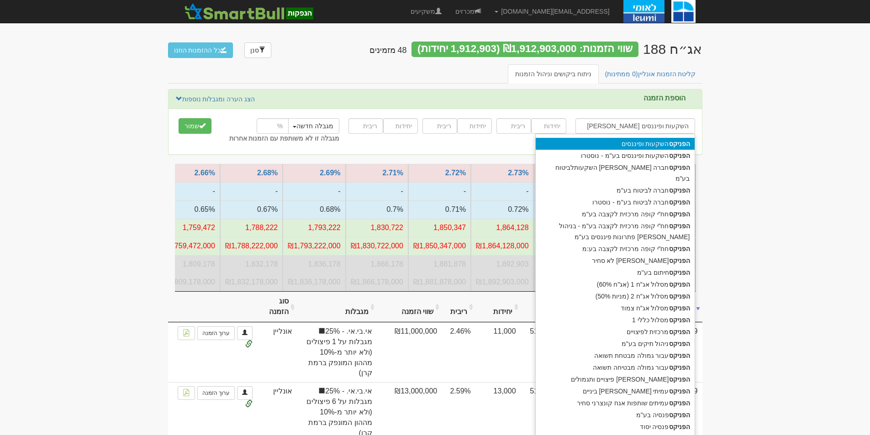
type input "הפניקס השקעות ופיננסים"
type input "הפניקס"
type input "הפניקס ש"
type input "הפניקס שותפות אג"ח קונצרני בדירוג מינימלי"
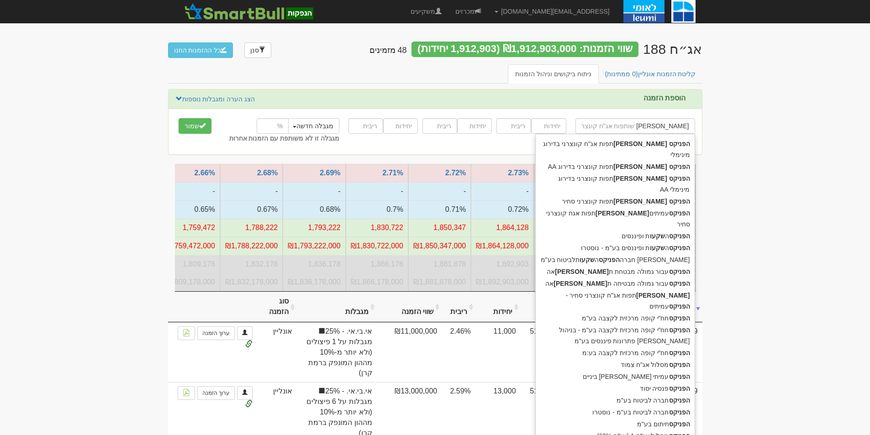
type input "הפניקס שות"
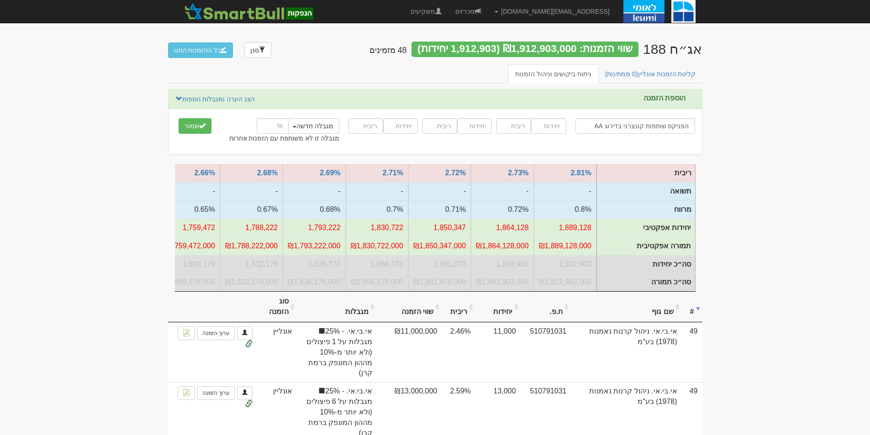
type input "הפניקס שותפות קונצרני בדירוג AA"
type input "35000"
type input "2.53"
type input "35000"
type input "2.55"
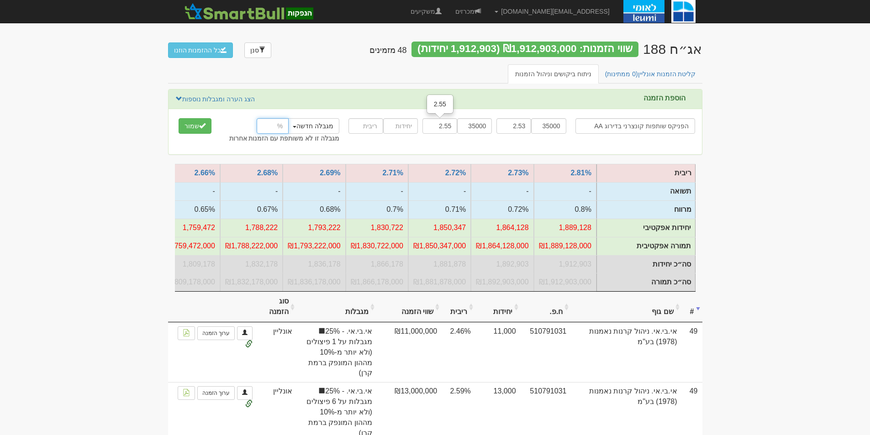
click at [267, 124] on input "number" at bounding box center [273, 126] width 32 height 16
type input "18"
click at [196, 128] on button "שמור" at bounding box center [194, 126] width 33 height 16
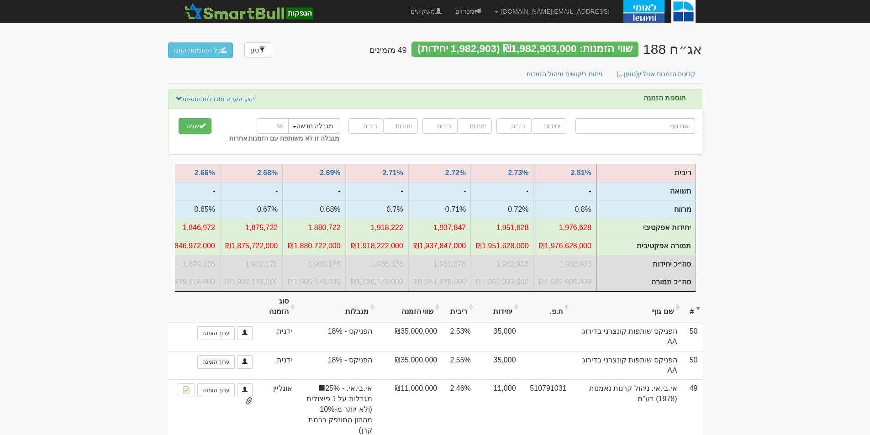
click at [658, 128] on input "text" at bounding box center [635, 126] width 120 height 16
type input "הפ"
type input "[PERSON_NAME] השקעות ופיננסים"
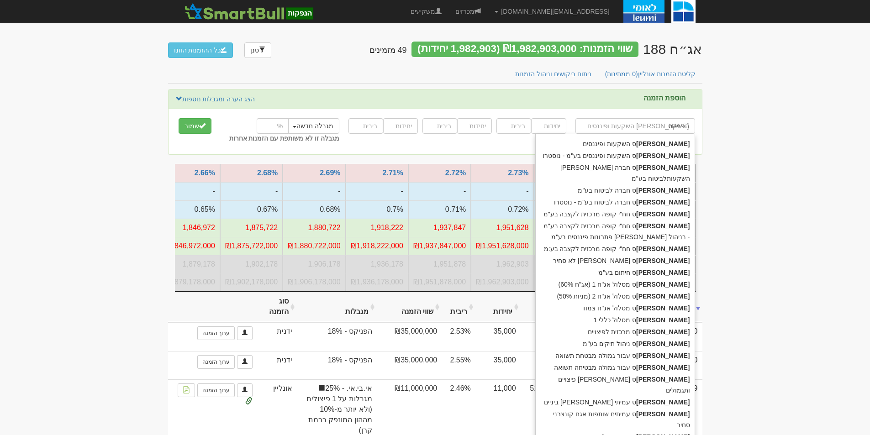
type input "הפניקס"
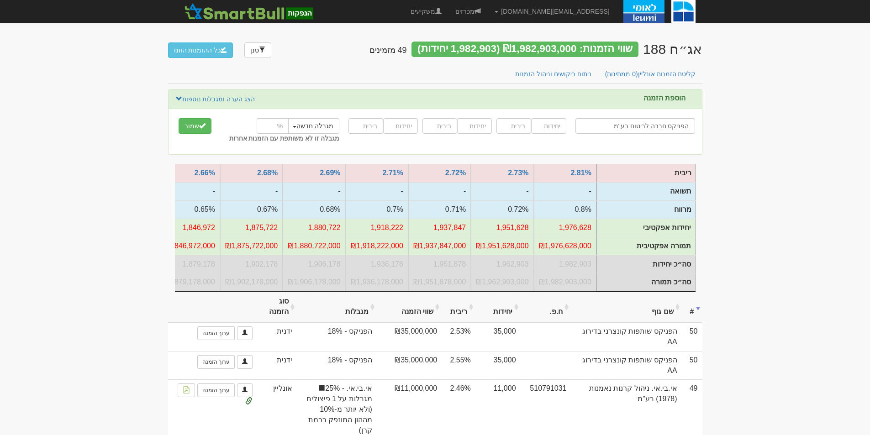
type input "הפניקס חברה לביטוח בע"מ"
type input "20000"
type input "2.56"
type input "20000"
type input "2.59"
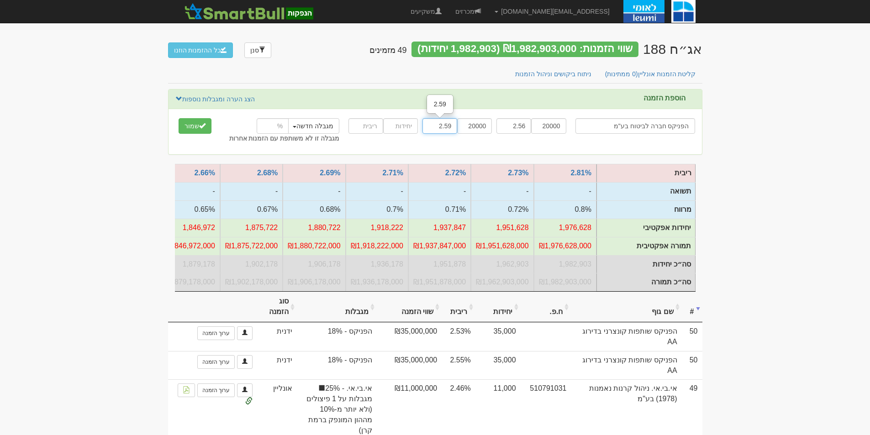
click at [178, 118] on button "שמור" at bounding box center [194, 126] width 33 height 16
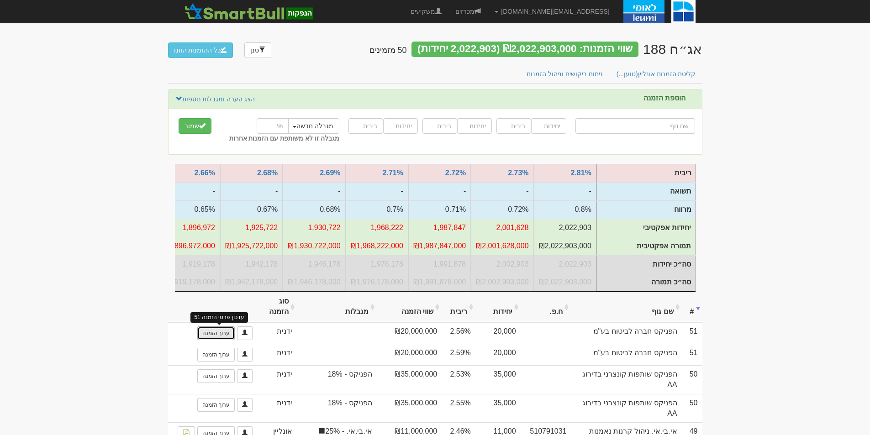
click at [215, 339] on link "ערוך הזמנה" at bounding box center [215, 333] width 37 height 14
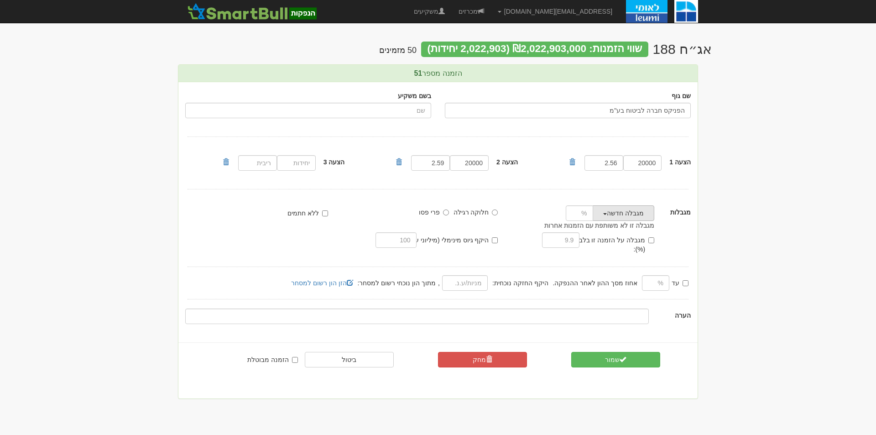
click at [609, 210] on button "מגבלה חדשה" at bounding box center [624, 213] width 62 height 16
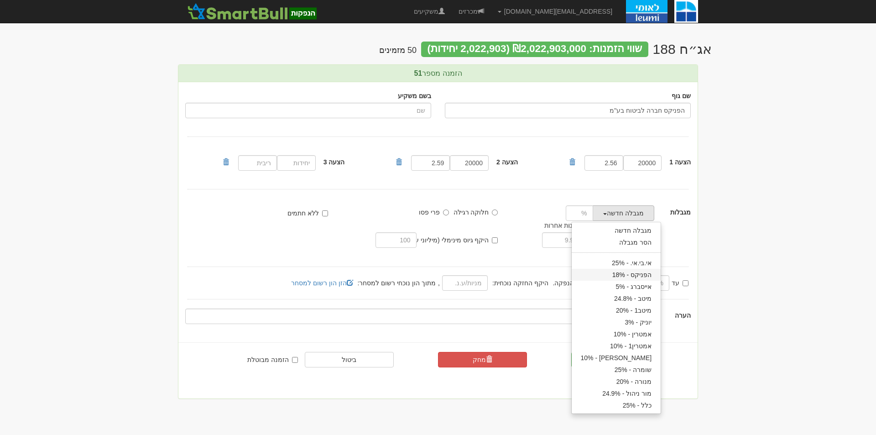
click at [621, 277] on link "הפניקס - 18%" at bounding box center [616, 275] width 89 height 12
type input "18"
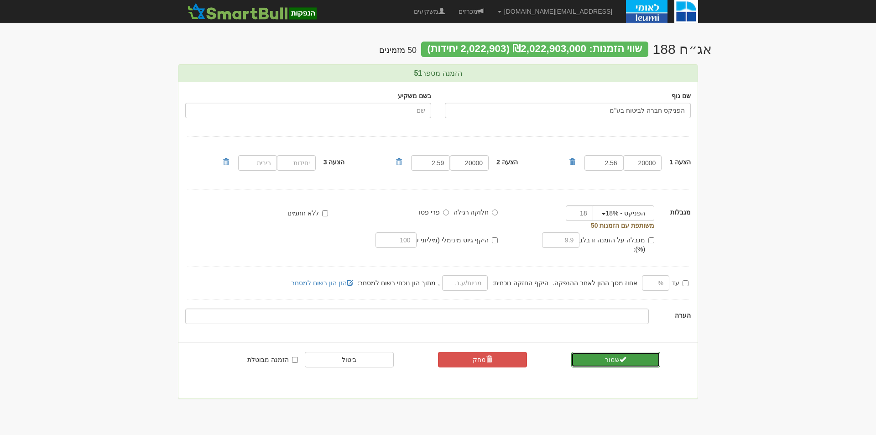
click at [608, 352] on button "שמור" at bounding box center [615, 360] width 89 height 16
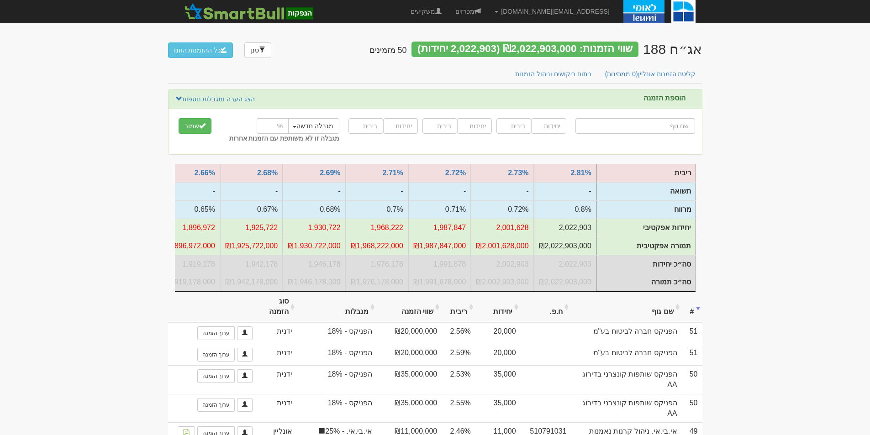
click at [617, 128] on input "text" at bounding box center [635, 126] width 120 height 16
drag, startPoint x: 298, startPoint y: 87, endPoint x: 185, endPoint y: 97, distance: 113.6
click at [660, 132] on input "text" at bounding box center [635, 126] width 120 height 16
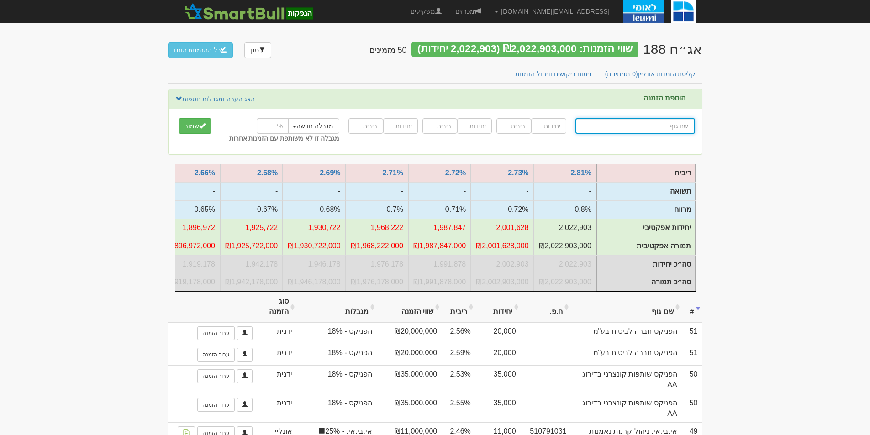
type input "מ"
type input "מור אג"ח פלוס"
type input "מור"
type input "מור אג"ח פלוס"
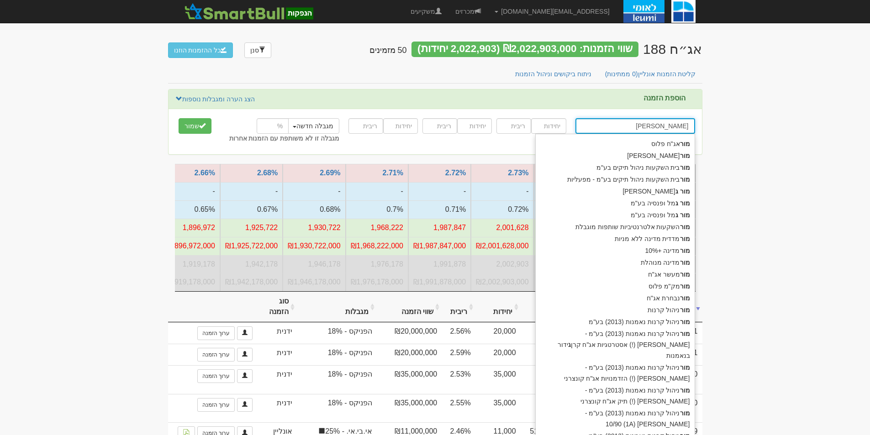
type input "מור גמ"
type input "[PERSON_NAME] ופנסיה בע"מ"
type input "מור גמל"
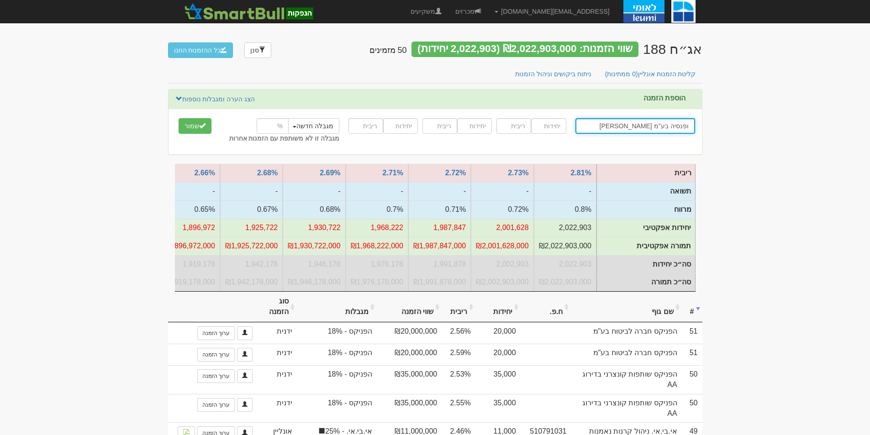
type input "[PERSON_NAME] ופנסיה בע"מ"
type input "30000"
type input "4.59"
type input "40000"
type input "2.54"
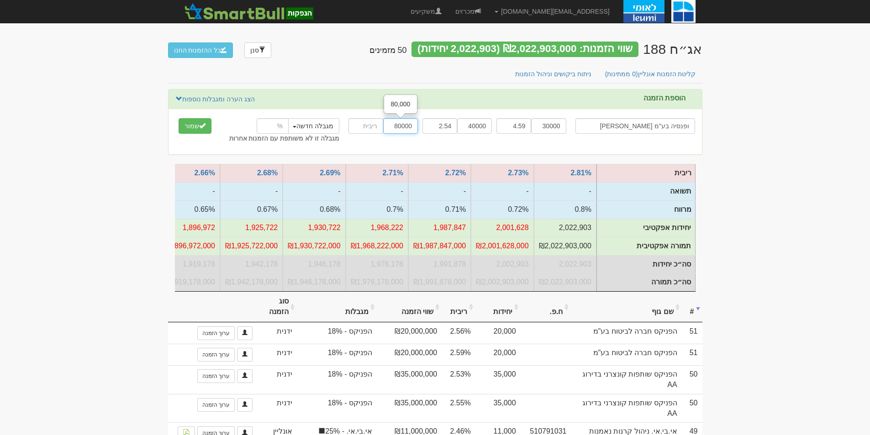
type input "80000"
type input "2.59"
click at [270, 120] on input "number" at bounding box center [273, 126] width 32 height 16
click at [178, 118] on button "שמור" at bounding box center [194, 126] width 33 height 16
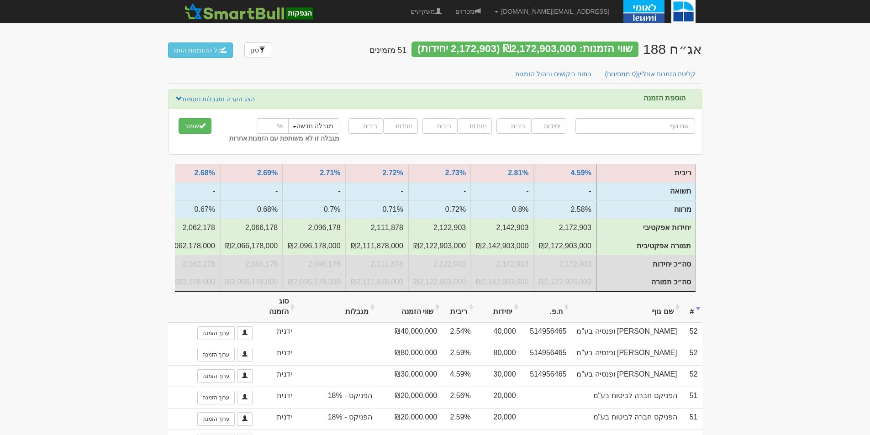
type input "מ"
type input "מיד צח בע"מ"
type input "מי"
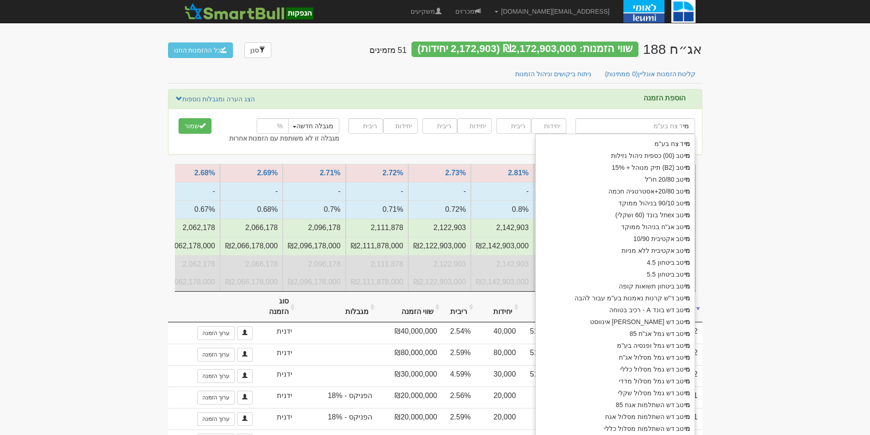
type input "מיטב (00) כספית ניהול נזילות"
type input "מיטב"
type input "מיטבה"
type input "מיטב (00) כספית ניהול נזילות"
type input "מיטב נ"
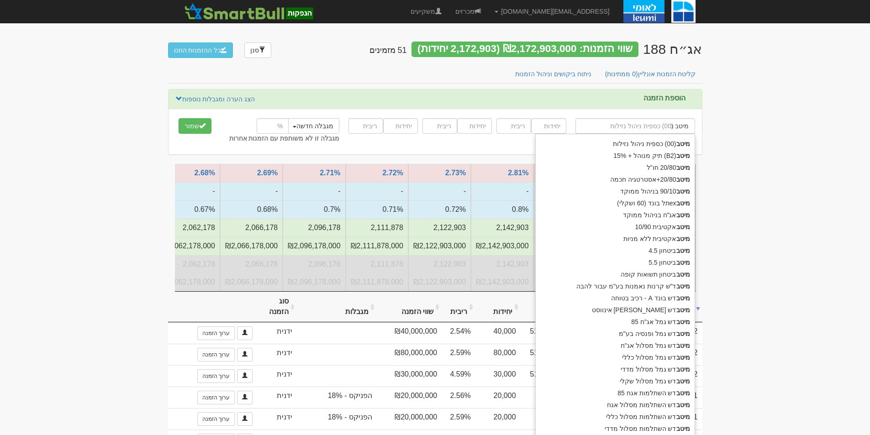
type input "מיטב ניהול תיקים - קופות ענפיות"
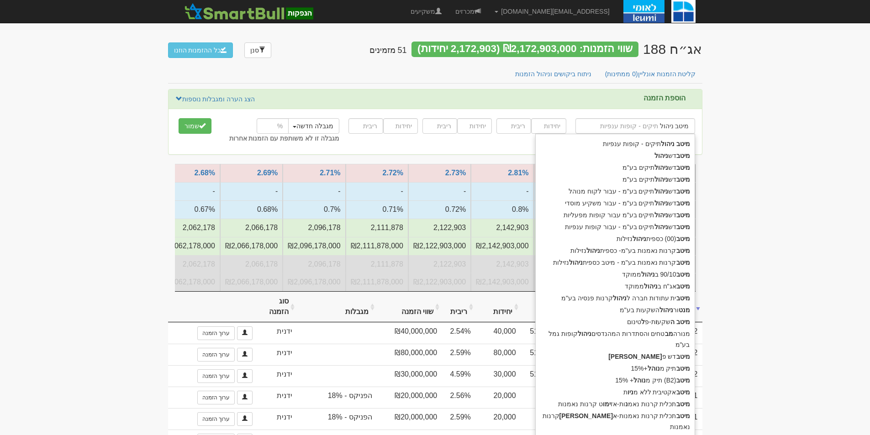
type input "מיטב ניהול"
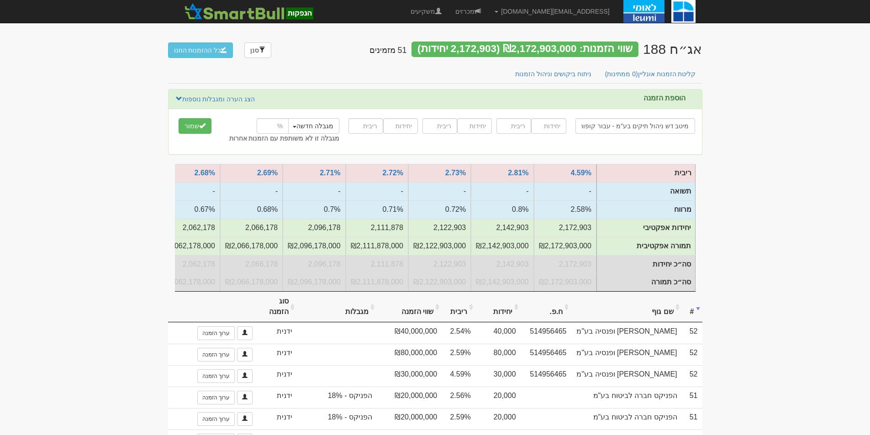
type input "מיטב דש ניהול תיקים בע"מ - עבור קופות ענפיות"
type input "58969"
type input "2.48"
click at [264, 126] on input "number" at bounding box center [273, 126] width 32 height 16
type input "24"
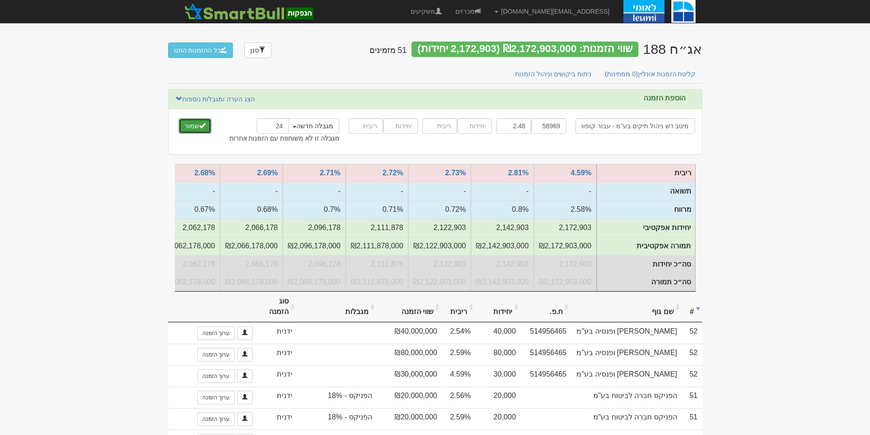
click at [198, 122] on button "שמור" at bounding box center [194, 126] width 33 height 16
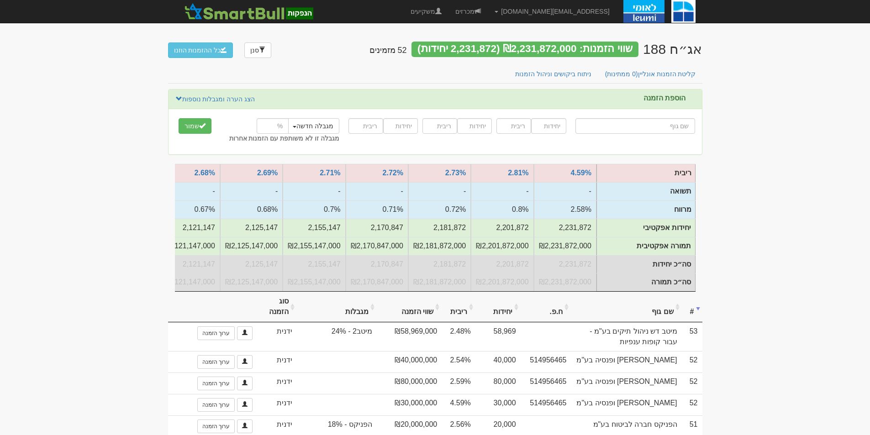
type input "ה"
type input "הרי ספיר ניהול השקעות בע"מ"
type input "הר"
type input "[PERSON_NAME] ביטוח עמיתים סל מניות ישראליות"
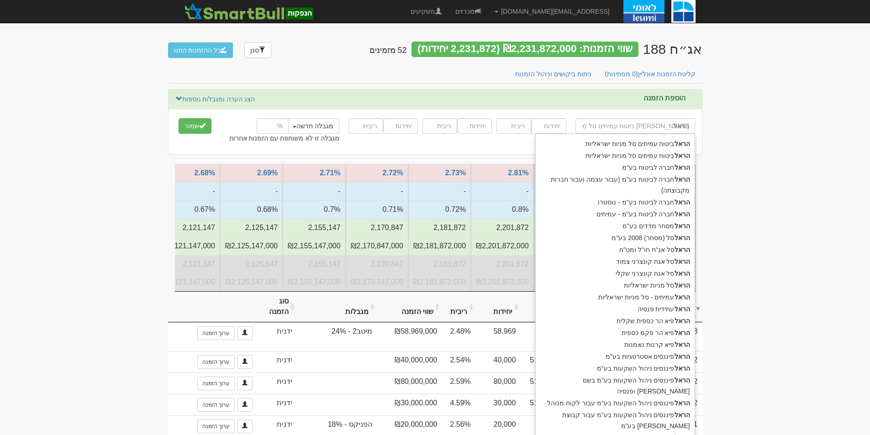
type input "הראל"
type input "[PERSON_NAME] מ"
type input "הראל מסחר מדדים בע"מ"
type input "[PERSON_NAME] [PERSON_NAME]"
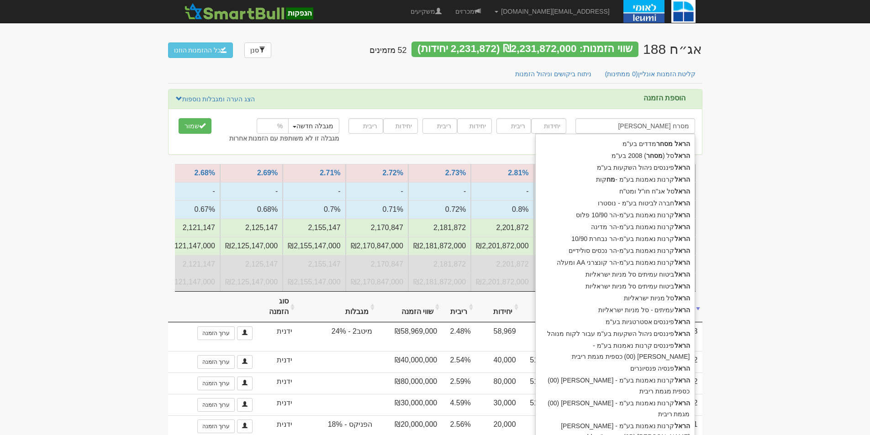
type input "[PERSON_NAME] מסר"
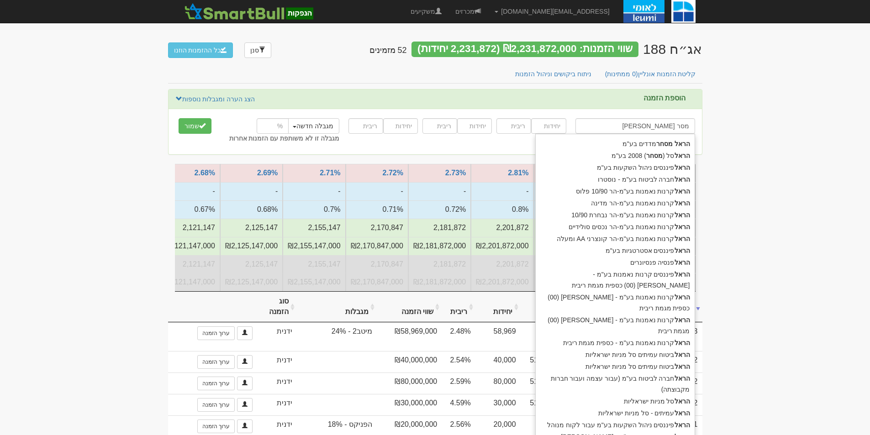
type input "הראל מסחר מדדים בע"מ"
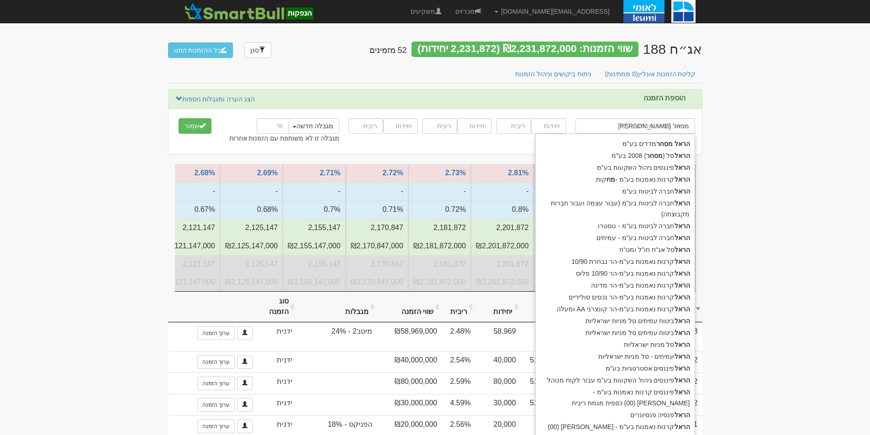
type input "[PERSON_NAME] מסחר"
click at [178, 118] on button "שמור" at bounding box center [194, 126] width 33 height 16
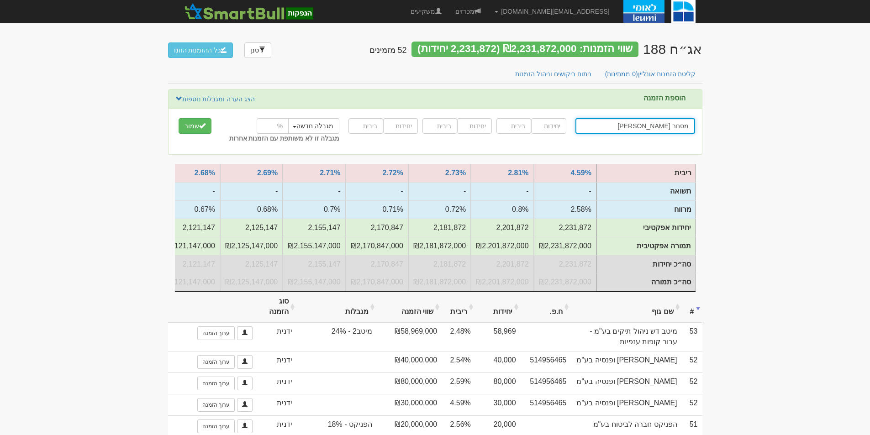
type input "הראל מסחר מדדים בע"מ"
click at [632, 122] on input "הראל מסחר" at bounding box center [635, 126] width 120 height 16
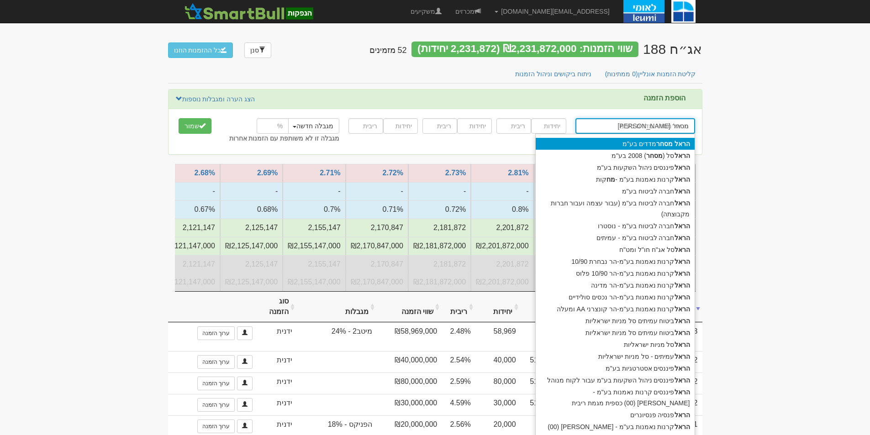
click at [638, 144] on div "הראל מסחר מדדים בע"מ" at bounding box center [614, 144] width 159 height 12
type input "הראל מסחר מדדים בע"מ"
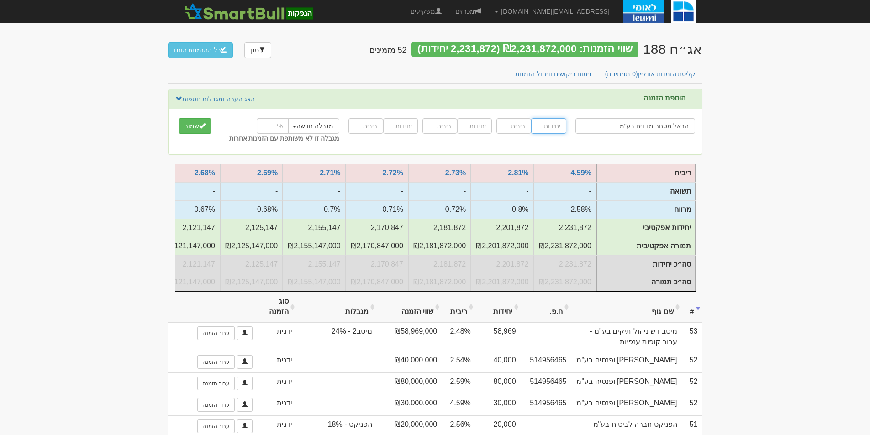
click at [553, 125] on input "number" at bounding box center [548, 126] width 35 height 16
type input "1000"
type input "2.5"
click at [188, 124] on button "שמור" at bounding box center [194, 126] width 33 height 16
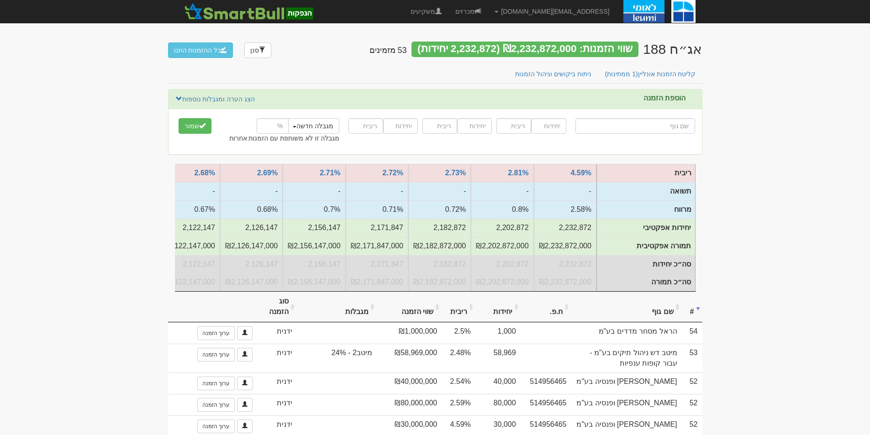
type input "מ"
type input "מגה [PERSON_NAME] החזקות בע"מ"
type input "מג"
type input "מגדל ביטוח (משתתפות ברווחים)"
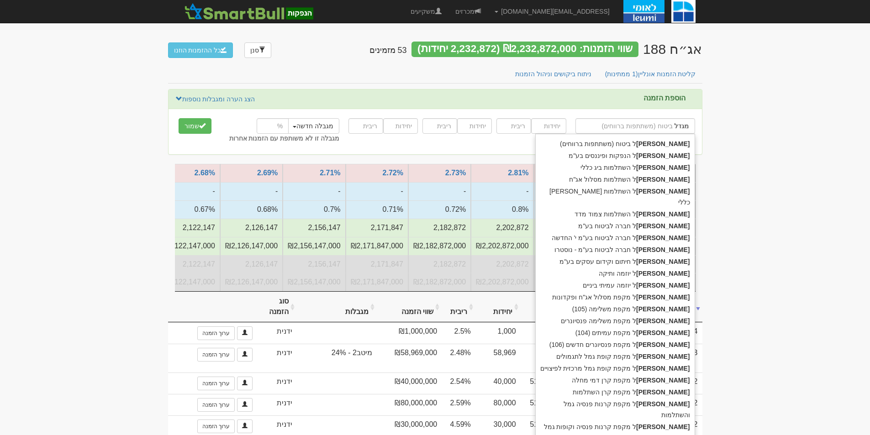
type input "מגדל"
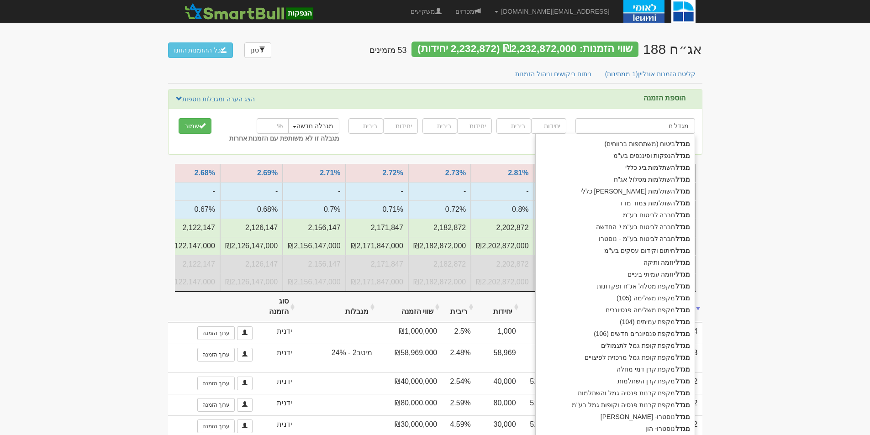
type input "מגדל חב"
type input "מגדל חברה לביטוח בע"מ"
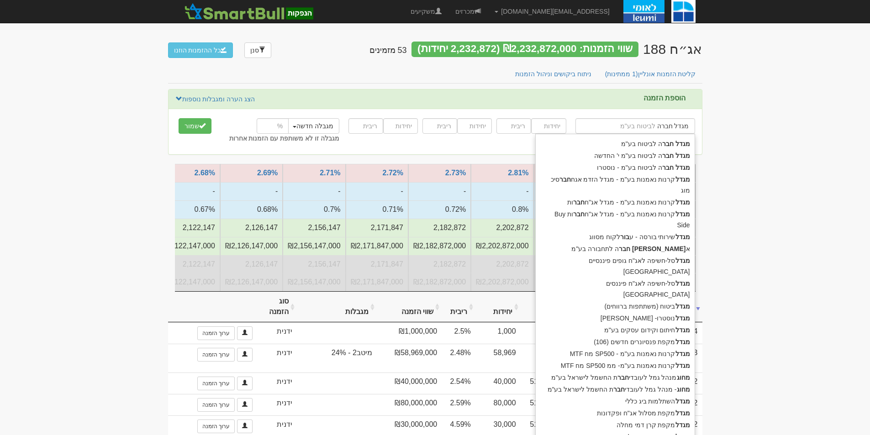
type input "מגדל חברה"
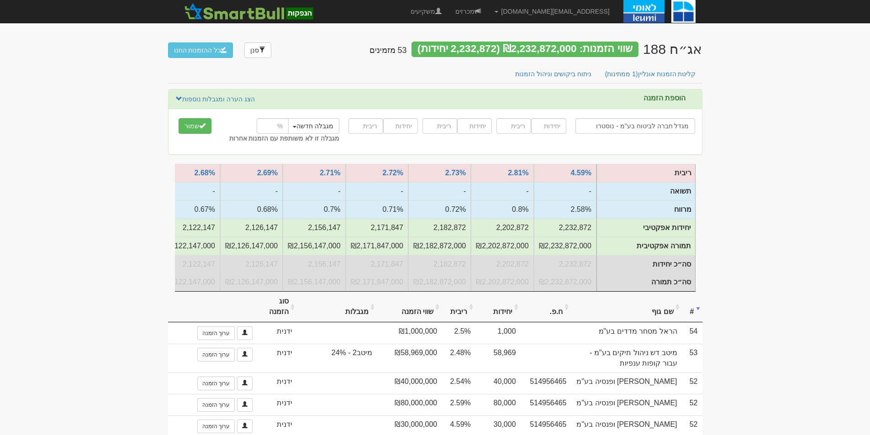
type input "מגדל חברה לביטוח בע"מ - נוסטרו"
type input "50000"
type input "2.53"
click at [272, 124] on input "number" at bounding box center [273, 126] width 32 height 16
type input "24.7"
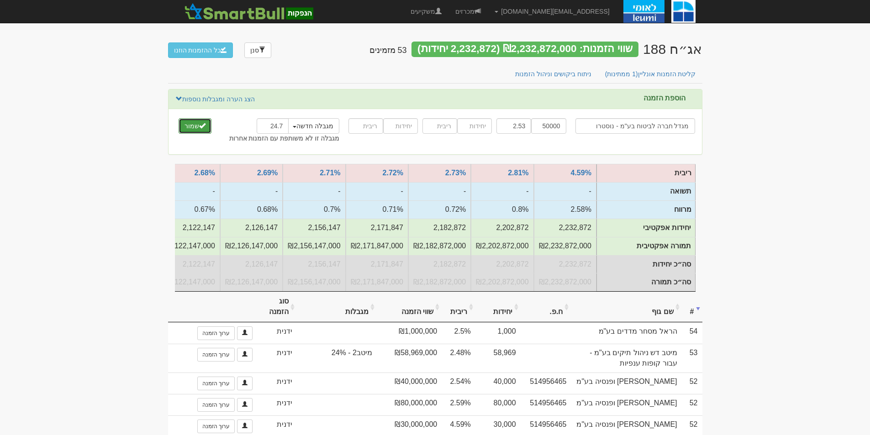
click at [203, 123] on span "submit" at bounding box center [202, 125] width 6 height 6
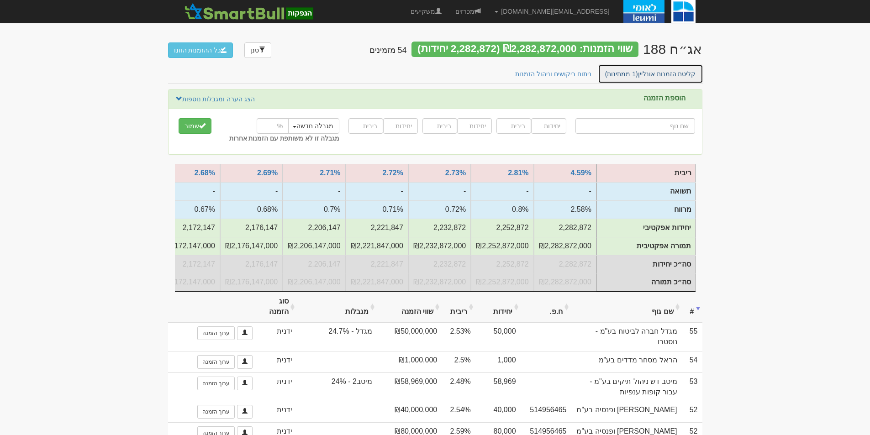
click at [637, 80] on link "קליטת הזמנות אונליין (1 ממתינות)" at bounding box center [649, 73] width 105 height 19
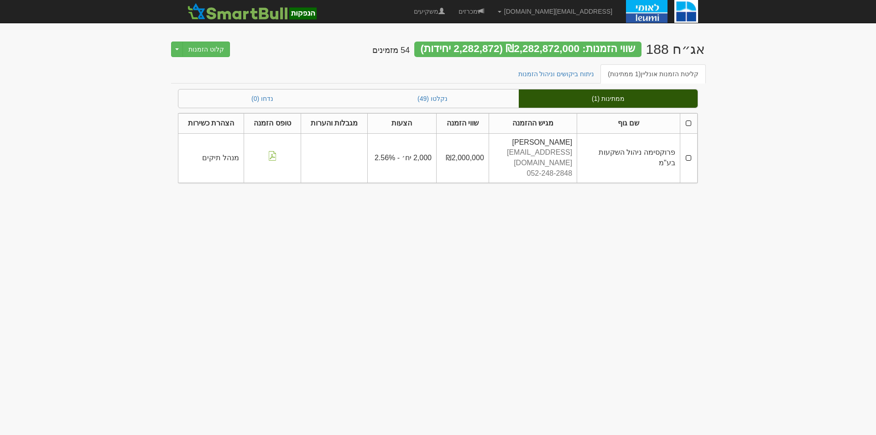
click at [688, 150] on td at bounding box center [688, 157] width 17 height 49
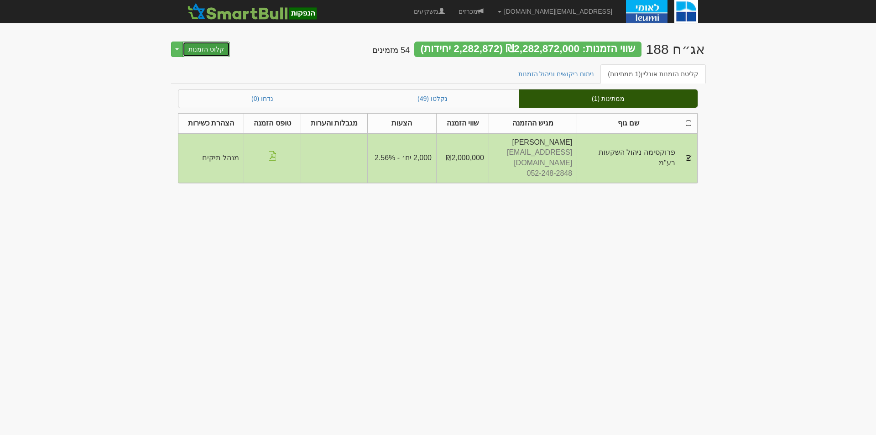
click at [218, 48] on button "קלוט הזמנות" at bounding box center [206, 50] width 47 height 16
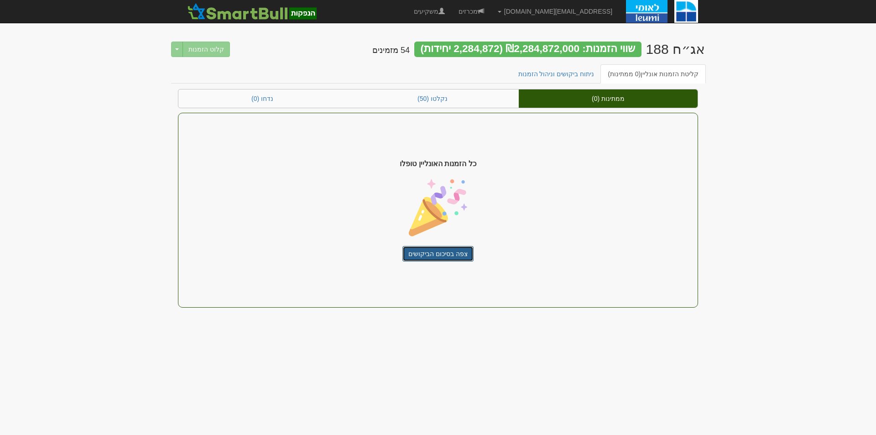
click at [444, 247] on link "צפה בסיכום הביקושים" at bounding box center [438, 254] width 71 height 16
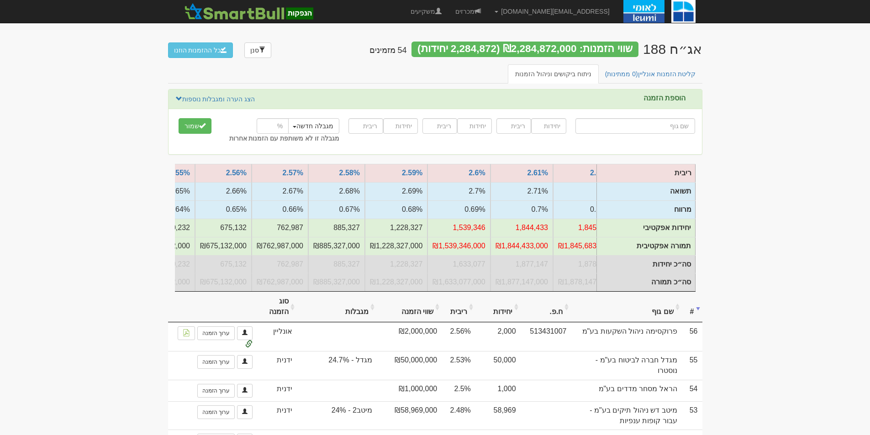
scroll to position [0, -707]
drag, startPoint x: 680, startPoint y: 126, endPoint x: 690, endPoint y: 125, distance: 9.6
click at [680, 126] on input "text" at bounding box center [635, 126] width 120 height 16
type input "כ"
type input "כלל ביטוח אלמנטרי כללי"
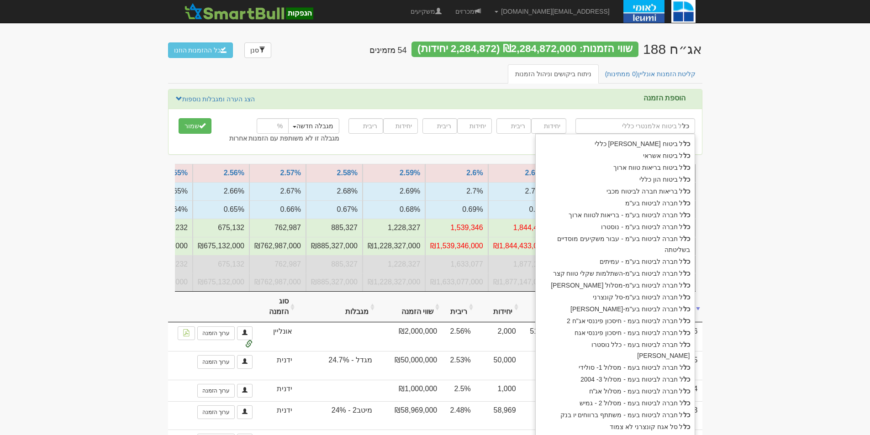
type input "כלל"
type input "כלל ביטוח אלמנטרי כללי"
type input "כלל ח"
type input "כלל חברה לביטוח בע"מ"
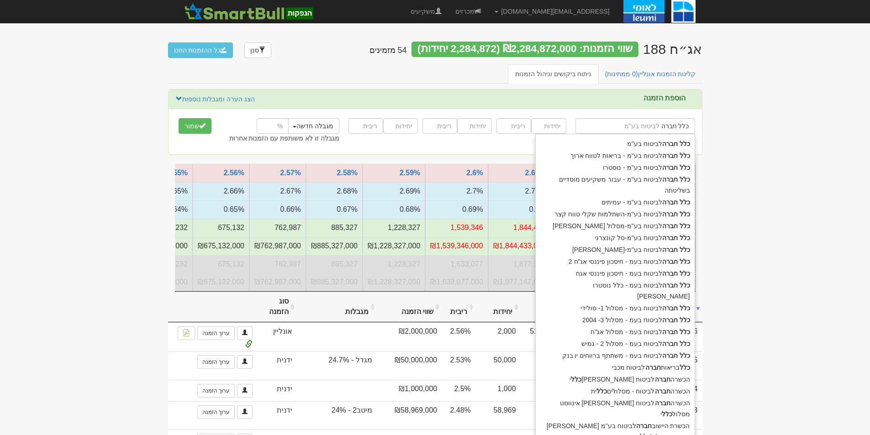
type input "כלל חברה"
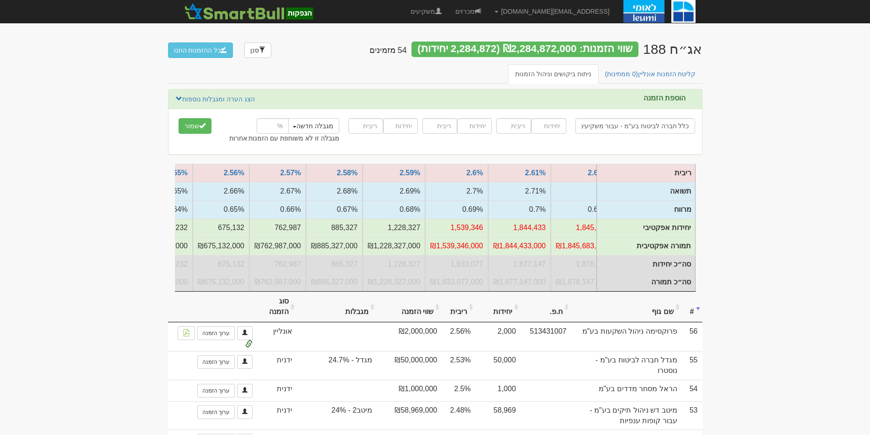
type input "כלל חברה לביטוח בע"מ - עבור משקיעים מוסדיים בשליטתה"
type input "50000"
type input "2.57"
type input "50000"
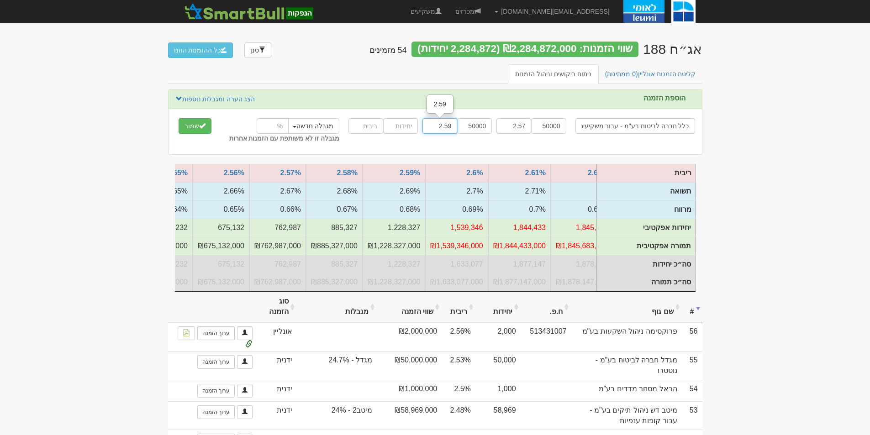
type input "2.59"
type input "50000"
type input "2.61"
click at [270, 122] on input "number" at bounding box center [273, 126] width 32 height 16
type input "25"
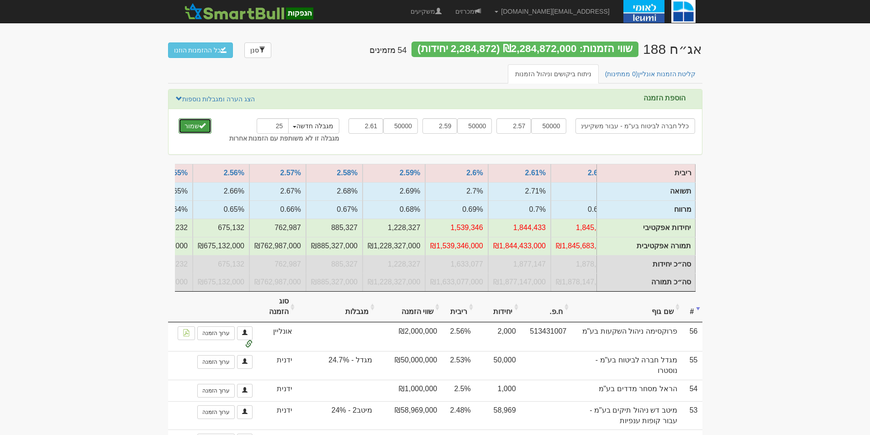
click at [195, 121] on button "שמור" at bounding box center [194, 126] width 33 height 16
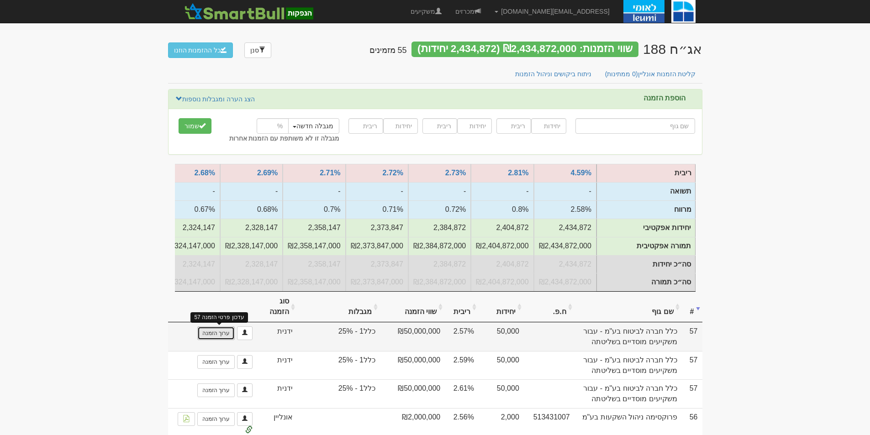
click at [204, 337] on link "ערוך הזמנה" at bounding box center [215, 333] width 37 height 14
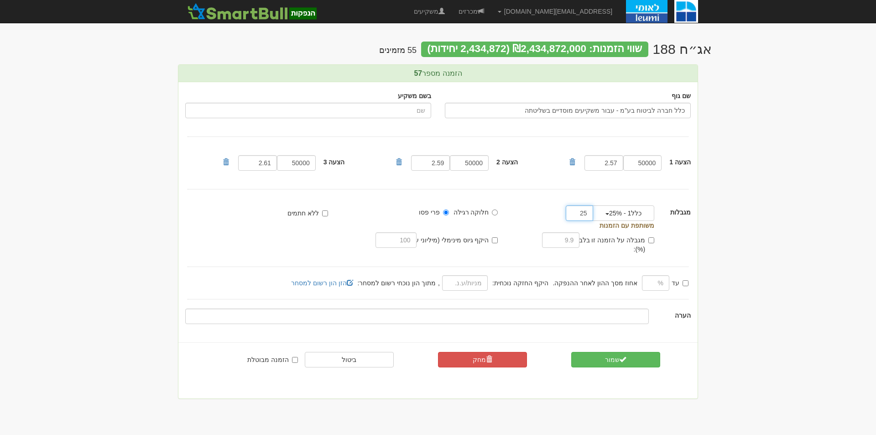
click at [569, 213] on input "25" at bounding box center [579, 213] width 27 height 16
click at [576, 213] on input "25" at bounding box center [579, 213] width 27 height 16
click at [606, 217] on button "כלל1 - 25%" at bounding box center [624, 213] width 62 height 16
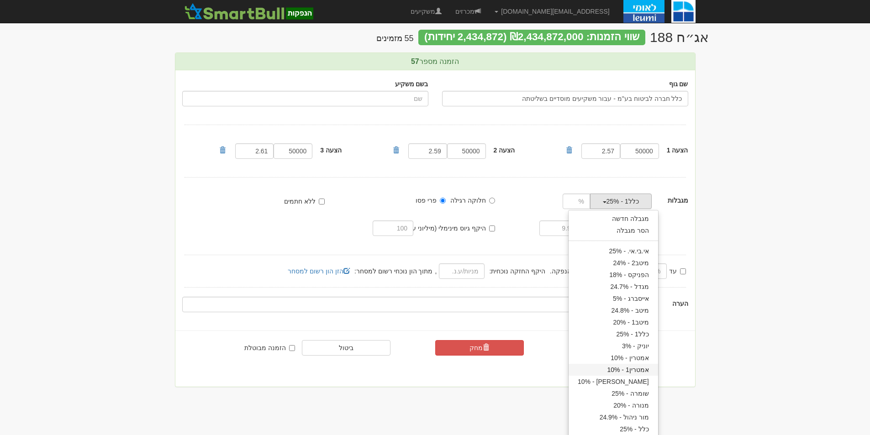
scroll to position [15, 0]
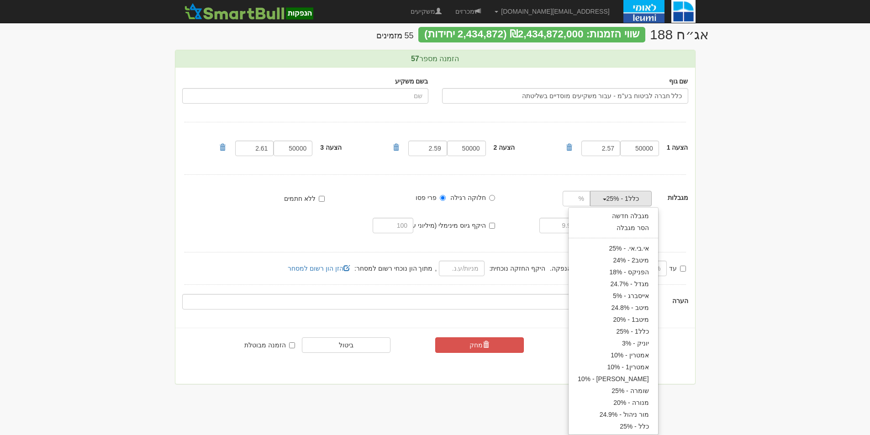
click at [633, 425] on link "כלל - 25%" at bounding box center [612, 426] width 89 height 12
type input "25"
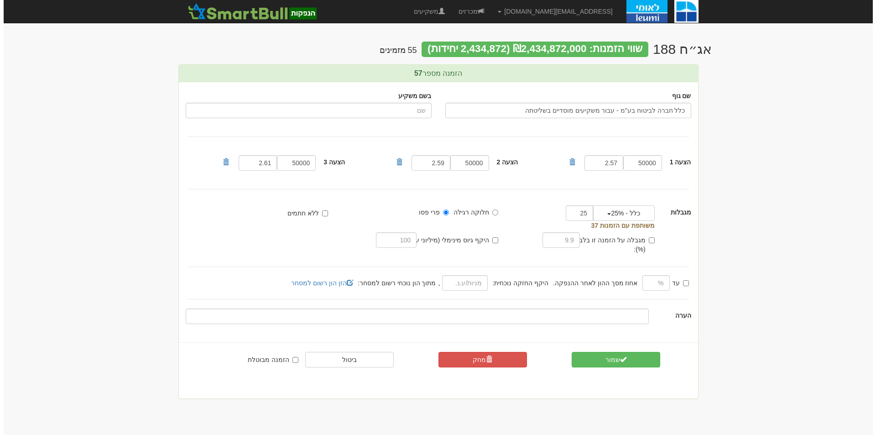
scroll to position [0, 0]
click at [616, 352] on button "שמור" at bounding box center [615, 360] width 89 height 16
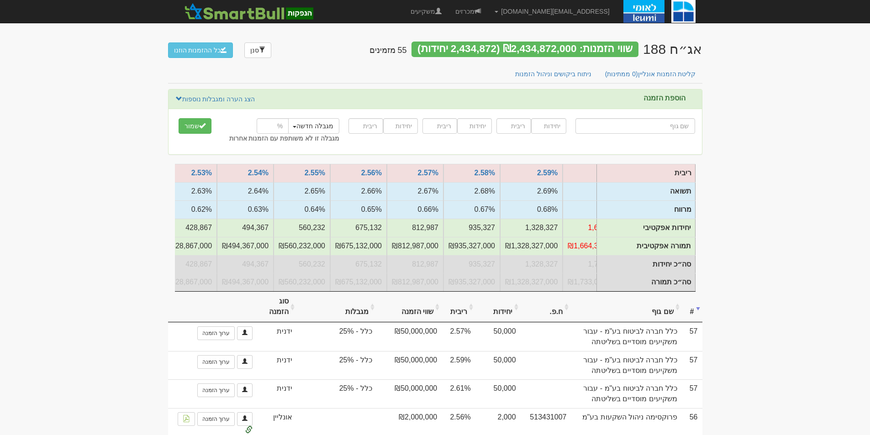
scroll to position [0, -661]
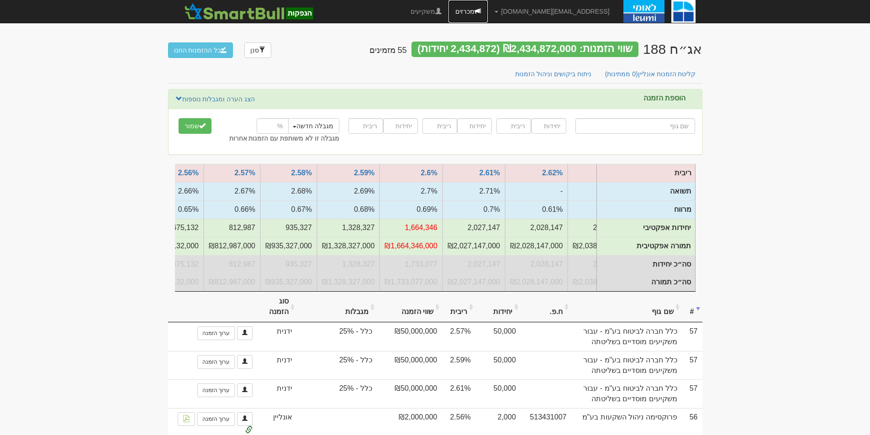
click at [487, 13] on link "מכרזים" at bounding box center [467, 11] width 39 height 23
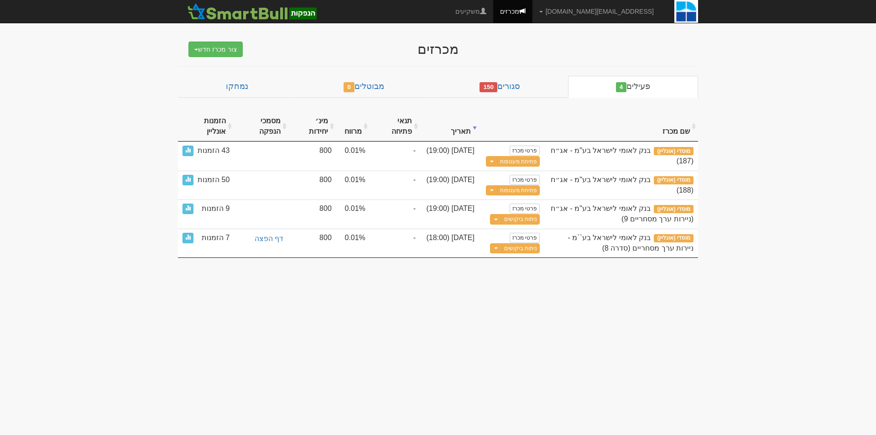
click at [519, 163] on button "פתיחת מעטפות" at bounding box center [519, 161] width 42 height 10
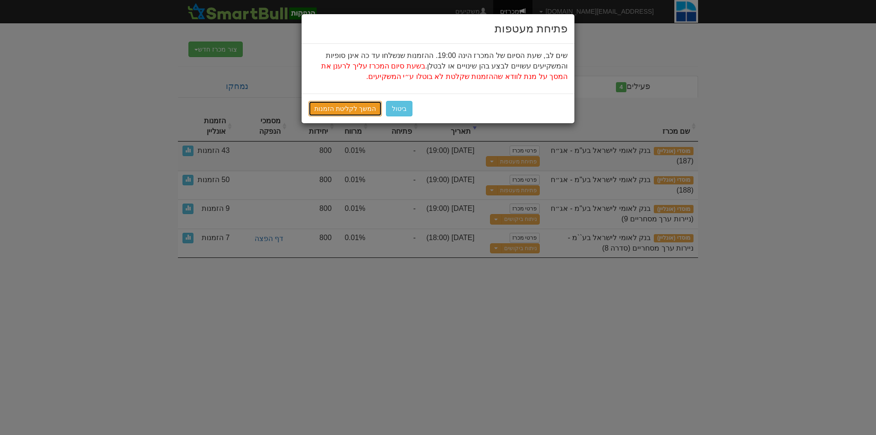
click at [345, 106] on link "המשך לקליטת הזמנות" at bounding box center [345, 109] width 73 height 16
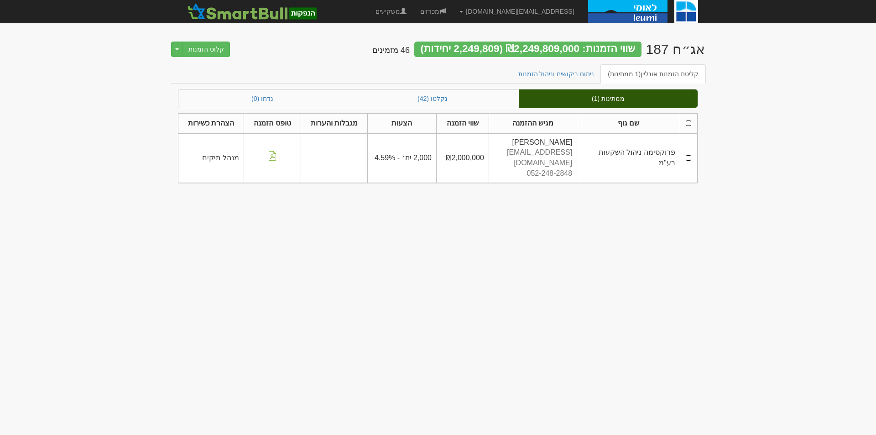
click at [688, 124] on th at bounding box center [688, 123] width 17 height 20
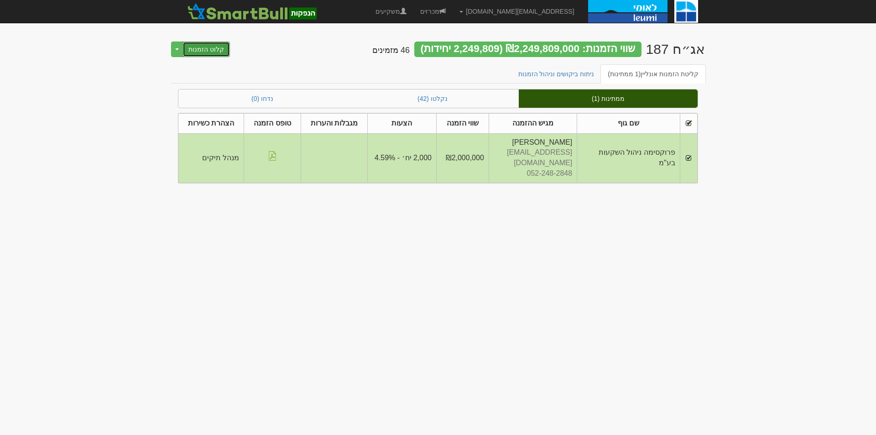
click at [201, 42] on button "קלוט הזמנות" at bounding box center [206, 50] width 47 height 16
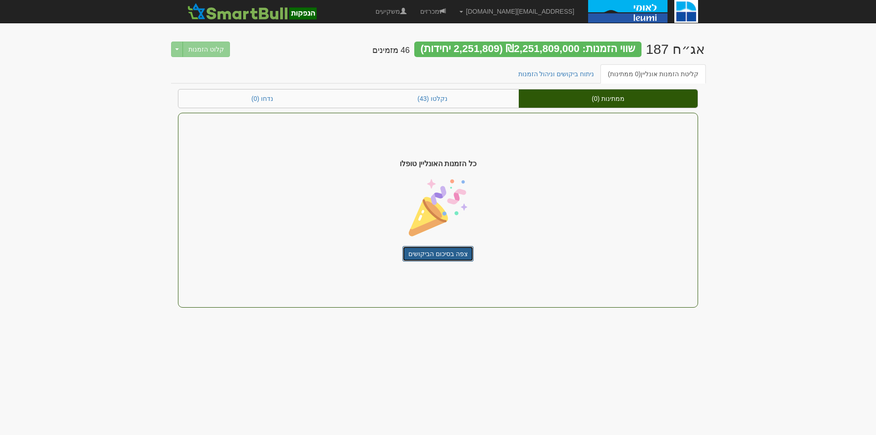
click at [449, 253] on link "צפה בסיכום הביקושים" at bounding box center [438, 254] width 71 height 16
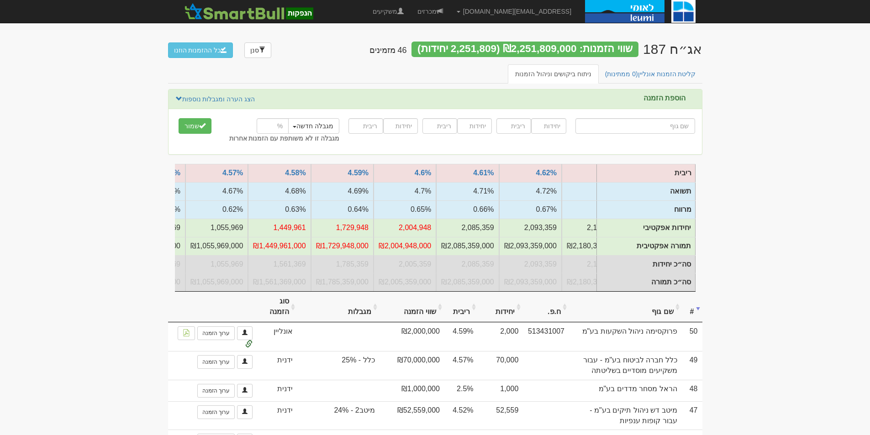
scroll to position [0, -359]
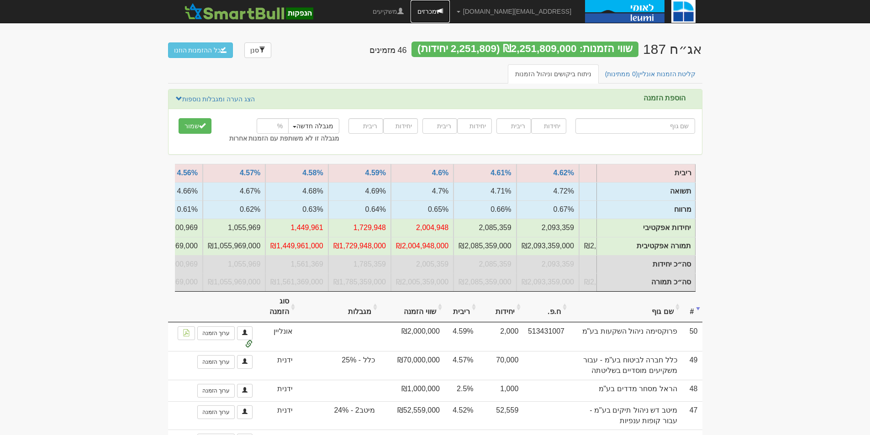
click at [450, 9] on link "מכרזים" at bounding box center [429, 11] width 39 height 23
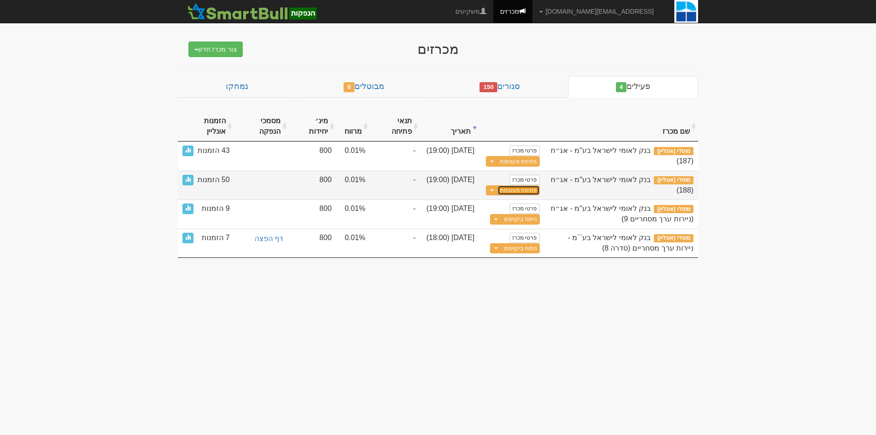
click at [517, 189] on button "פתיחת מעטפות" at bounding box center [519, 190] width 42 height 10
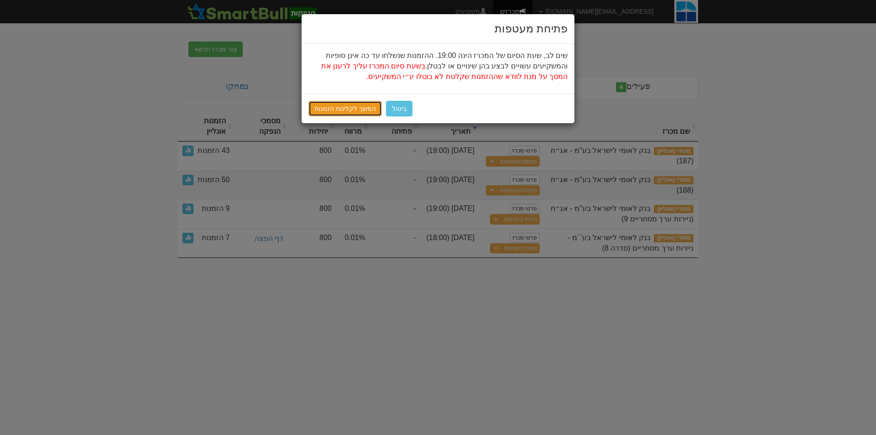
click at [345, 103] on link "המשך לקליטת הזמנות" at bounding box center [345, 109] width 73 height 16
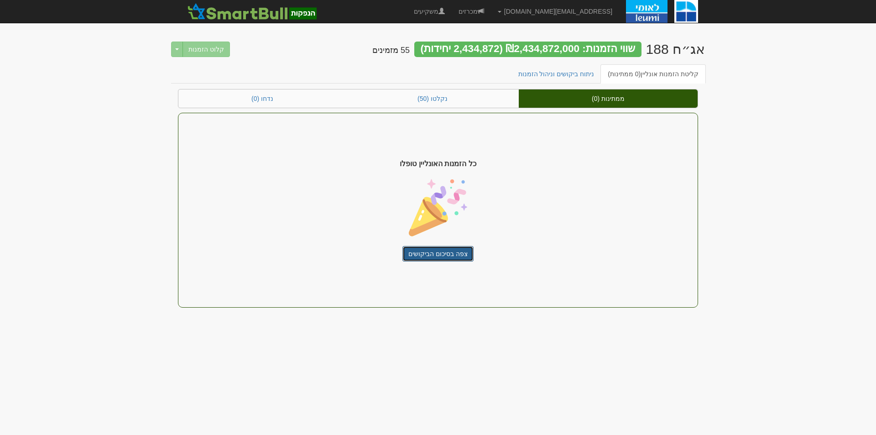
click at [437, 251] on link "צפה בסיכום הביקושים" at bounding box center [438, 254] width 71 height 16
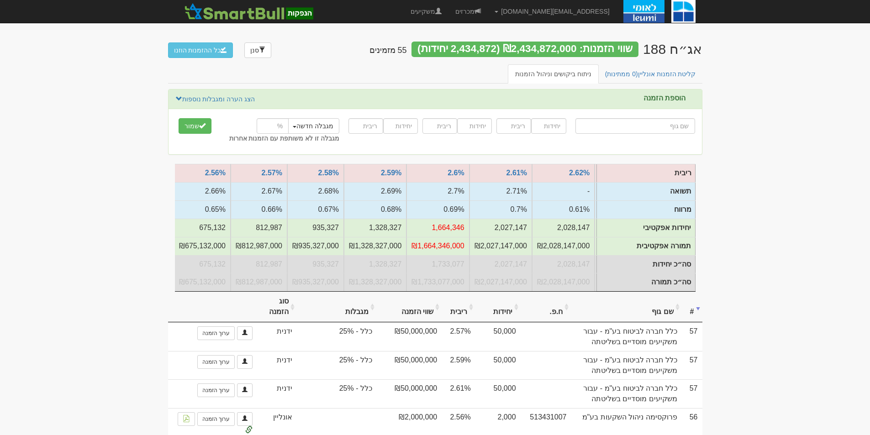
scroll to position [0, -694]
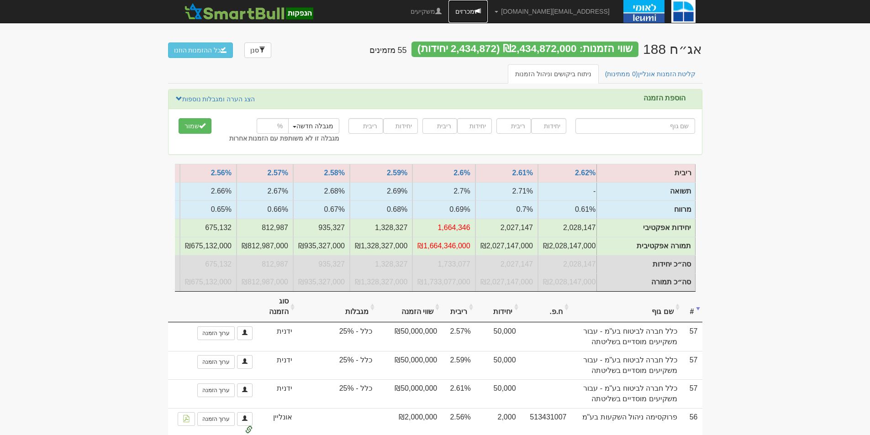
click at [487, 8] on link "מכרזים" at bounding box center [467, 11] width 39 height 23
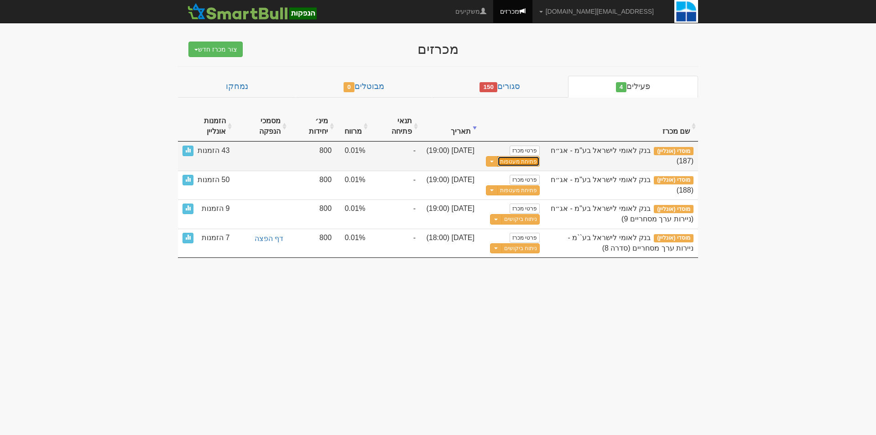
click at [524, 160] on button "פתיחת מעטפות" at bounding box center [519, 161] width 42 height 10
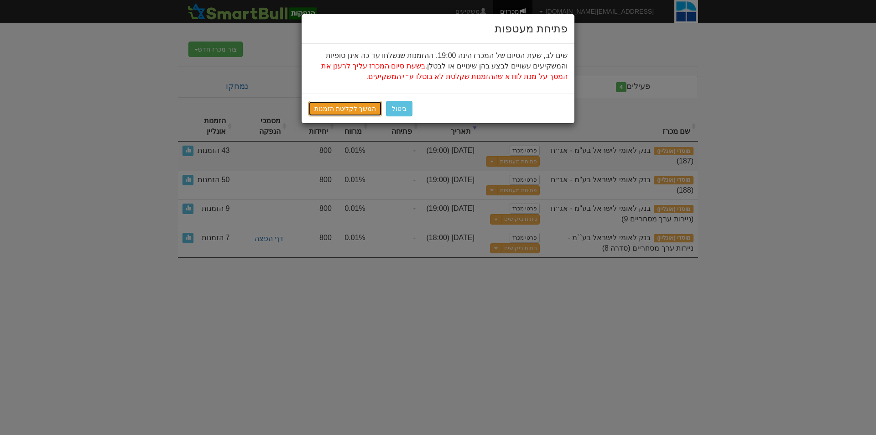
click at [361, 112] on link "המשך לקליטת הזמנות" at bounding box center [345, 109] width 73 height 16
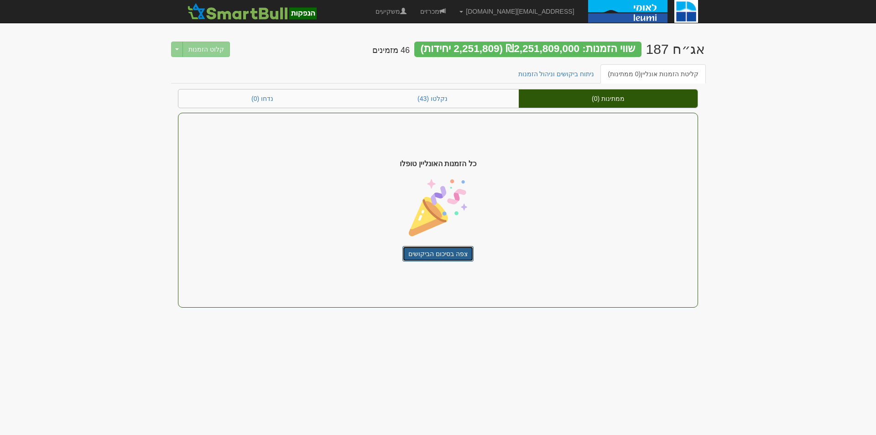
click at [458, 254] on link "צפה בסיכום הביקושים" at bounding box center [438, 254] width 71 height 16
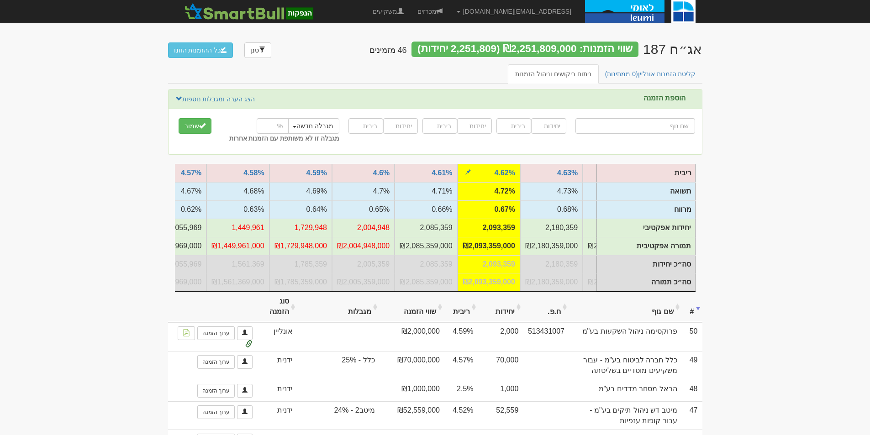
scroll to position [0, -299]
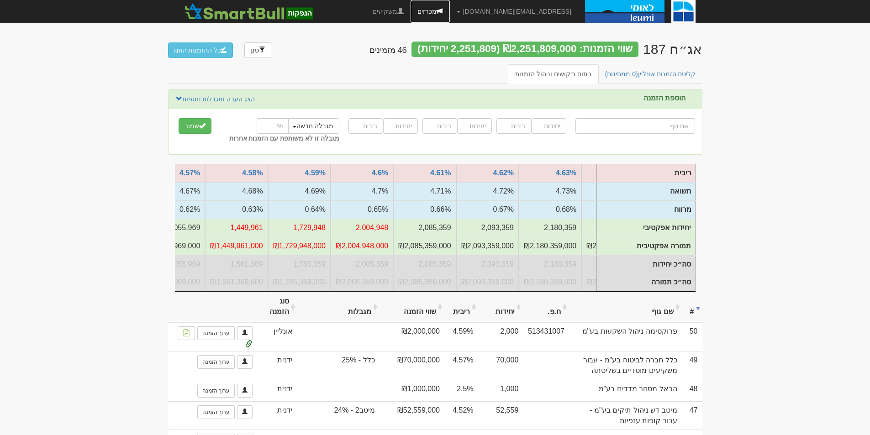
click at [441, 9] on link "מכרזים" at bounding box center [429, 11] width 39 height 23
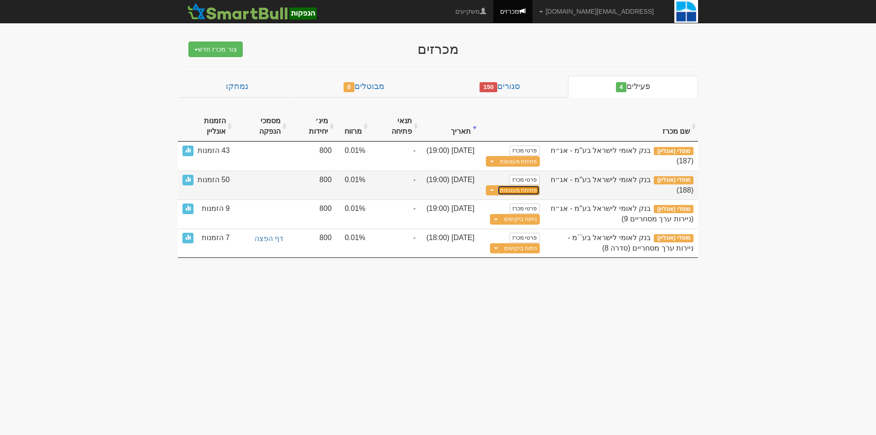
click at [527, 191] on button "פתיחת מעטפות" at bounding box center [519, 190] width 42 height 10
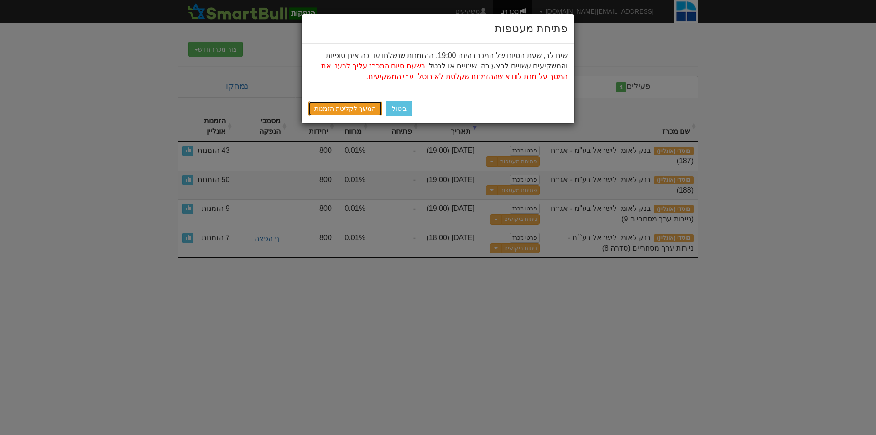
click at [336, 110] on link "המשך לקליטת הזמנות" at bounding box center [345, 109] width 73 height 16
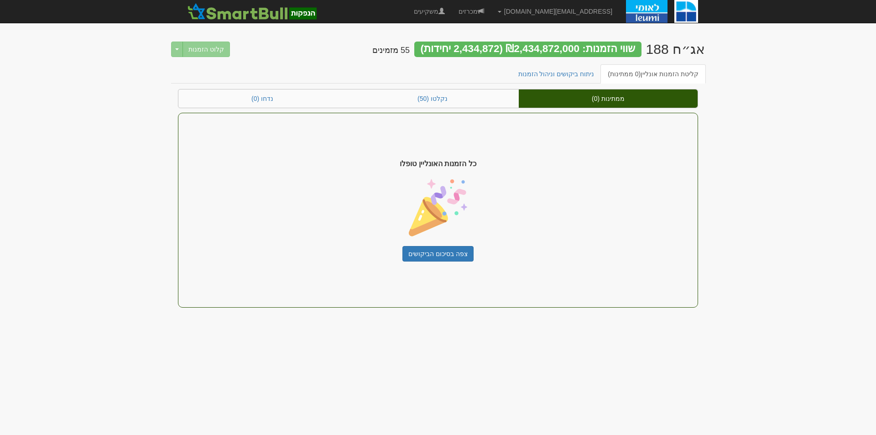
click at [452, 267] on div "כל הזמנות האונליין טופלו צפה בסיכום הביקושים" at bounding box center [438, 210] width 520 height 195
click at [455, 254] on link "צפה בסיכום הביקושים" at bounding box center [438, 254] width 71 height 16
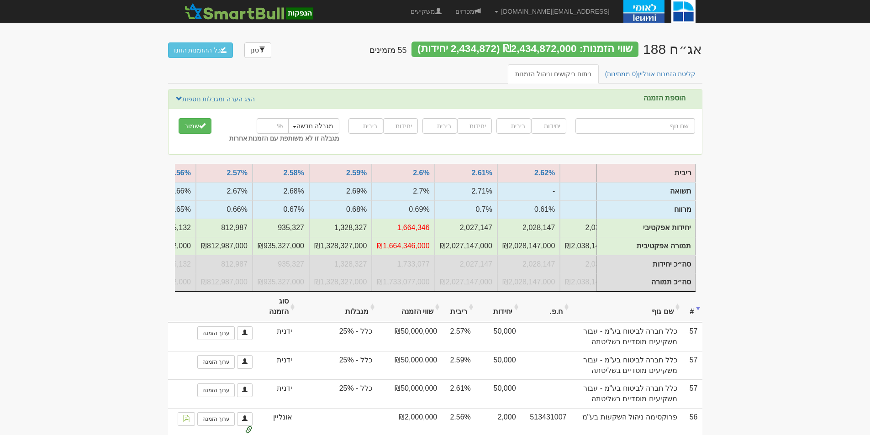
scroll to position [0, -665]
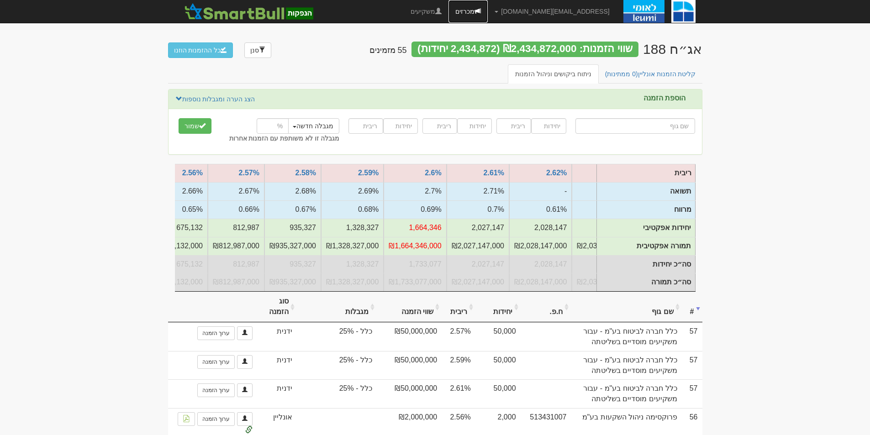
click at [482, 3] on link "מכרזים" at bounding box center [467, 11] width 39 height 23
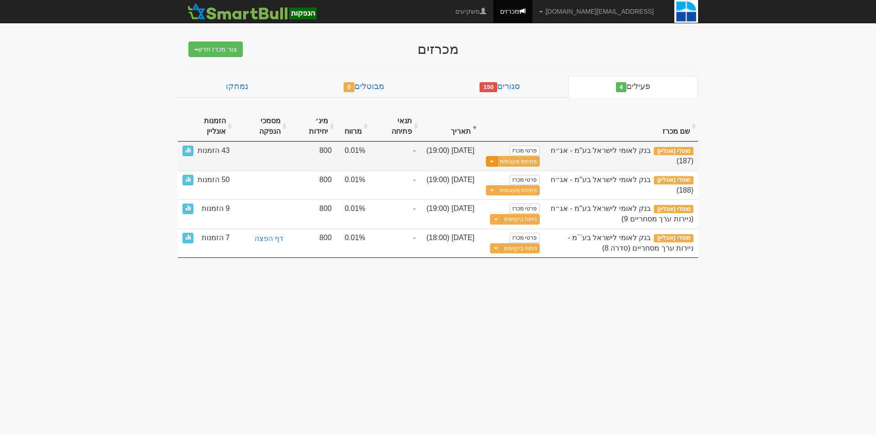
click at [491, 161] on span "button" at bounding box center [492, 162] width 4 height 2
click at [511, 174] on link "עדכן שעת סיום מכרז" at bounding box center [496, 177] width 87 height 12
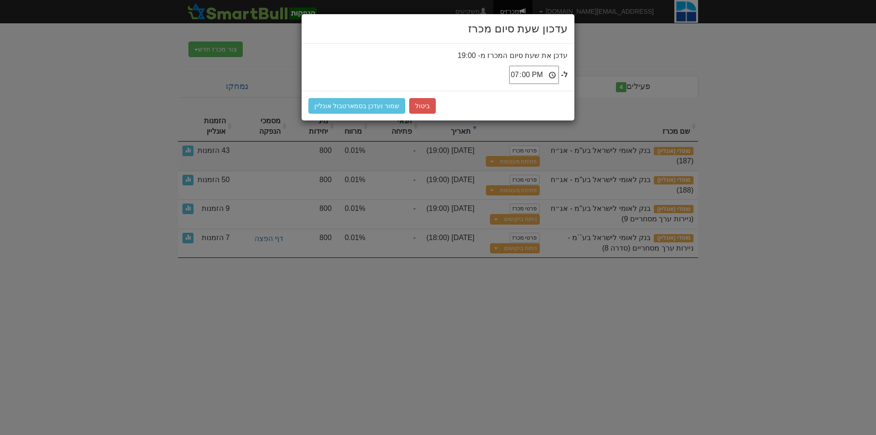
click at [529, 75] on input "19:00" at bounding box center [534, 75] width 50 height 18
type input "19:10"
click at [367, 113] on button "שמור ועדכן בסמארטבול אונליין" at bounding box center [357, 106] width 97 height 16
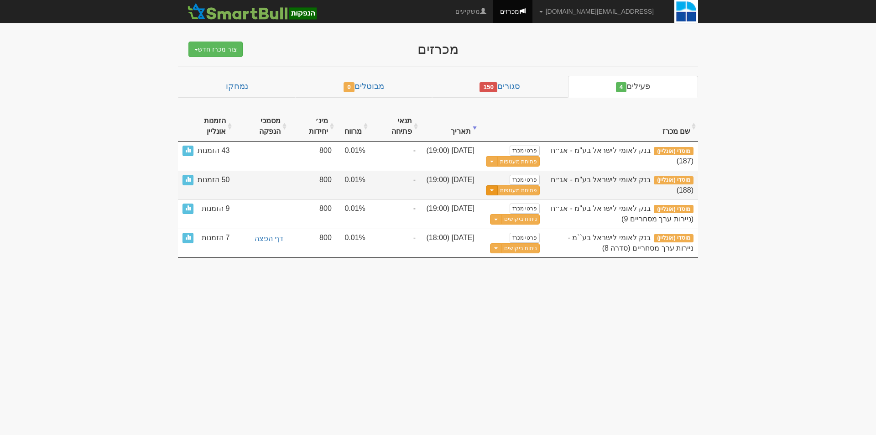
click at [492, 189] on button "Toggle Dropdown" at bounding box center [492, 190] width 12 height 10
click at [498, 203] on link "עדכן שעת סיום מכרז" at bounding box center [496, 205] width 87 height 12
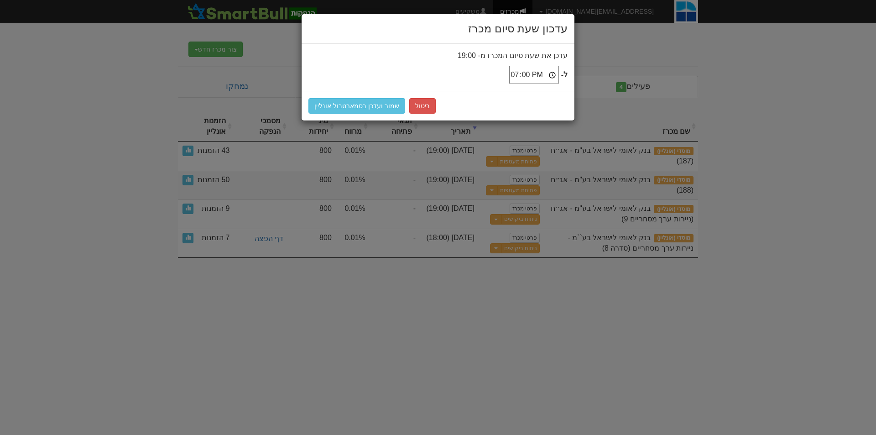
click at [524, 75] on input "19:00" at bounding box center [534, 75] width 50 height 18
type input "19:10"
click at [341, 106] on button "שמור ועדכן בסמארטבול אונליין" at bounding box center [357, 106] width 97 height 16
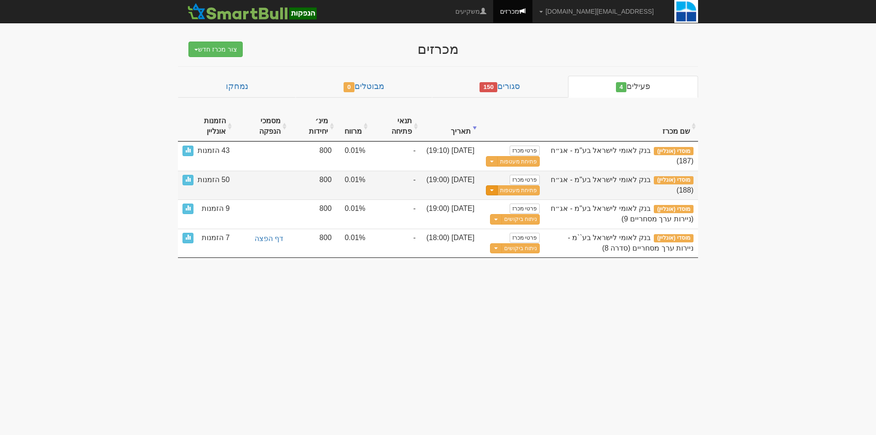
click at [490, 191] on button "Toggle Dropdown" at bounding box center [492, 190] width 12 height 10
click at [501, 201] on link "עדכן שעת סיום מכרז" at bounding box center [496, 205] width 87 height 12
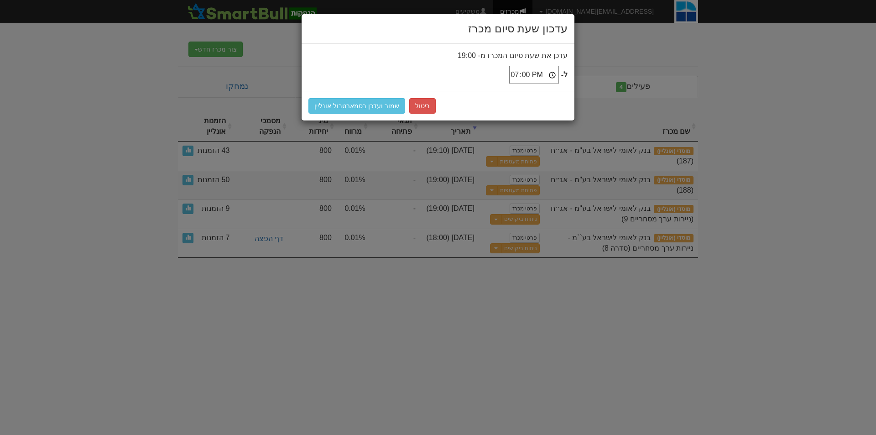
click at [527, 74] on input "19:00" at bounding box center [534, 75] width 50 height 18
type input "19:10"
click at [361, 103] on button "שמור ועדכן בסמארטבול אונליין" at bounding box center [357, 106] width 97 height 16
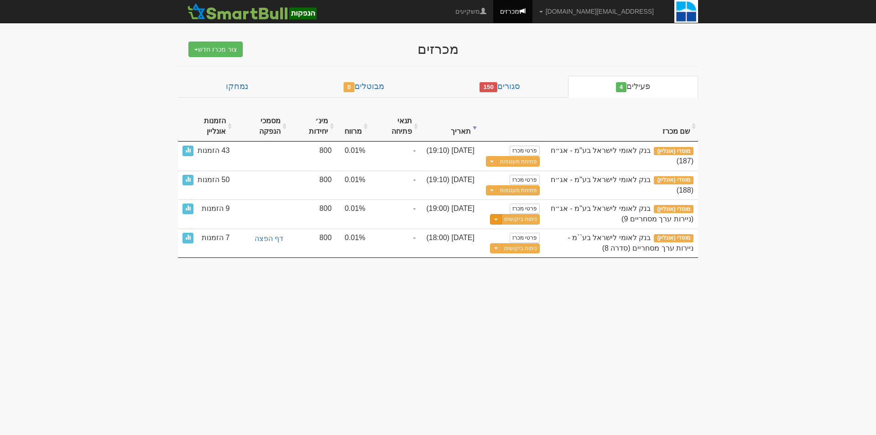
click at [493, 219] on button "Toggle Dropdown" at bounding box center [496, 219] width 12 height 10
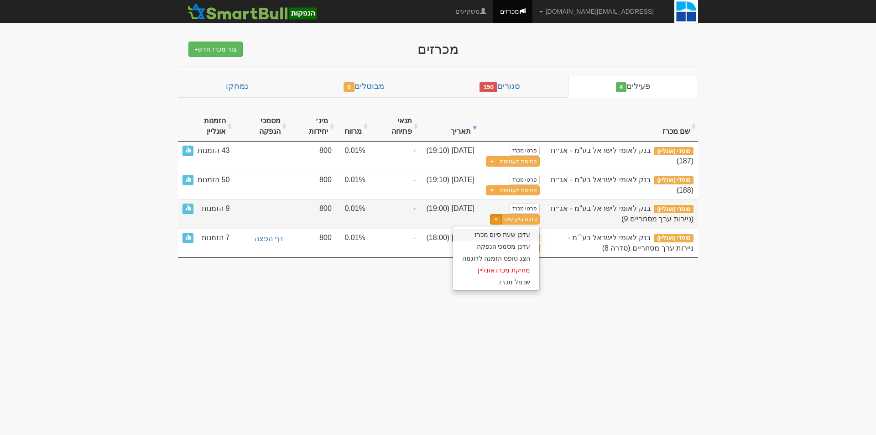
click at [513, 231] on link "עדכן שעת סיום מכרז" at bounding box center [496, 235] width 87 height 12
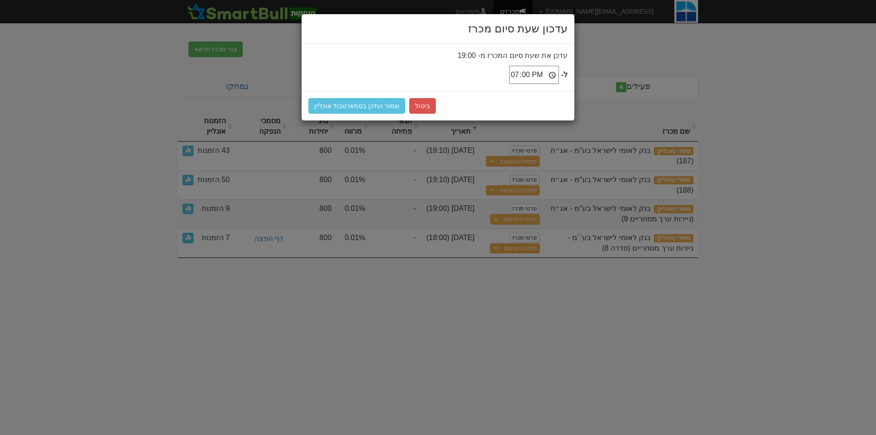
click at [525, 74] on input "19:00" at bounding box center [534, 75] width 50 height 18
type input "19:10"
click at [363, 95] on div "ביטול שמור ועדכן בסמארטבול אונליין" at bounding box center [438, 106] width 273 height 30
click at [362, 104] on button "שמור ועדכן בסמארטבול אונליין" at bounding box center [357, 106] width 97 height 16
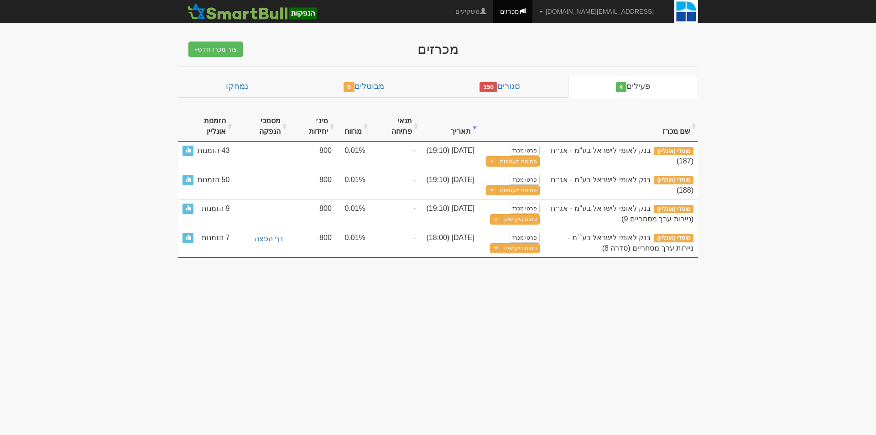
click at [574, 325] on body "[EMAIL_ADDRESS][DOMAIN_NAME] הגדרות חשבונות הנפקה תבניות הודעות קיבול" at bounding box center [438, 217] width 876 height 435
drag, startPoint x: 165, startPoint y: 299, endPoint x: 697, endPoint y: 280, distance: 533.0
click at [697, 280] on body "[EMAIL_ADDRESS][DOMAIN_NAME] הגדרות חשבונות הנפקה תבניות הודעות קיבול" at bounding box center [438, 217] width 876 height 435
click at [178, 286] on body "[EMAIL_ADDRESS][DOMAIN_NAME] הגדרות חשבונות הנפקה תבניות הודעות קיבול" at bounding box center [438, 217] width 876 height 435
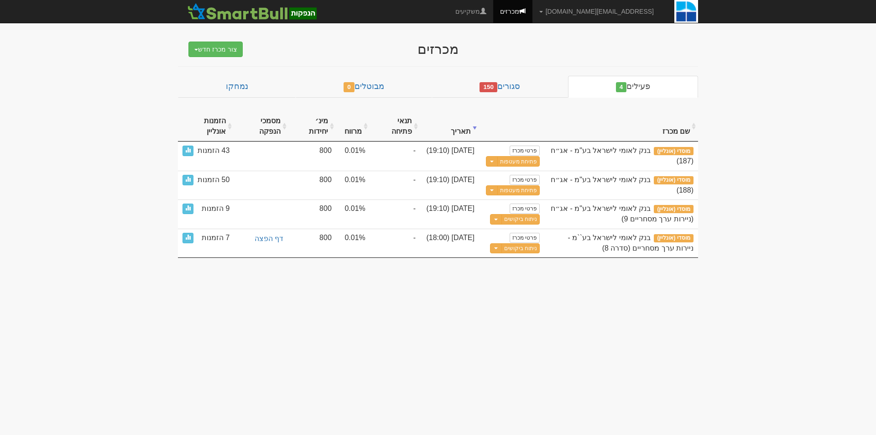
click at [172, 285] on body "[EMAIL_ADDRESS][DOMAIN_NAME] הגדרות חשבונות הנפקה תבניות הודעות קיבול" at bounding box center [438, 217] width 876 height 435
click at [119, 136] on body "[EMAIL_ADDRESS][DOMAIN_NAME] הגדרות חשבונות הנפקה תבניות הודעות קיבול" at bounding box center [438, 217] width 876 height 435
drag, startPoint x: 113, startPoint y: 78, endPoint x: 443, endPoint y: 318, distance: 408.1
click at [443, 319] on body "yossiw@leumipartners.com הגדרות חשבונות הנפקה תבניות הודעות קיבול" at bounding box center [438, 217] width 876 height 435
click at [443, 318] on body "yossiw@leumipartners.com הגדרות חשבונות הנפקה תבניות הודעות קיבול" at bounding box center [438, 217] width 876 height 435
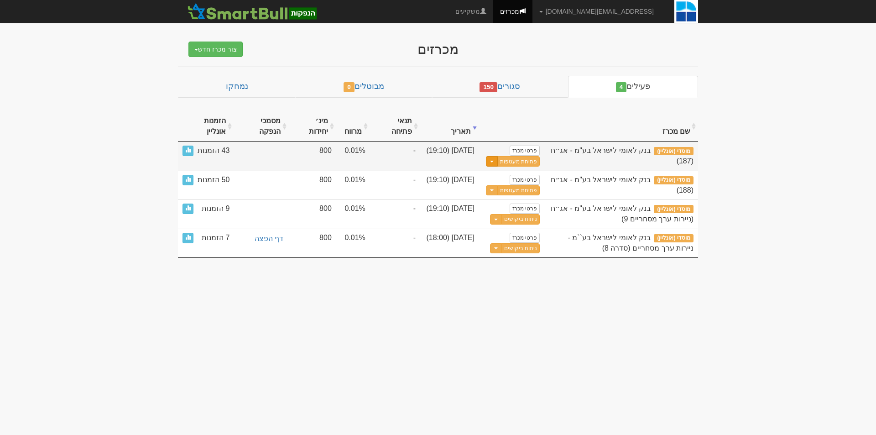
click at [492, 162] on button "Toggle Dropdown" at bounding box center [492, 161] width 12 height 10
click at [493, 178] on link "עדכן שעת סיום מכרז" at bounding box center [496, 177] width 87 height 12
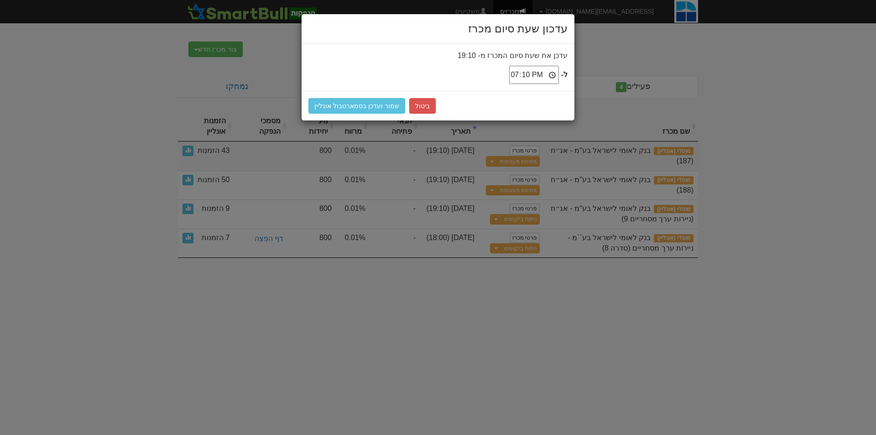
click at [527, 78] on input "19:10" at bounding box center [534, 75] width 50 height 18
type input "19:15"
click at [351, 106] on button "שמור ועדכן בסמארטבול אונליין" at bounding box center [357, 106] width 97 height 16
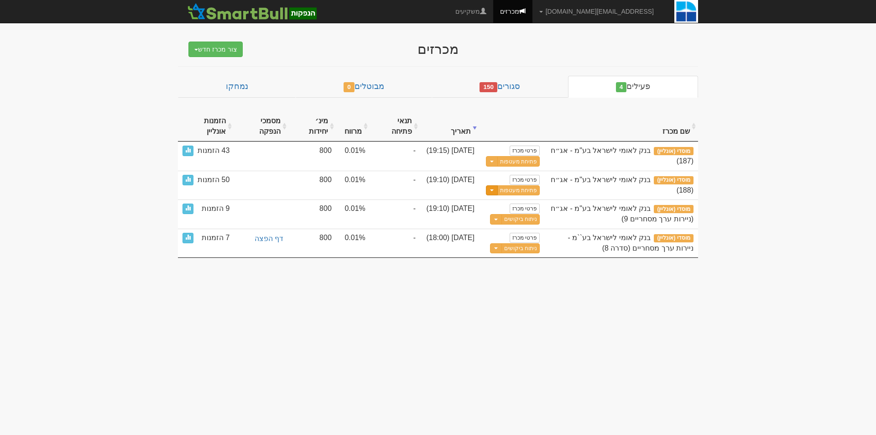
click at [490, 194] on button "Toggle Dropdown" at bounding box center [492, 190] width 12 height 10
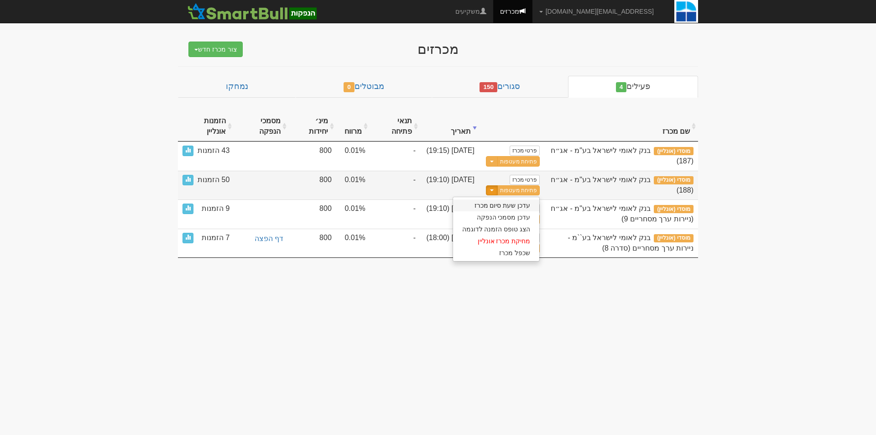
click at [515, 204] on link "עדכן שעת סיום מכרז" at bounding box center [496, 205] width 87 height 12
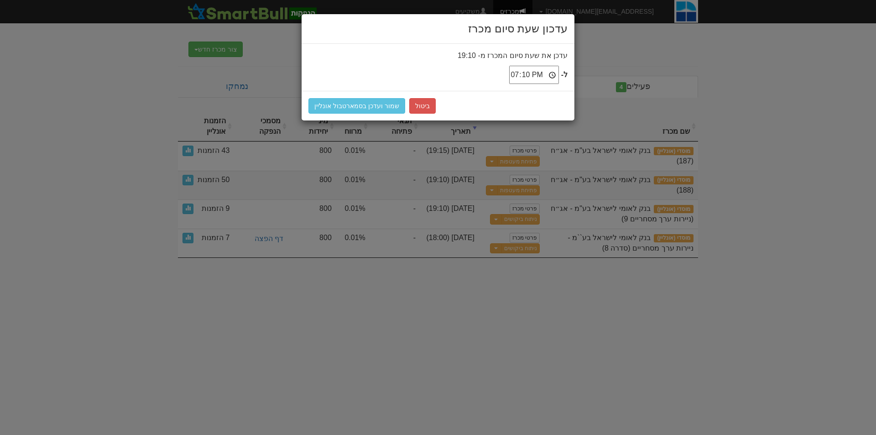
click at [525, 74] on input "19:10" at bounding box center [534, 75] width 50 height 18
type input "19:15"
click at [337, 104] on button "שמור ועדכן בסמארטבול אונליין" at bounding box center [357, 106] width 97 height 16
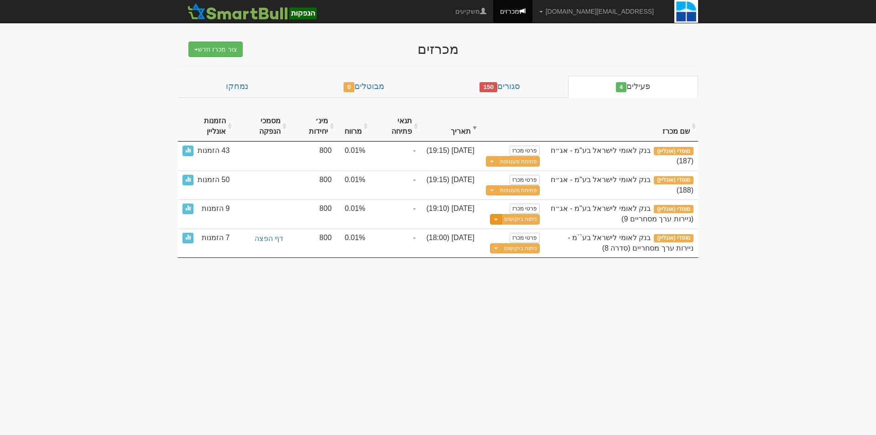
click at [493, 216] on button "Toggle Dropdown" at bounding box center [496, 219] width 12 height 10
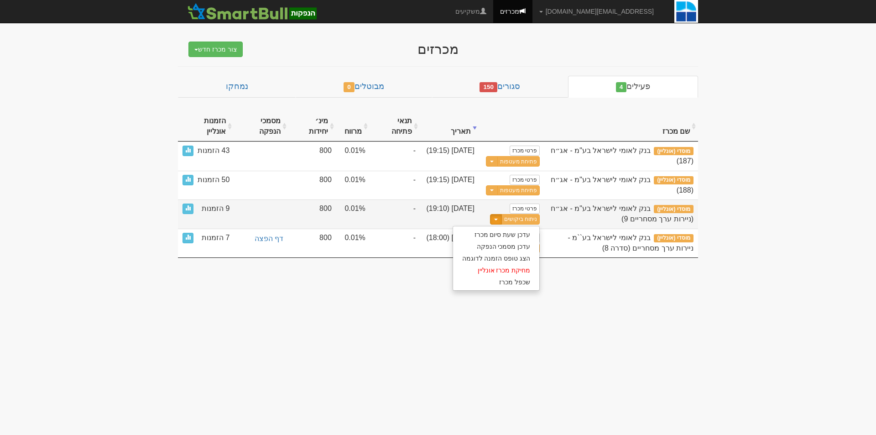
click at [493, 236] on link "עדכן שעת סיום מכרז" at bounding box center [496, 235] width 87 height 12
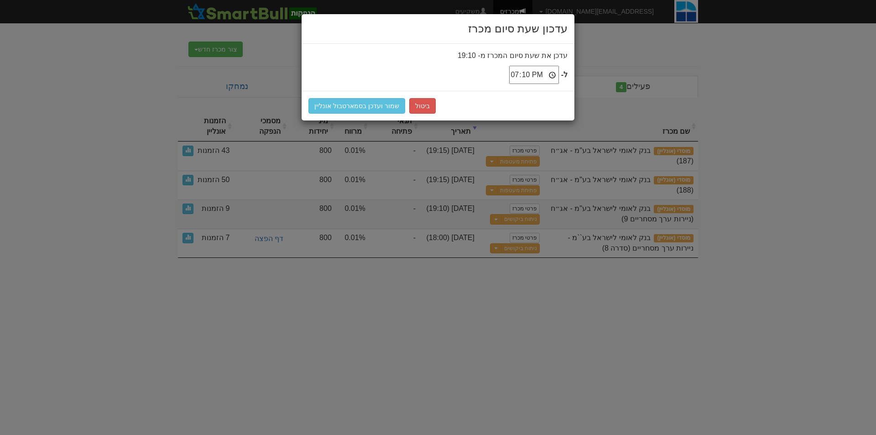
click at [525, 76] on input "19:10" at bounding box center [534, 75] width 50 height 18
type input "19:15"
click at [317, 105] on button "שמור ועדכן בסמארטבול אונליין" at bounding box center [357, 106] width 97 height 16
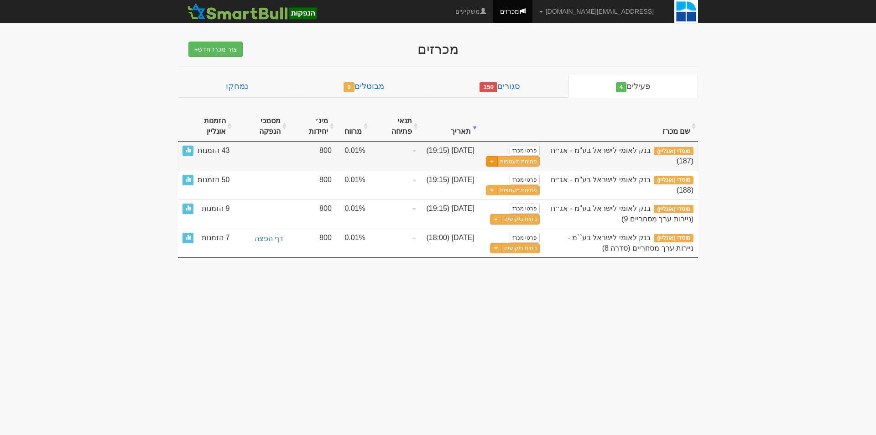
click at [491, 157] on button "Toggle Dropdown" at bounding box center [492, 161] width 12 height 10
click at [510, 178] on link "עדכן שעת סיום מכרז" at bounding box center [496, 177] width 87 height 12
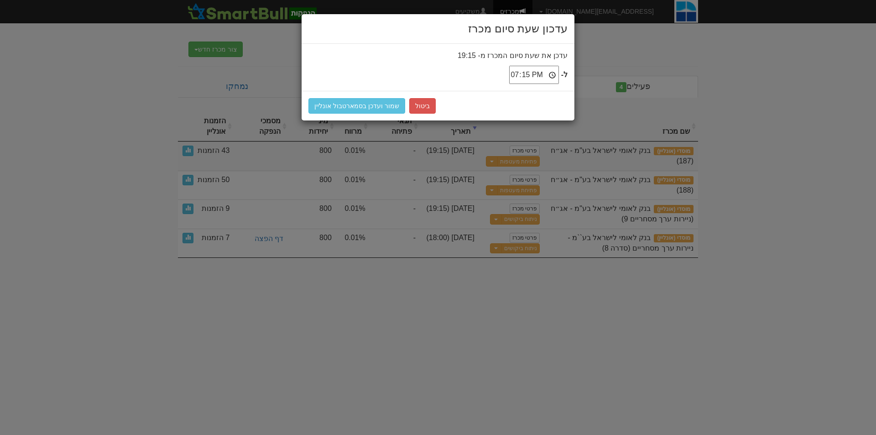
click at [530, 70] on input "19:15" at bounding box center [534, 75] width 50 height 18
click at [527, 74] on input "19:15" at bounding box center [534, 75] width 50 height 18
type input "19:20"
click at [377, 110] on button "שמור ועדכן בסמארטבול אונליין" at bounding box center [357, 106] width 97 height 16
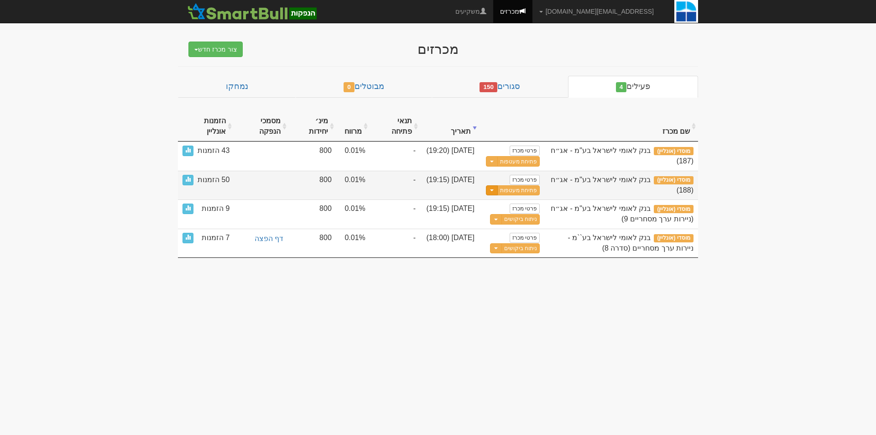
click at [493, 194] on button "Toggle Dropdown" at bounding box center [492, 190] width 12 height 10
click at [507, 210] on link "עדכן שעת סיום מכרז" at bounding box center [496, 205] width 87 height 12
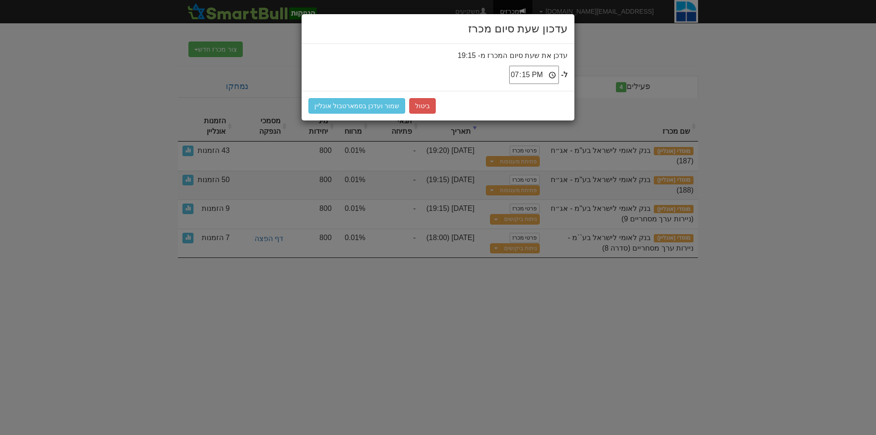
click at [526, 75] on input "19:15" at bounding box center [534, 75] width 50 height 18
type input "19:20"
click at [357, 110] on button "שמור ועדכן בסמארטבול אונליין" at bounding box center [357, 106] width 97 height 16
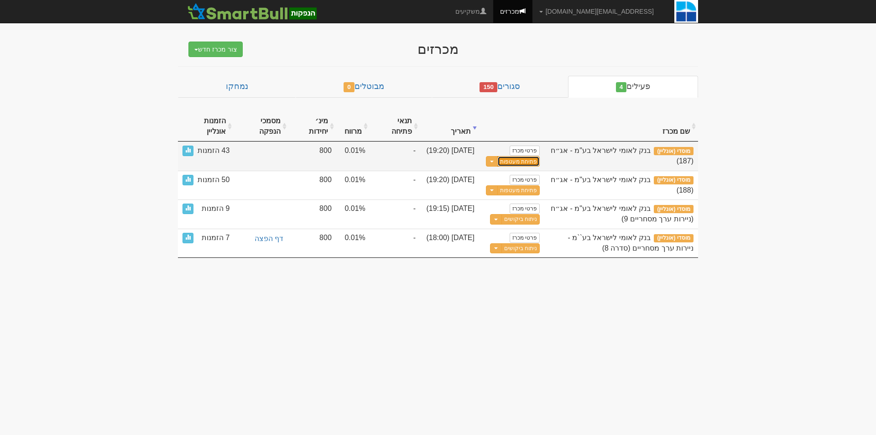
click at [520, 162] on button "פתיחת מעטפות" at bounding box center [519, 161] width 42 height 10
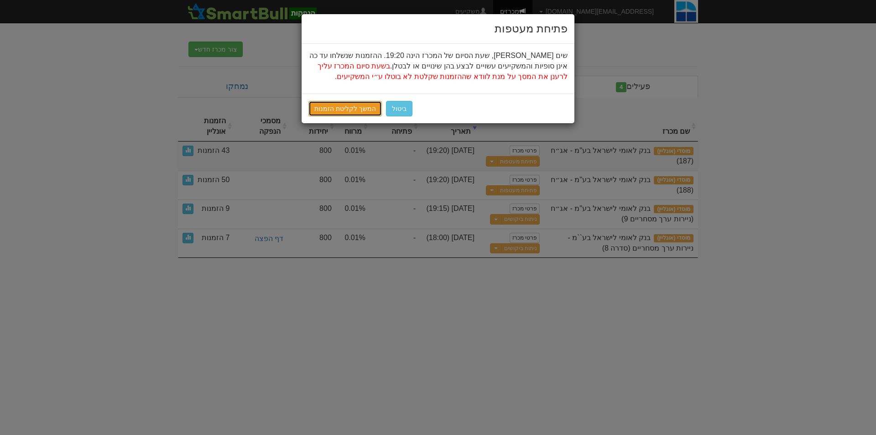
click at [351, 108] on link "המשך לקליטת הזמנות" at bounding box center [345, 109] width 73 height 16
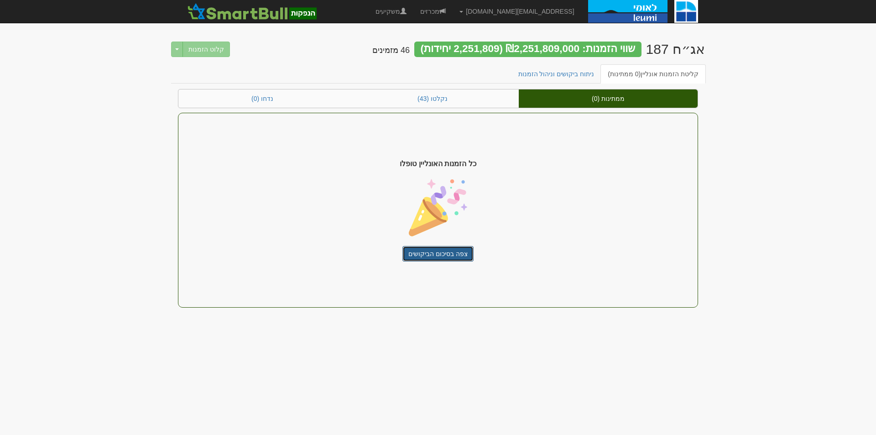
click at [442, 251] on link "צפה בסיכום הביקושים" at bounding box center [438, 254] width 71 height 16
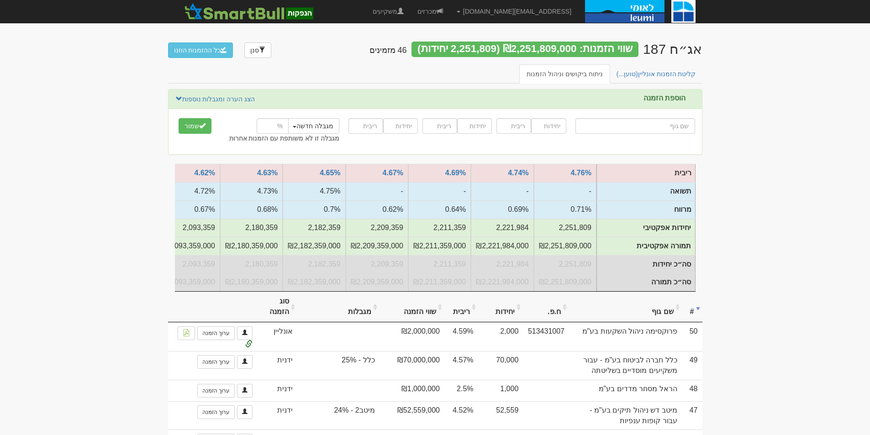
click at [674, 129] on input "text" at bounding box center [635, 126] width 120 height 16
type input "י"
type input "ילין לפידות אג"ח ללא מדורג"
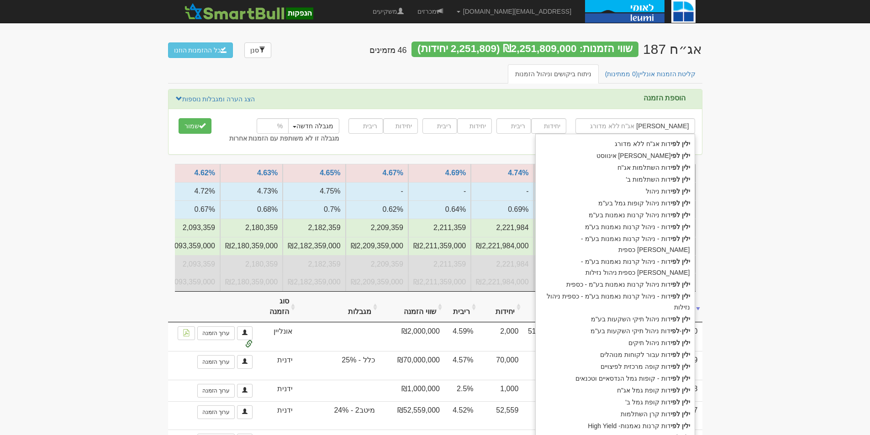
type input "ילין לפידוט"
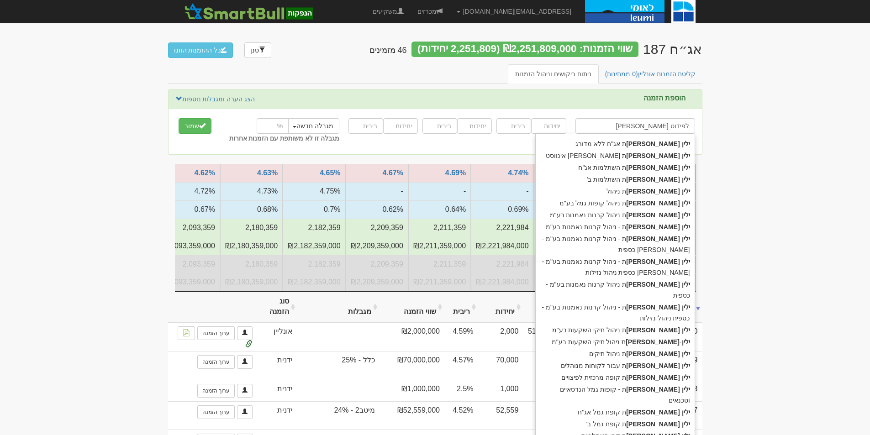
type input "[PERSON_NAME] אג"ח ללא מדורג"
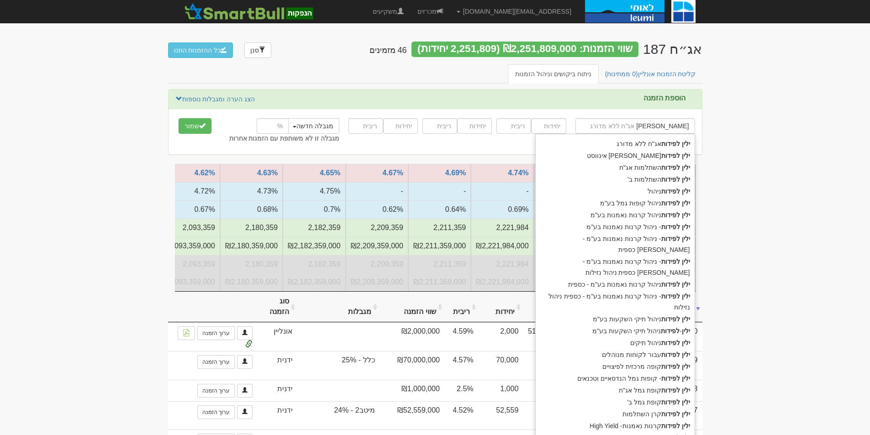
type input "[PERSON_NAME]"
type input "[PERSON_NAME] נ"
type input "[PERSON_NAME] ניהול"
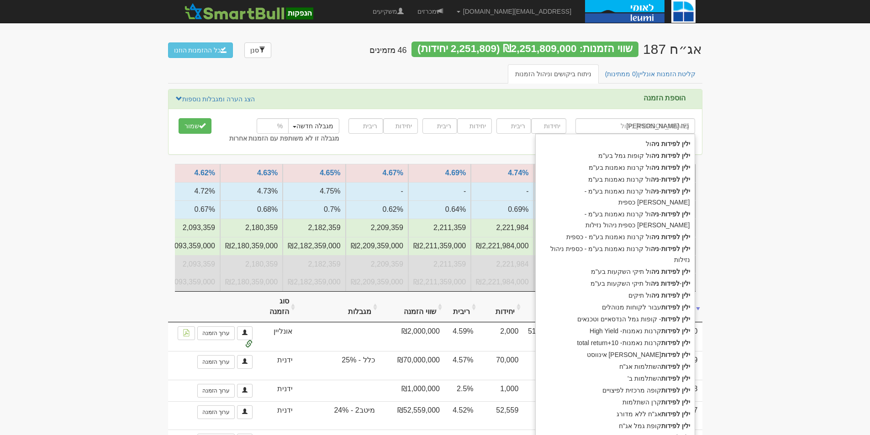
type input "[PERSON_NAME] ניהו"
type input "ילין לפידות ניהול ת"
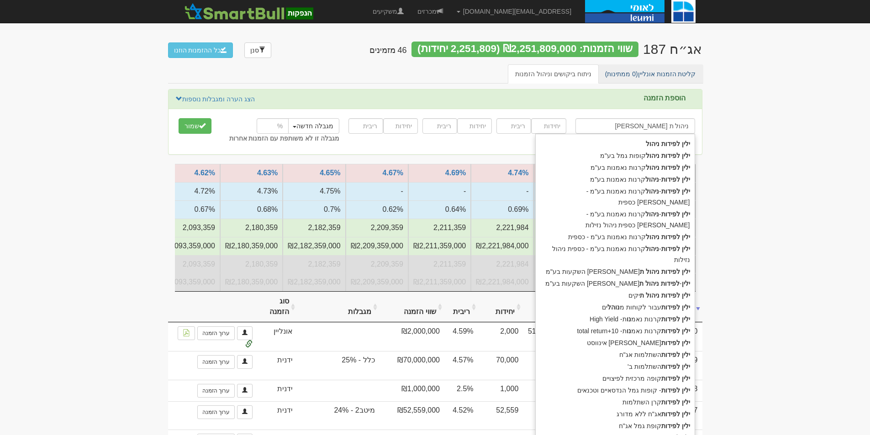
type input "ילין לפידות ניהול תיקי השקעות בע"מ"
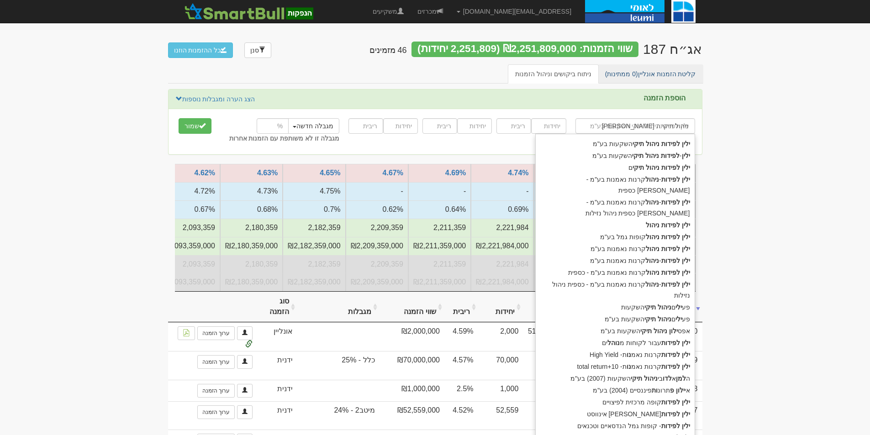
type input "ילין לפידות ניהול תיקי הש"
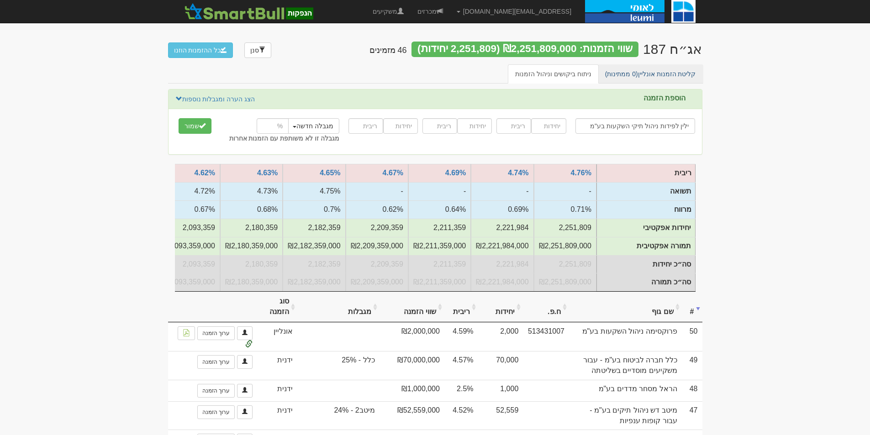
type input "ילין לפידות ניהול תיקי השקעות בע"מ"
type input "5000"
type input "4.58"
click at [191, 128] on button "שמור" at bounding box center [194, 126] width 33 height 16
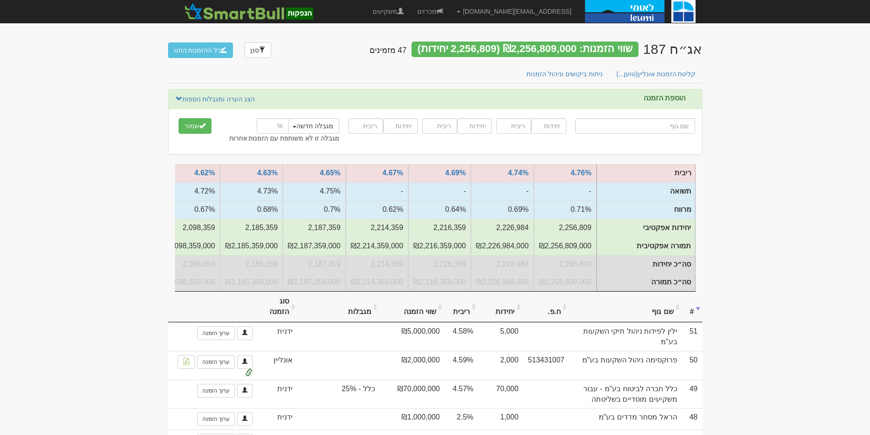
type input "מ"
type input "מחוג"
type input "מחו"
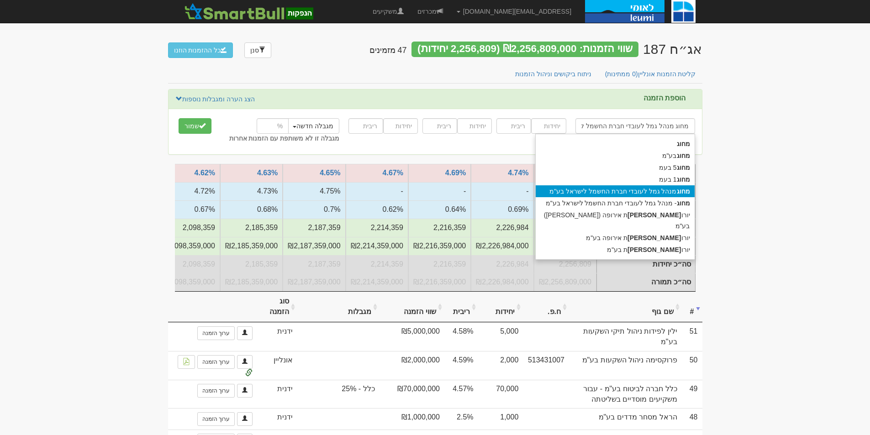
type input "מחוג מנהל גמל לעובדי חברת החשמל לישראל בע"מ"
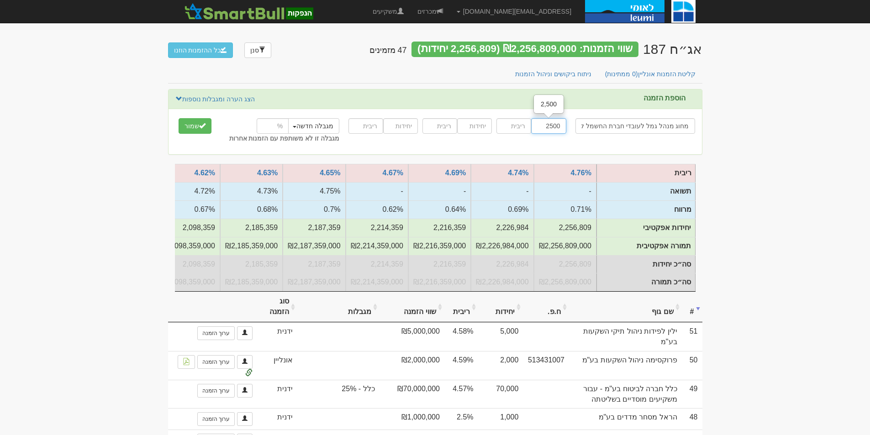
type input "2500"
type input "4.58"
click at [178, 118] on button "שמור" at bounding box center [194, 126] width 33 height 16
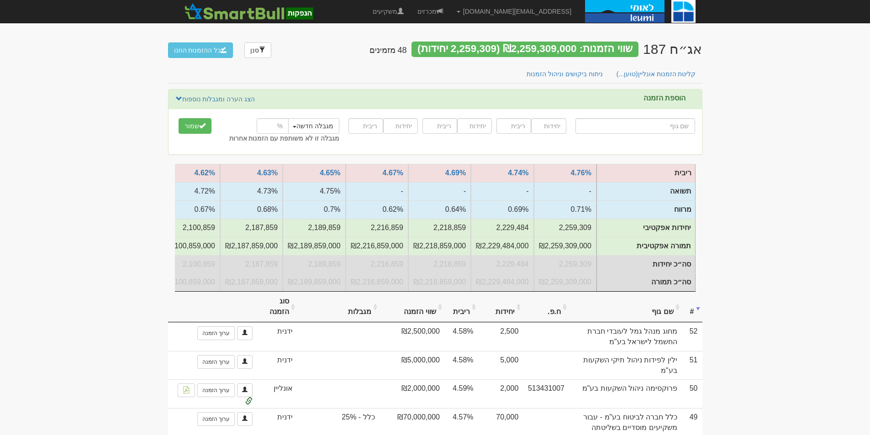
type input "י"
type input "ילין לפידות אג"ח ללא מדורג"
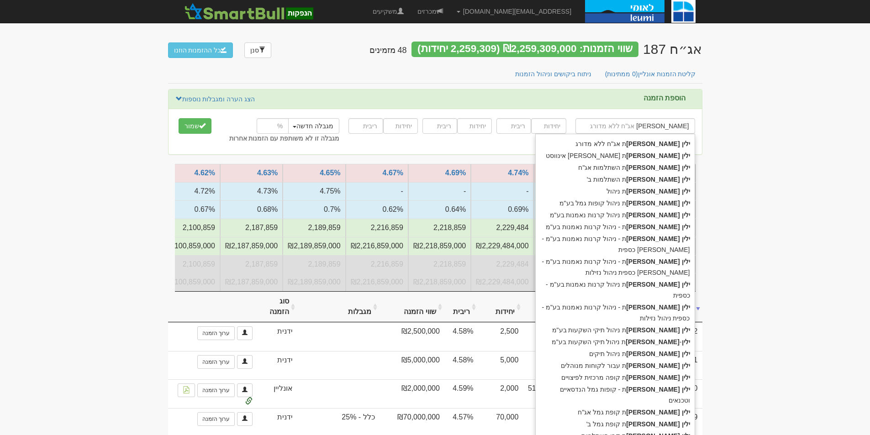
type input "ילין לפידות"
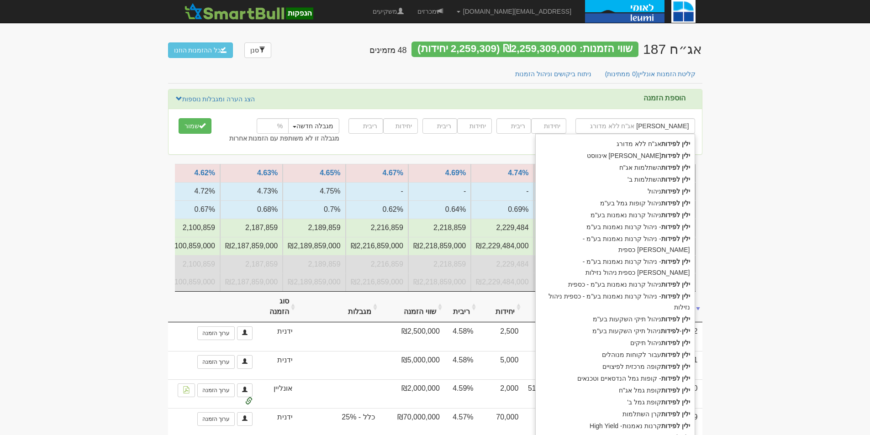
type input "ילין לפידות נ"
type input "ילין לפידות ניהול"
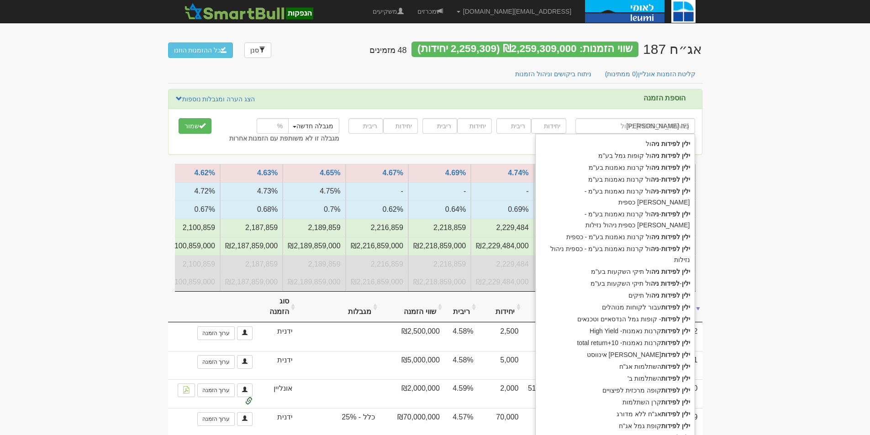
type input "ילין לפידות ניהו"
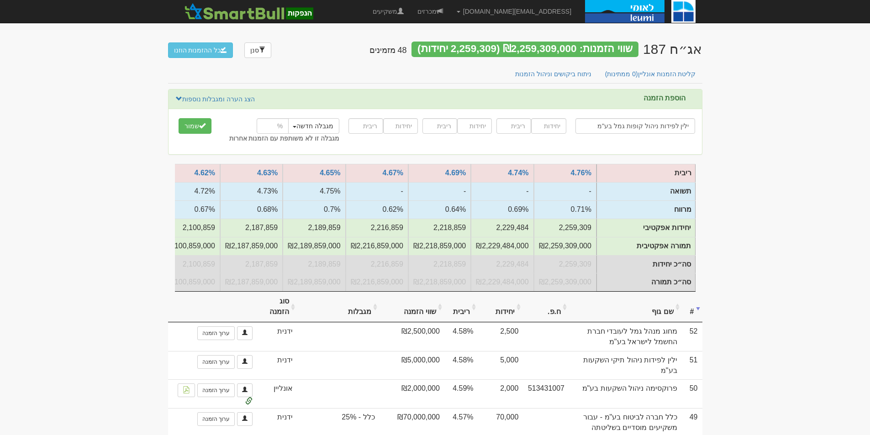
type input "ילין לפידות ניהול קופות גמל בע"מ"
type input "100000"
type input "4.58"
click at [278, 122] on input "number" at bounding box center [273, 126] width 32 height 16
type input "25"
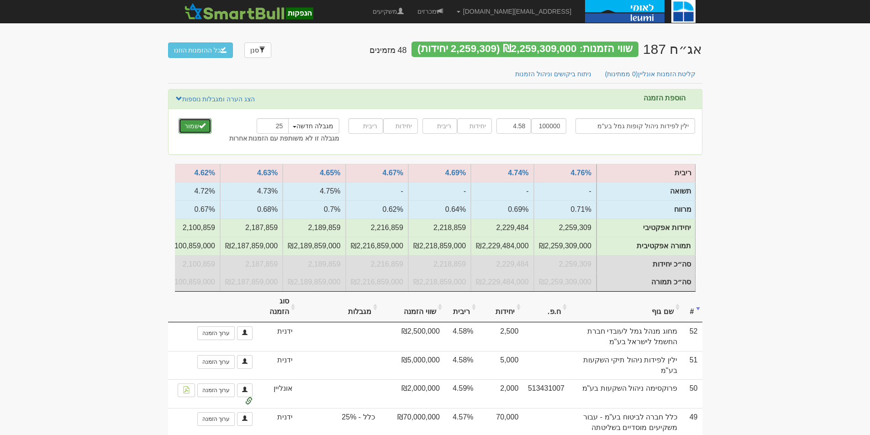
click at [194, 128] on button "שמור" at bounding box center [194, 126] width 33 height 16
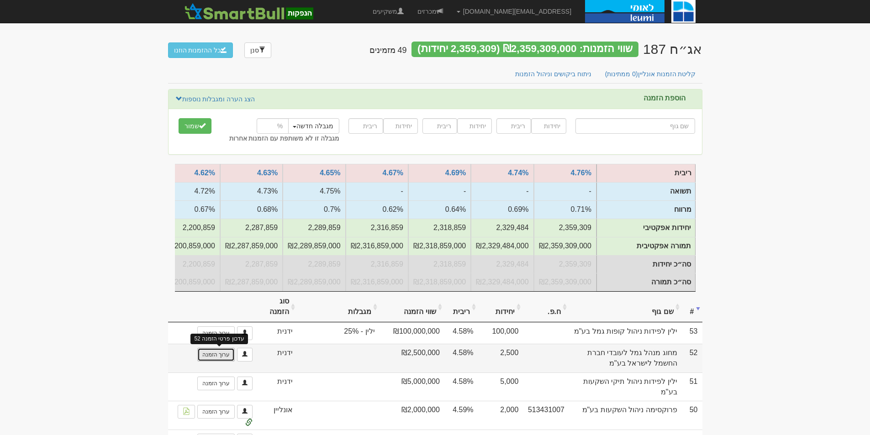
click at [217, 361] on link "ערוך הזמנה" at bounding box center [215, 355] width 37 height 14
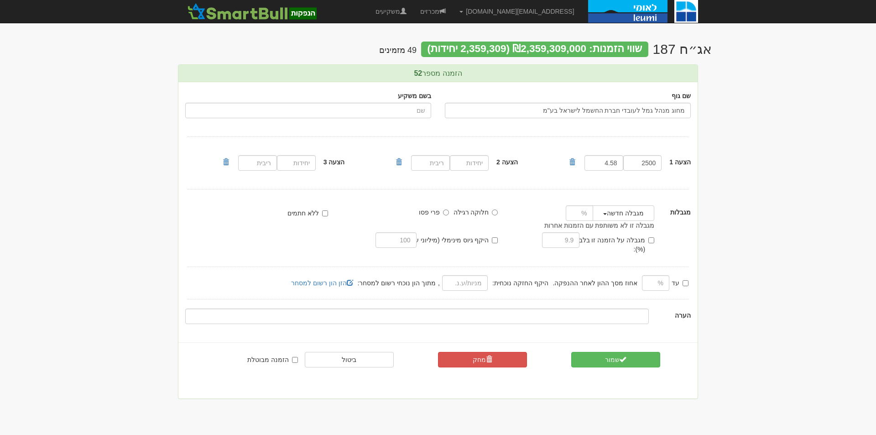
drag, startPoint x: 626, startPoint y: 202, endPoint x: 624, endPoint y: 207, distance: 5.5
click at [626, 203] on div "שם גוף מחוג מנהל גמל לעובדי חברת החשמל לישראל בע"מ בשם משקיע הצעה 1 2500 4.58" at bounding box center [437, 207] width 519 height 251
click at [621, 215] on button "מגבלה חדשה" at bounding box center [624, 213] width 62 height 16
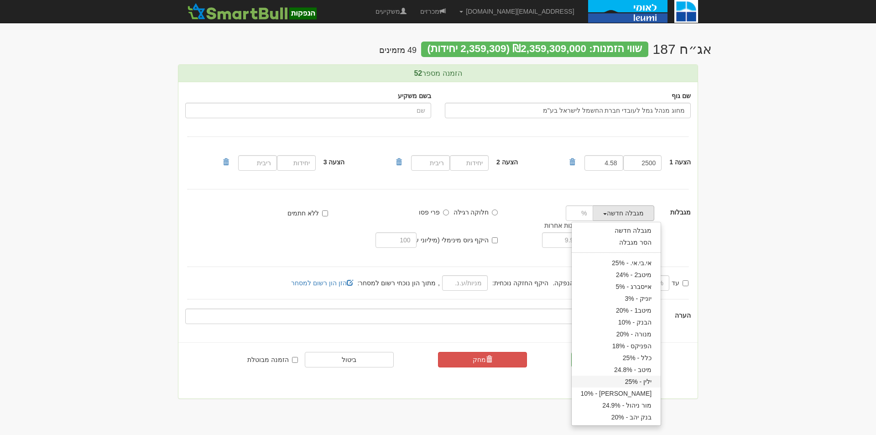
click at [636, 383] on link "ילין - 25%" at bounding box center [616, 382] width 89 height 12
type input "25"
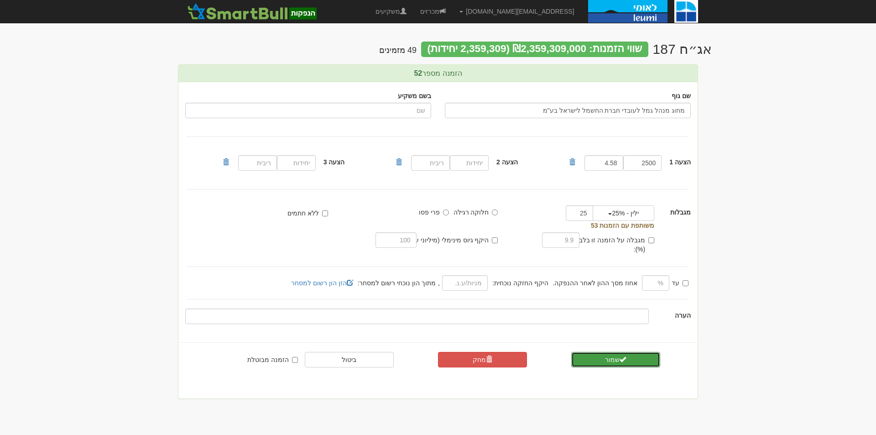
click at [598, 352] on button "שמור" at bounding box center [615, 360] width 89 height 16
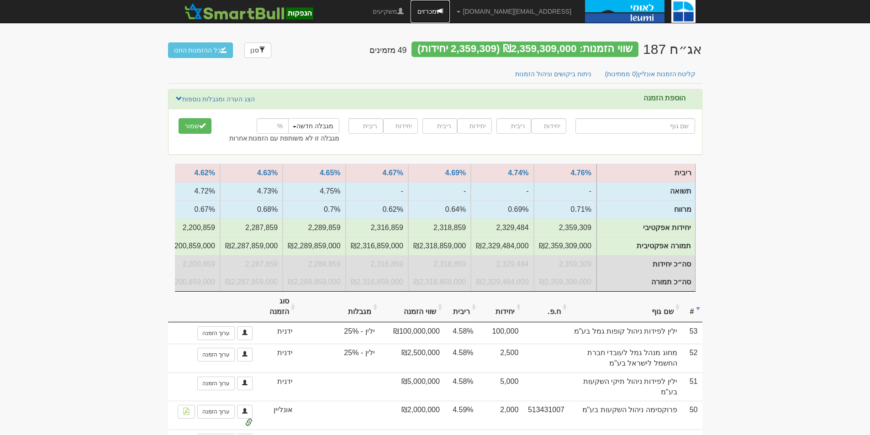
click at [450, 5] on link "מכרזים" at bounding box center [429, 11] width 39 height 23
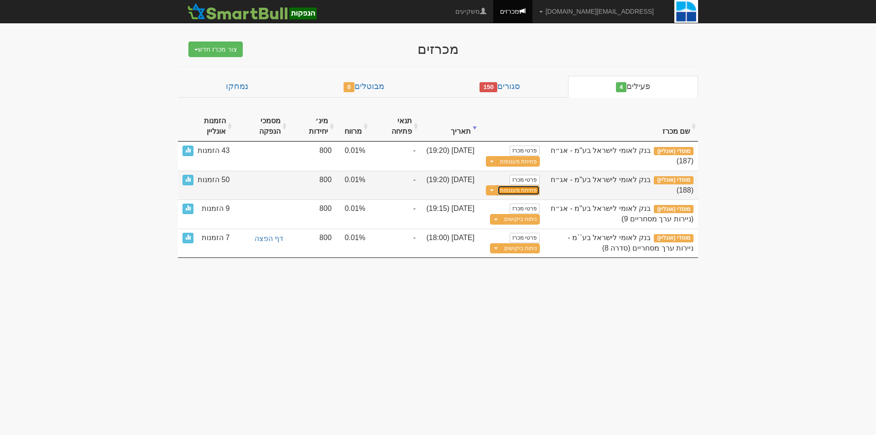
click at [522, 188] on button "פתיחת מעטפות" at bounding box center [519, 190] width 42 height 10
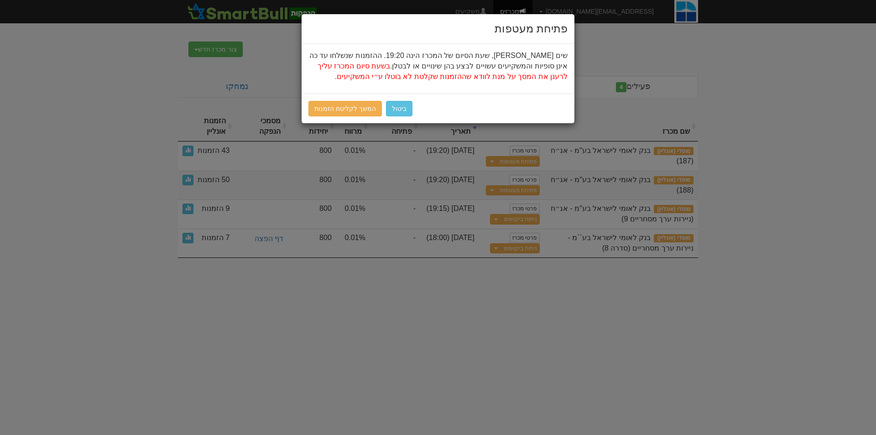
click at [348, 100] on div "ביטול המשך לקליטת הזמנות" at bounding box center [438, 109] width 273 height 30
click at [351, 107] on link "המשך לקליטת הזמנות" at bounding box center [345, 109] width 73 height 16
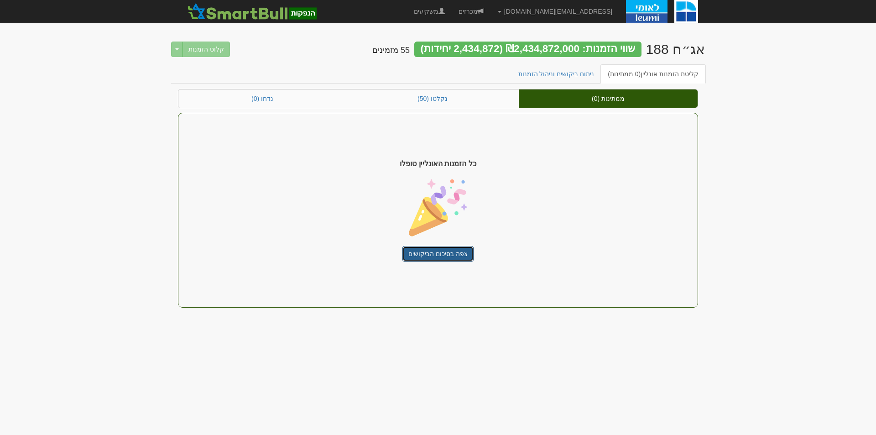
click at [443, 249] on link "צפה בסיכום הביקושים" at bounding box center [438, 254] width 71 height 16
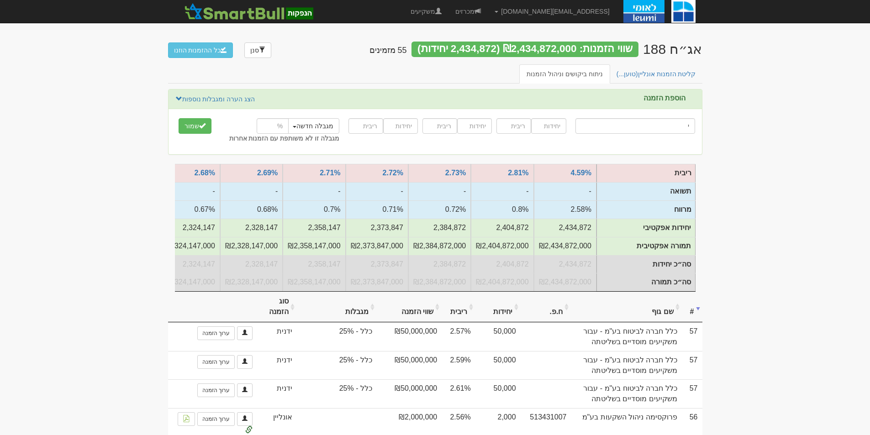
type input "יל"
type input "ילין לפידות אג"ח ללא מדורג"
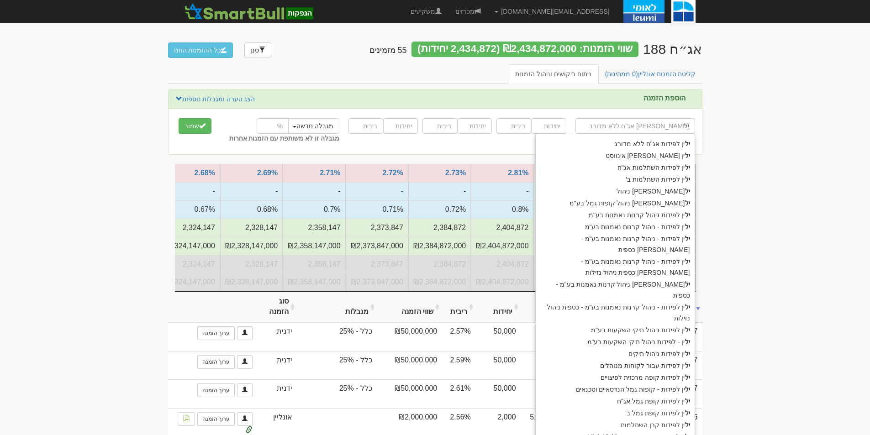
type input "ילי"
type input "ילין"
type input "ילין לפידות אג"ח ללא מדורג"
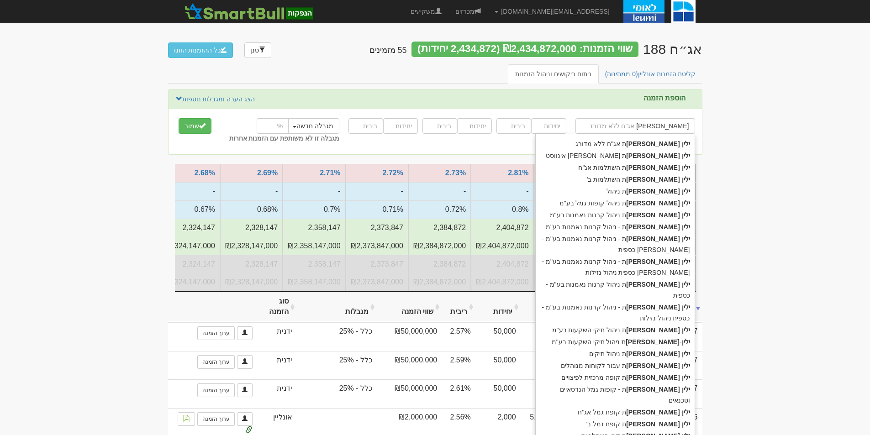
type input "ילין לפידות"
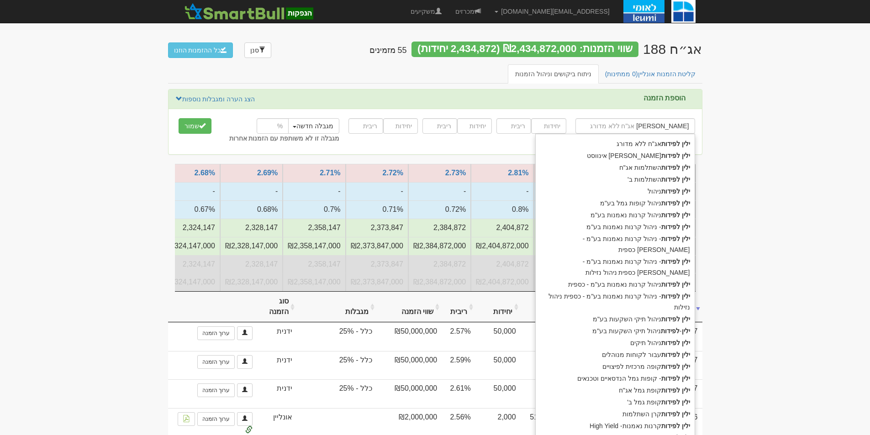
type input "ילין לפידות נ"
type input "ילין לפידות ניהול"
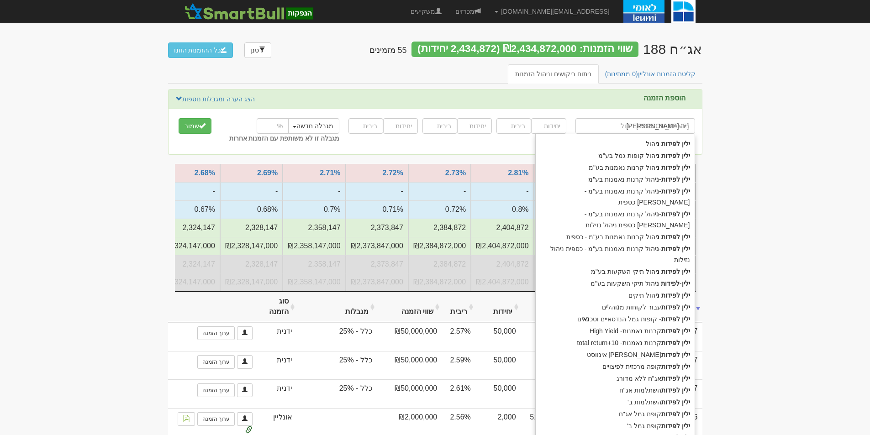
type input "ילין לפידות ניהו"
type input "ילין לפידות ניהול ת"
type input "ילין לפידות ניהול תיקי השקעות בע"מ"
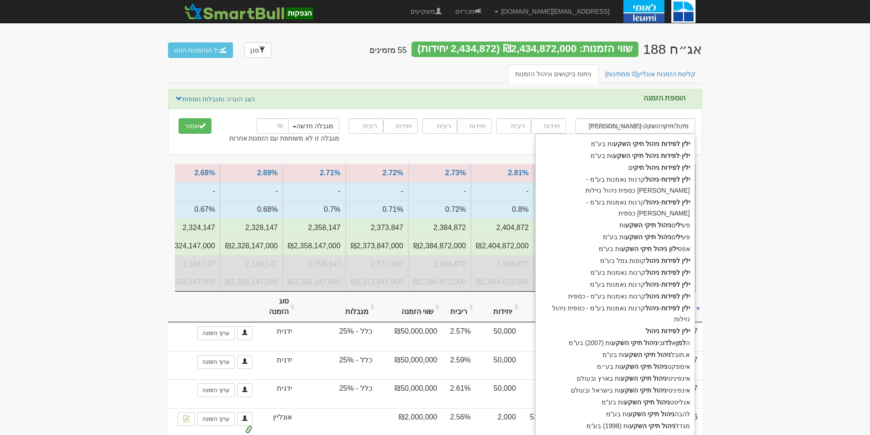
type input "ילין לפידות ניהול תיקי השקעו"
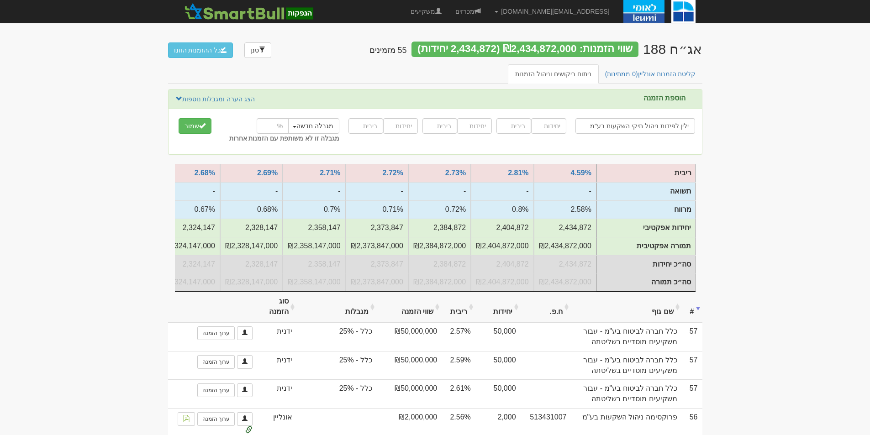
type input "ילין לפידות ניהול תיקי השקעות בע"מ"
type input "5000"
type input "2.58"
click at [178, 118] on button "שמור" at bounding box center [194, 126] width 33 height 16
type input "מ"
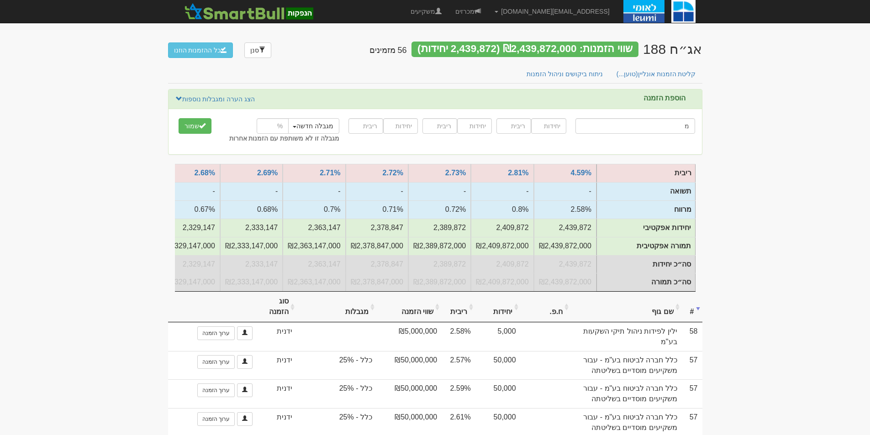
type input "[PERSON_NAME] אג"ח פלוס"
type input "מו"
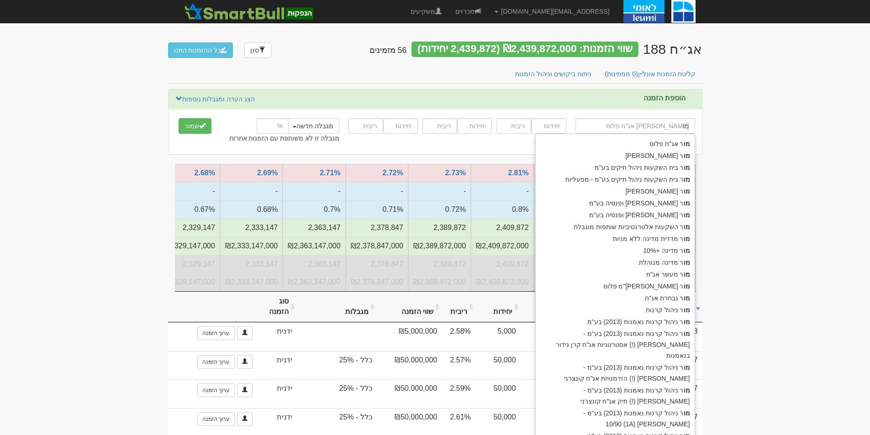
type input "מ"
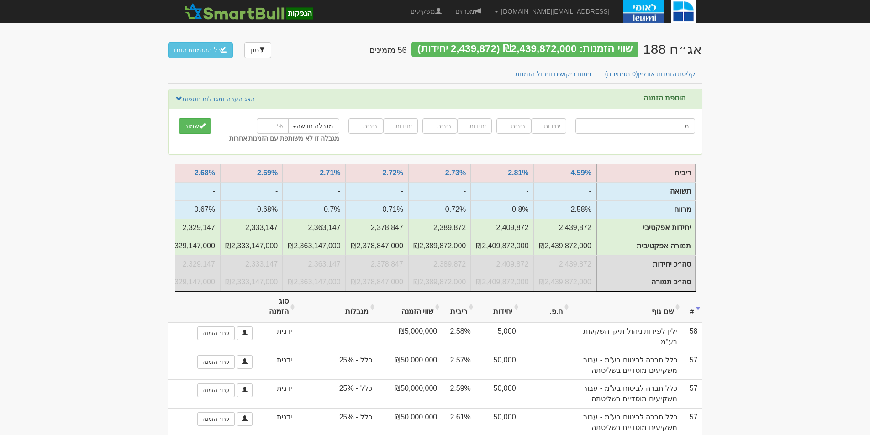
type input "מחוג"
type input "מחו"
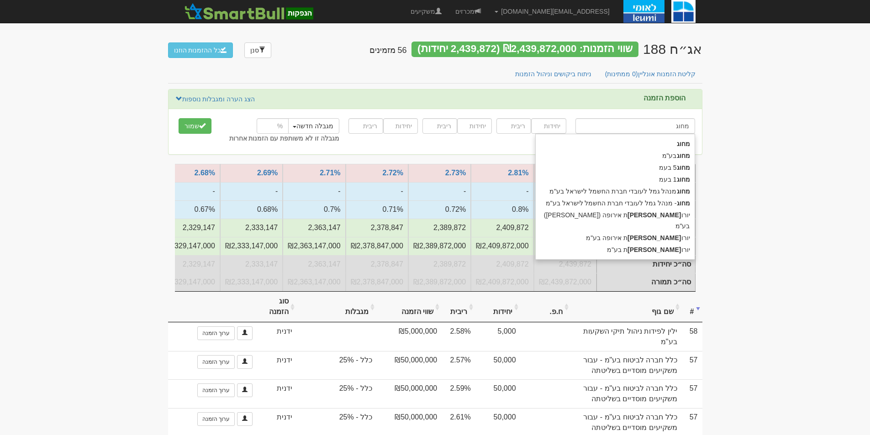
type input "מחוג מ"
type input "מחוג מנהל גמל לעובדי חברת החשמל לישראל בע"מ"
type input "מחוג מנה"
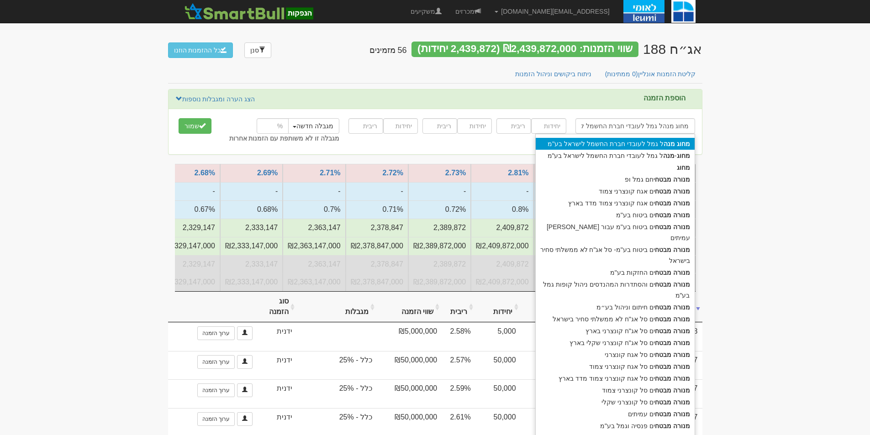
click at [673, 140] on strong "מנה" at bounding box center [668, 143] width 11 height 7
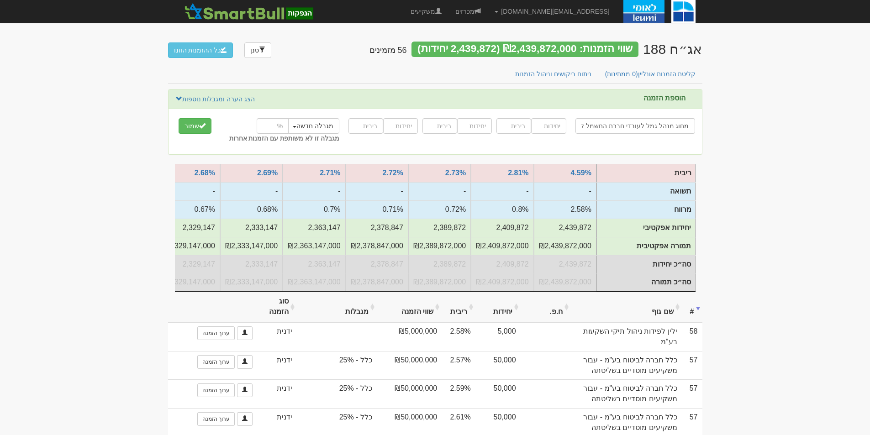
type input "מחוג מנהל גמל לעובדי חברת החשמל לישראל בע"מ"
click at [554, 125] on input "number" at bounding box center [548, 126] width 35 height 16
type input "2500"
type input "2.58"
click at [178, 118] on button "שמור" at bounding box center [194, 126] width 33 height 16
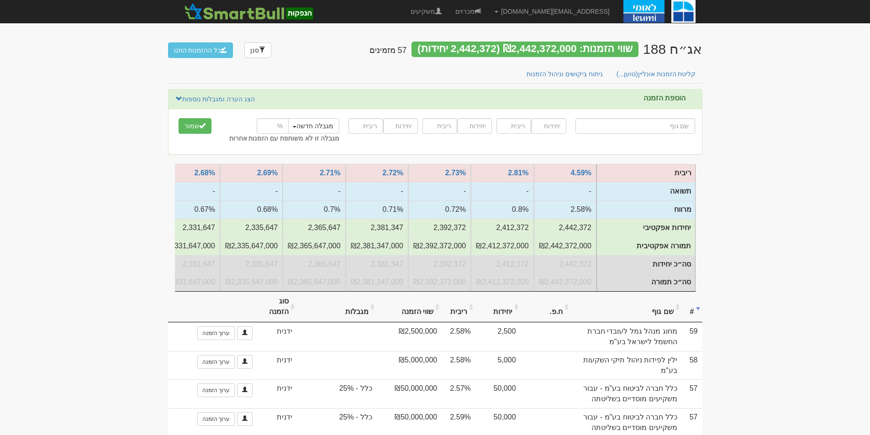
type input "י"
type input "[PERSON_NAME] אג"ח ללא מדורג"
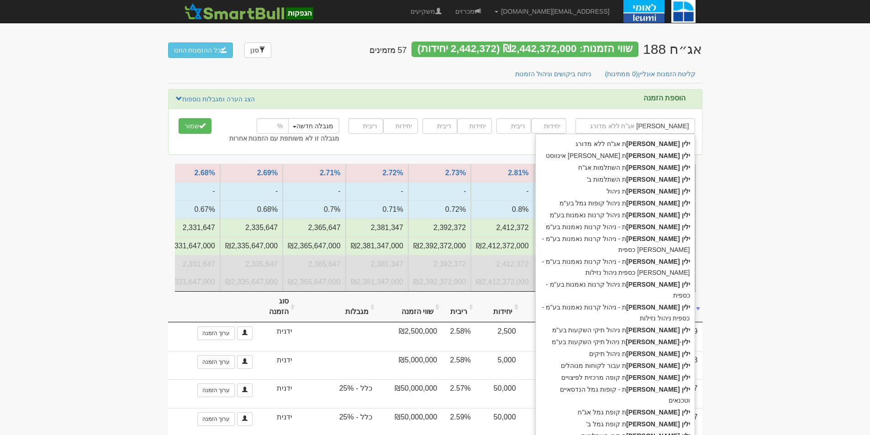
type input "ילין לפידות"
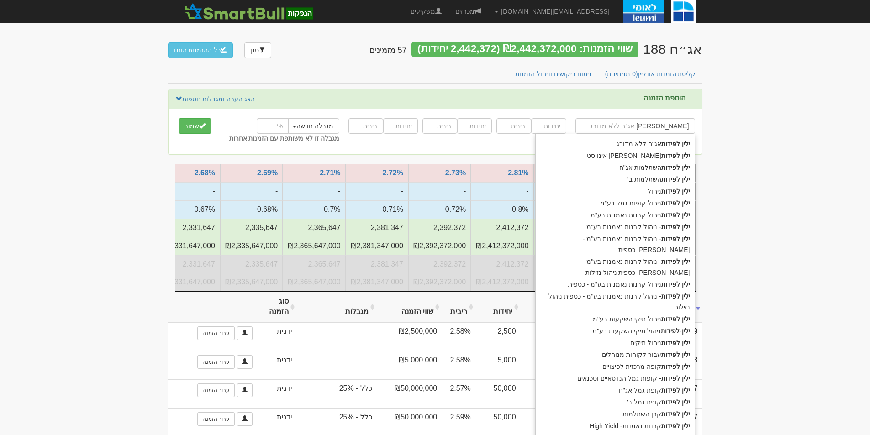
type input "ילין לפידות נ"
type input "ילין לפידות ניהול"
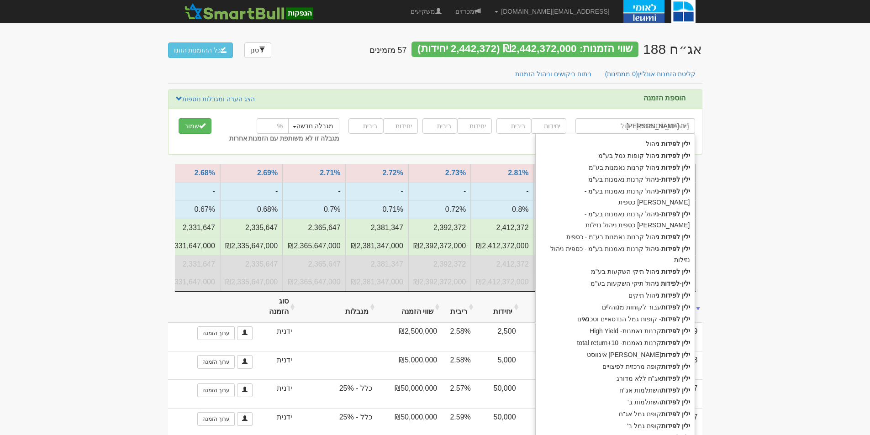
type input "ילין לפידות ניהו"
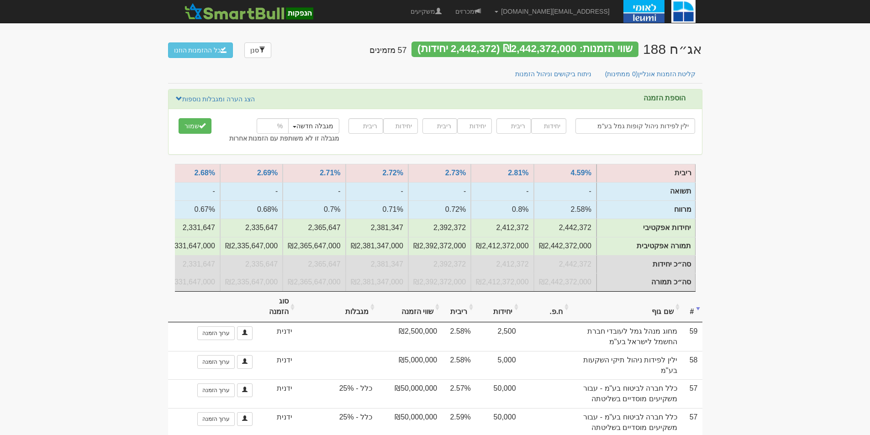
type input "ילין לפידות ניהול קופות גמל בע"מ"
type input "100000"
type input "2.58"
click at [255, 126] on div "מגבלה חדשה מגבלה חדשה אי.בי.אי. - 25% מיטב2 - 24% הפניקס - 18% מגדל - 24.7% איי…" at bounding box center [288, 126] width 115 height 16
click at [261, 124] on input "number" at bounding box center [273, 126] width 32 height 16
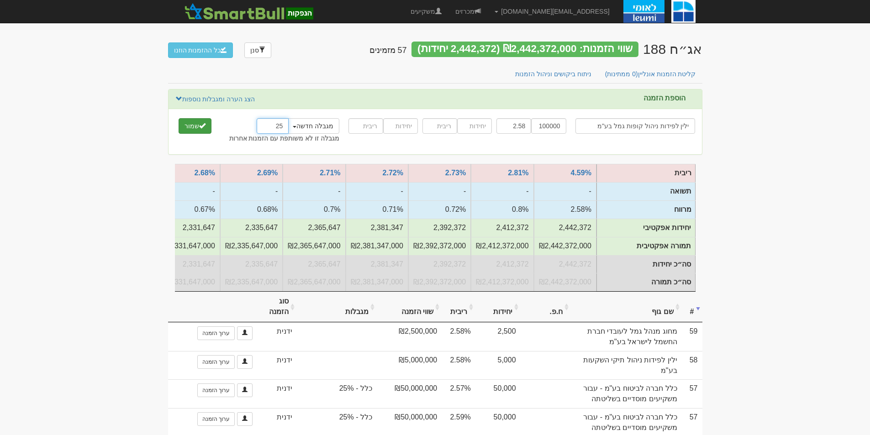
type input "25"
click at [205, 130] on button "שמור" at bounding box center [194, 126] width 33 height 16
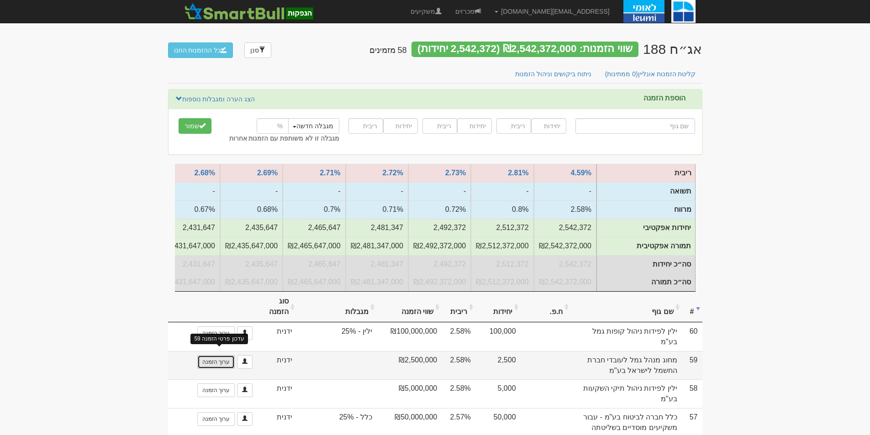
click at [220, 357] on link "ערוך הזמנה" at bounding box center [215, 362] width 37 height 14
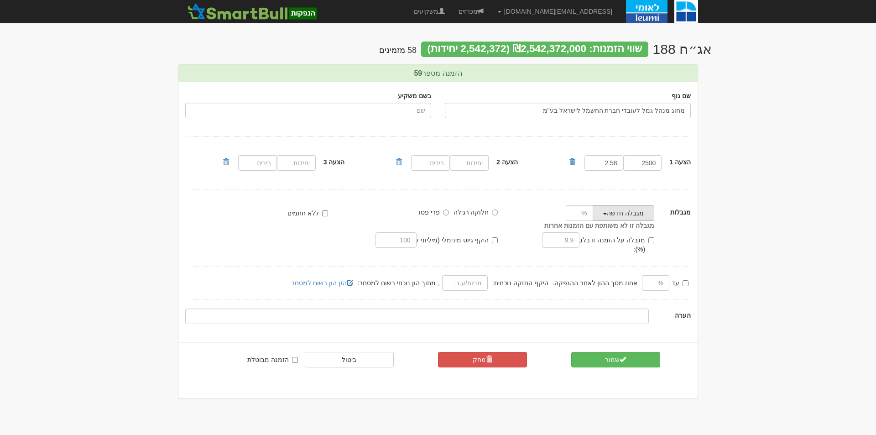
click at [615, 217] on button "מגבלה חדשה" at bounding box center [624, 213] width 62 height 16
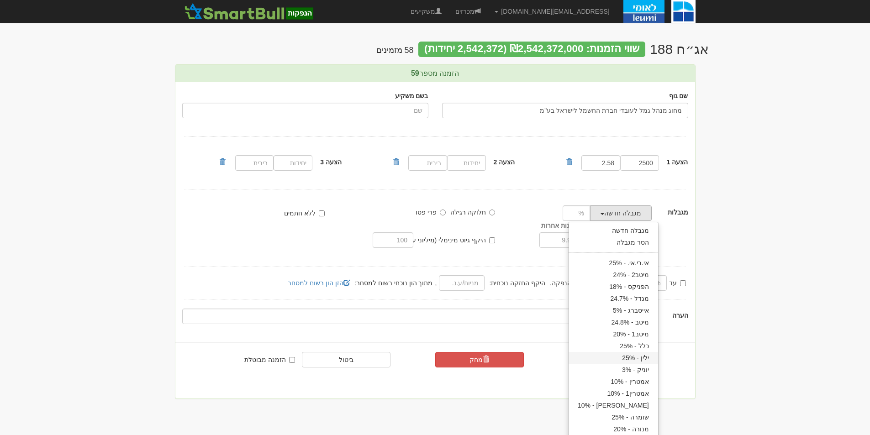
click at [631, 357] on link "ילין - 25%" at bounding box center [612, 358] width 89 height 12
type input "25"
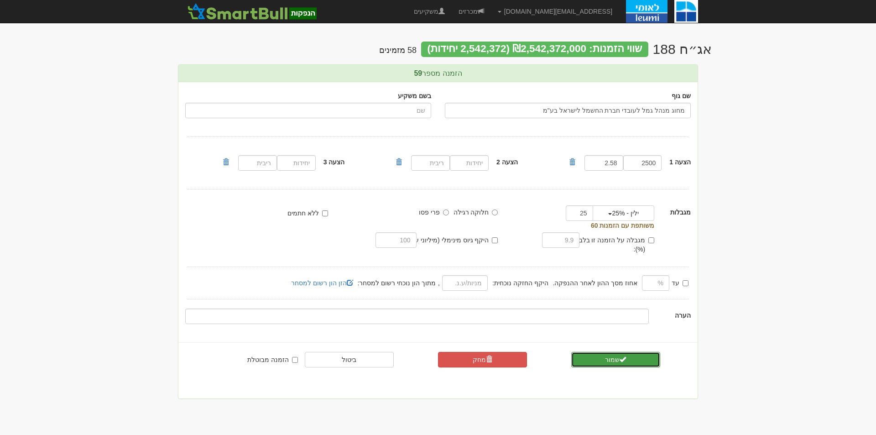
click at [626, 356] on span "submit" at bounding box center [623, 359] width 6 height 6
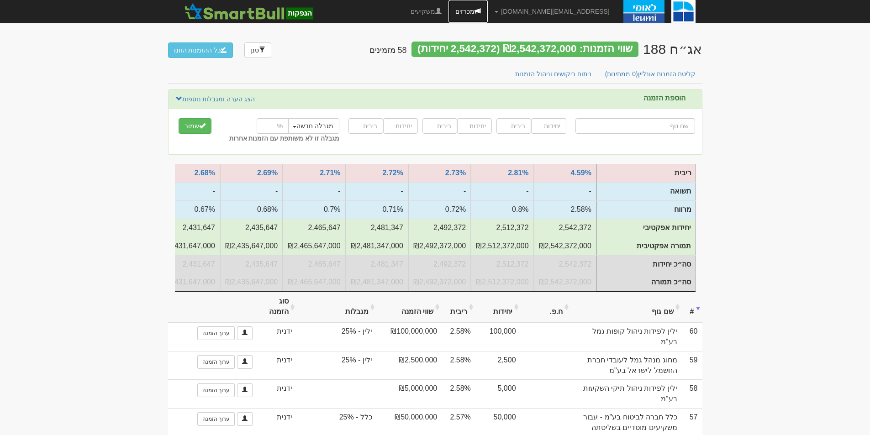
click at [487, 5] on link "מכרזים" at bounding box center [467, 11] width 39 height 23
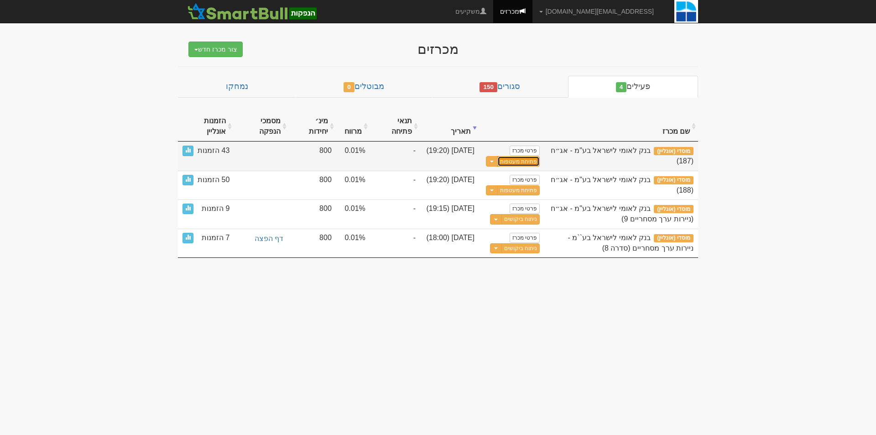
click at [524, 162] on button "פתיחת מעטפות" at bounding box center [519, 161] width 42 height 10
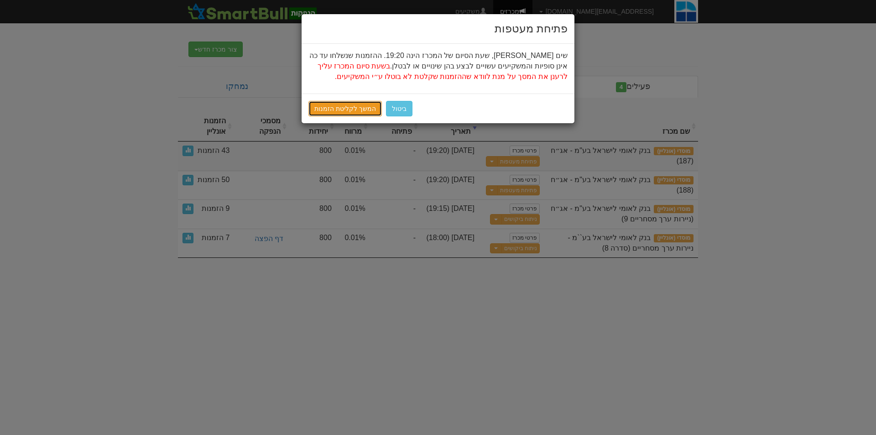
click at [353, 110] on link "המשך לקליטת הזמנות" at bounding box center [345, 109] width 73 height 16
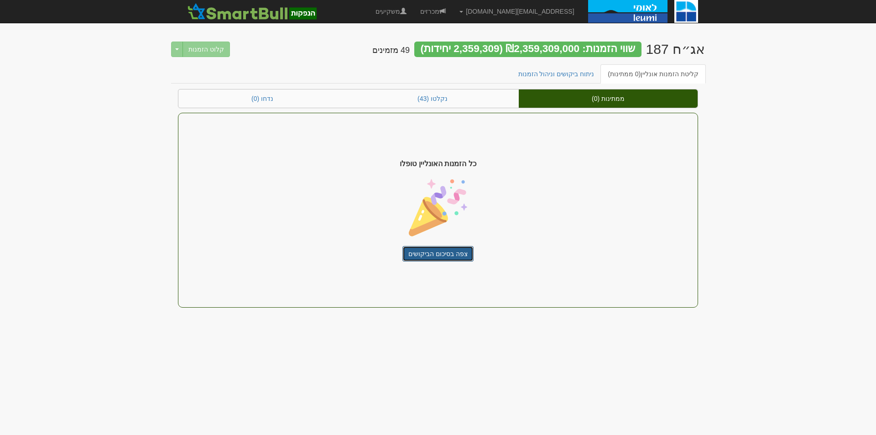
click at [439, 252] on link "צפה בסיכום הביקושים" at bounding box center [438, 254] width 71 height 16
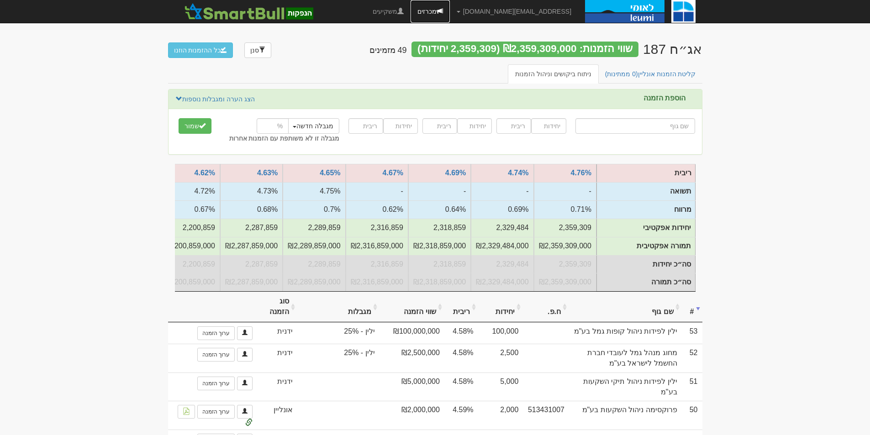
click at [450, 12] on link "מכרזים" at bounding box center [429, 11] width 39 height 23
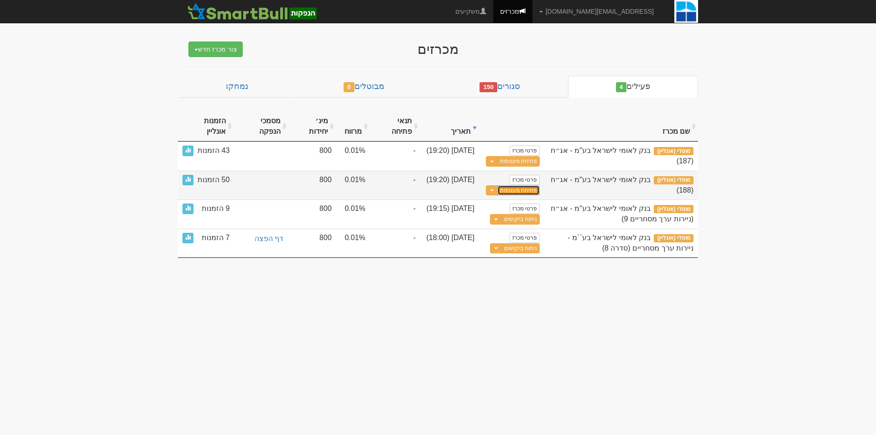
click at [523, 193] on link "פתיחת מעטפות" at bounding box center [519, 190] width 42 height 10
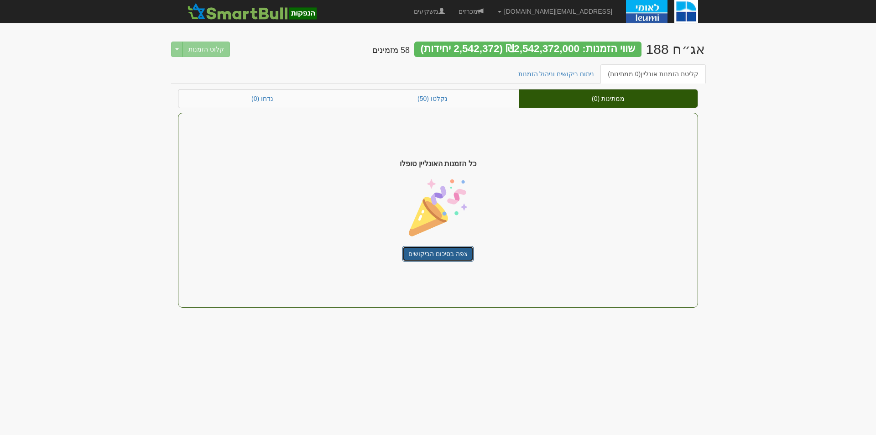
click at [459, 257] on link "צפה בסיכום הביקושים" at bounding box center [438, 254] width 71 height 16
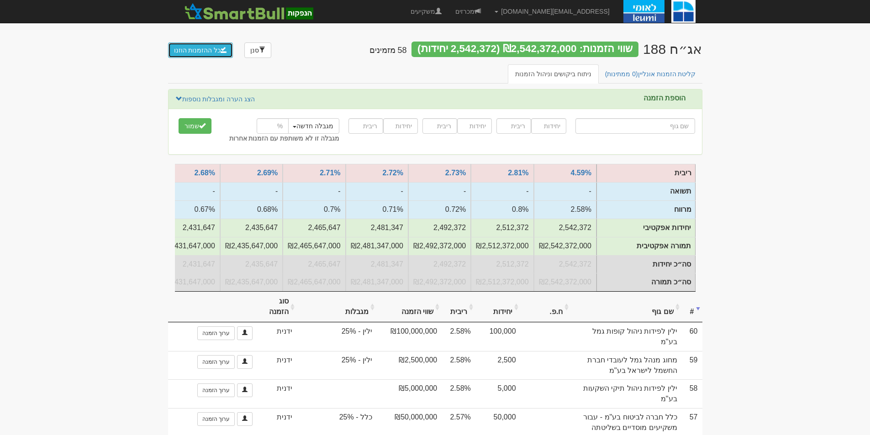
click at [210, 48] on button "כל ההזמנות הוזנו" at bounding box center [200, 50] width 65 height 16
